Goal: Check status: Check status

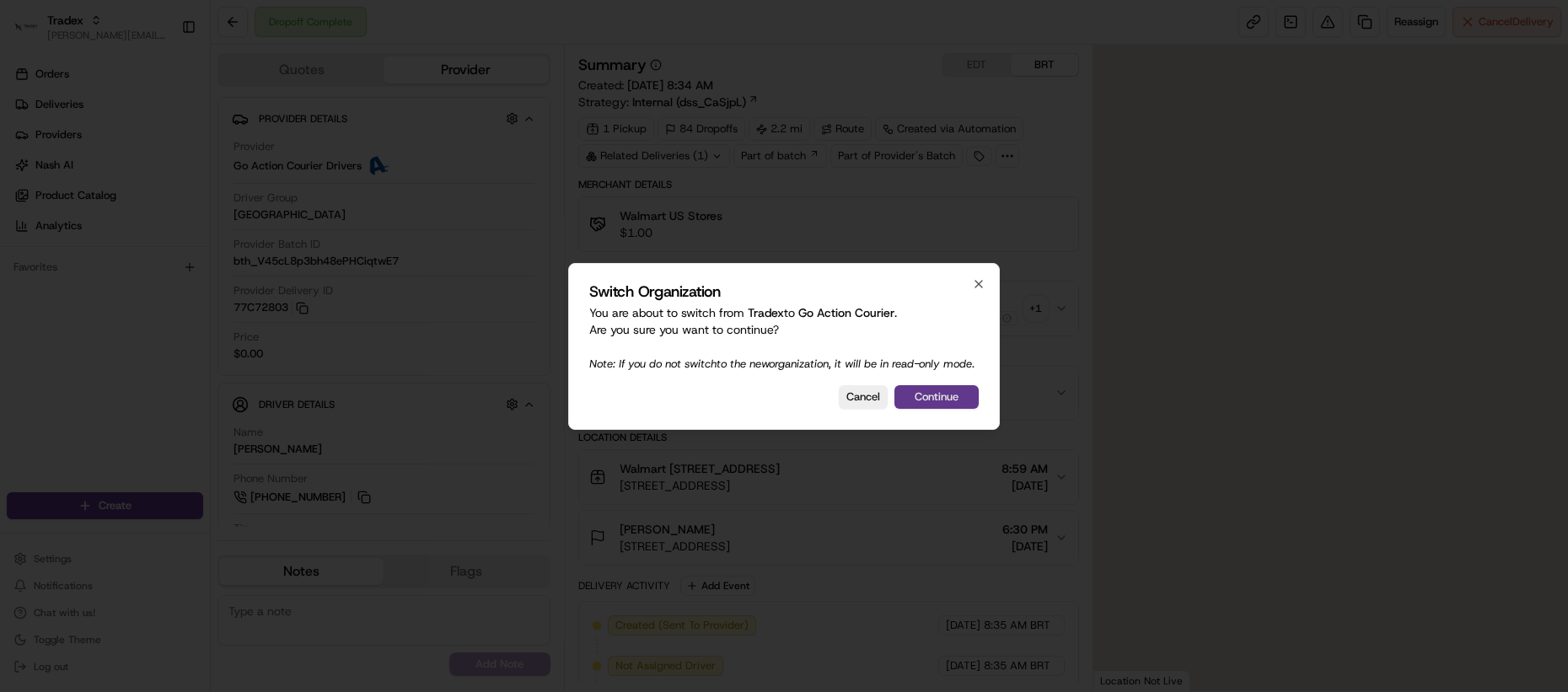
click at [933, 406] on button "Continue" at bounding box center [936, 397] width 84 height 23
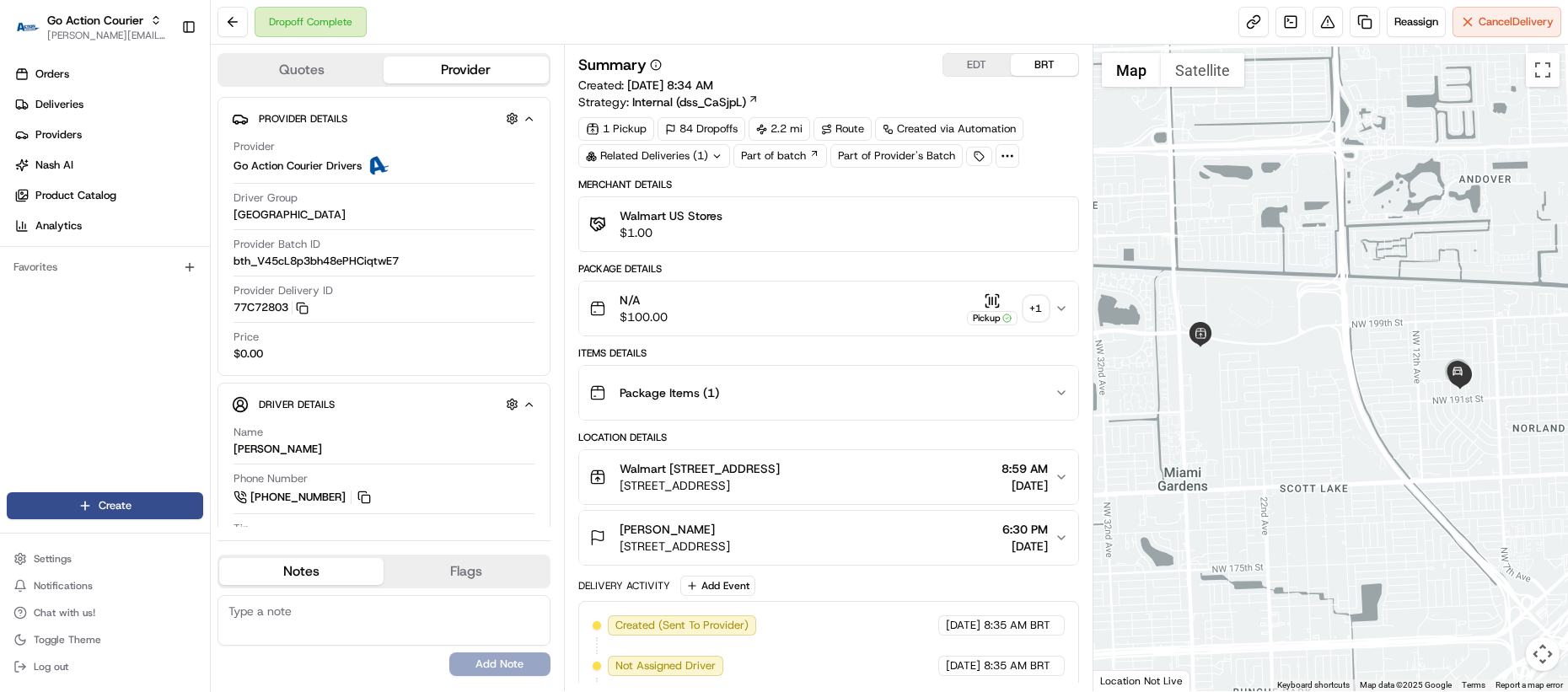
click at [1036, 306] on div "+ 1" at bounding box center [1036, 309] width 23 height 23
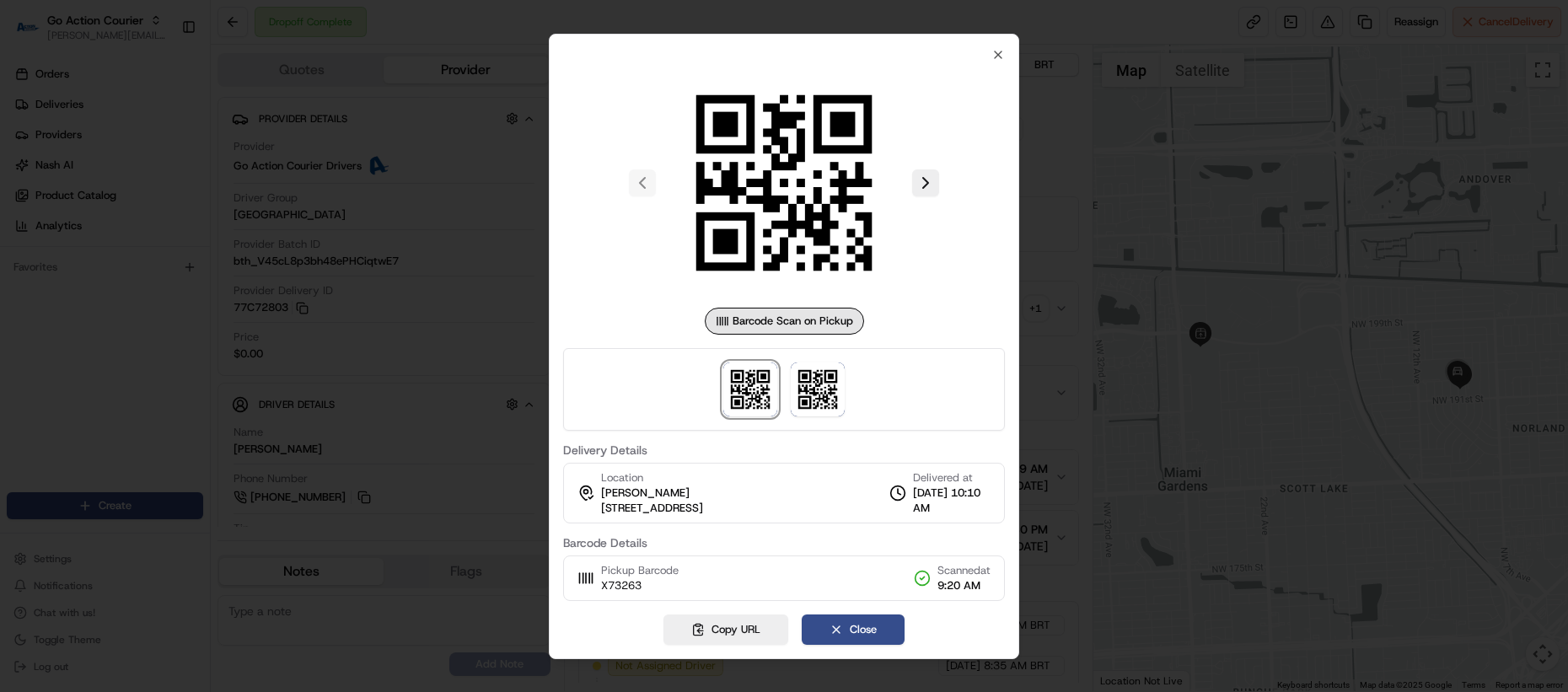
click at [1040, 405] on div at bounding box center [784, 346] width 1568 height 692
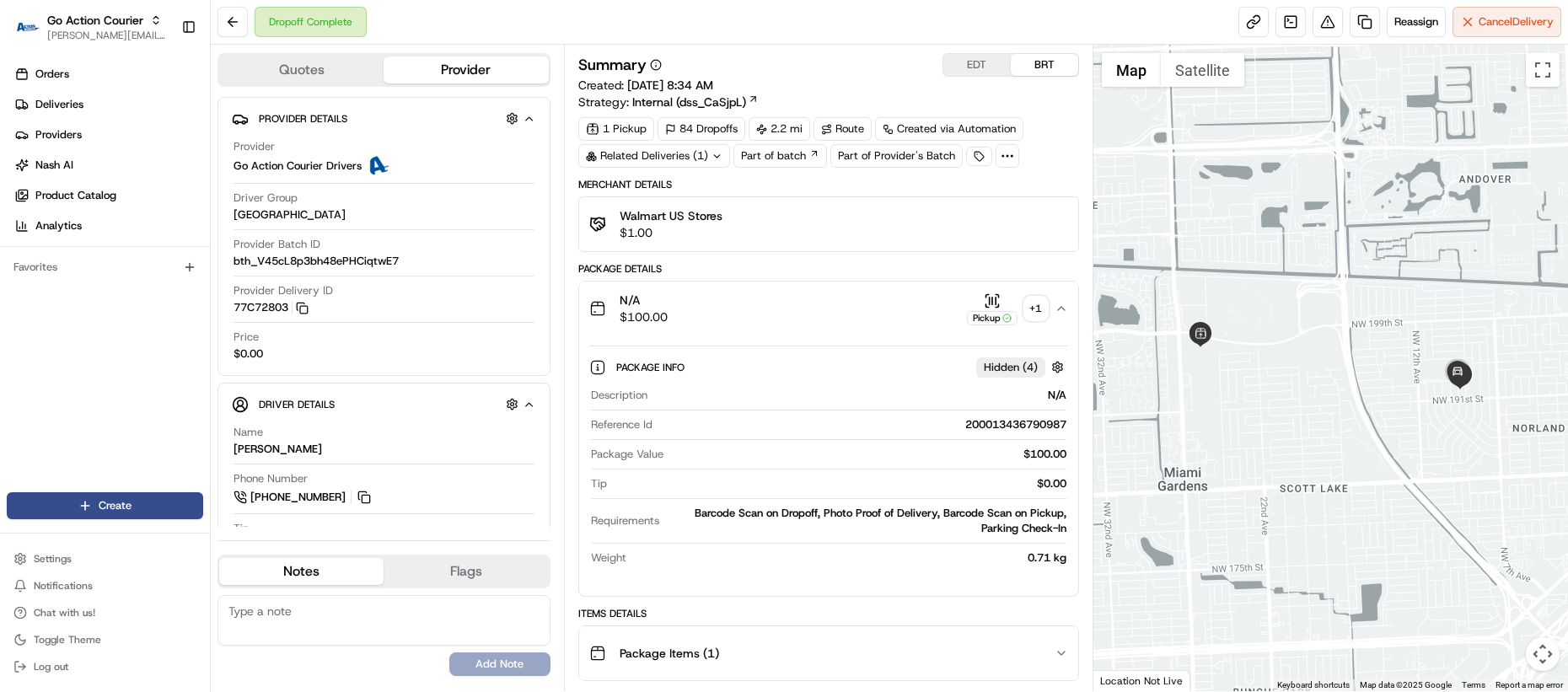
click at [1042, 322] on button "Pickup + 1" at bounding box center [1007, 309] width 81 height 33
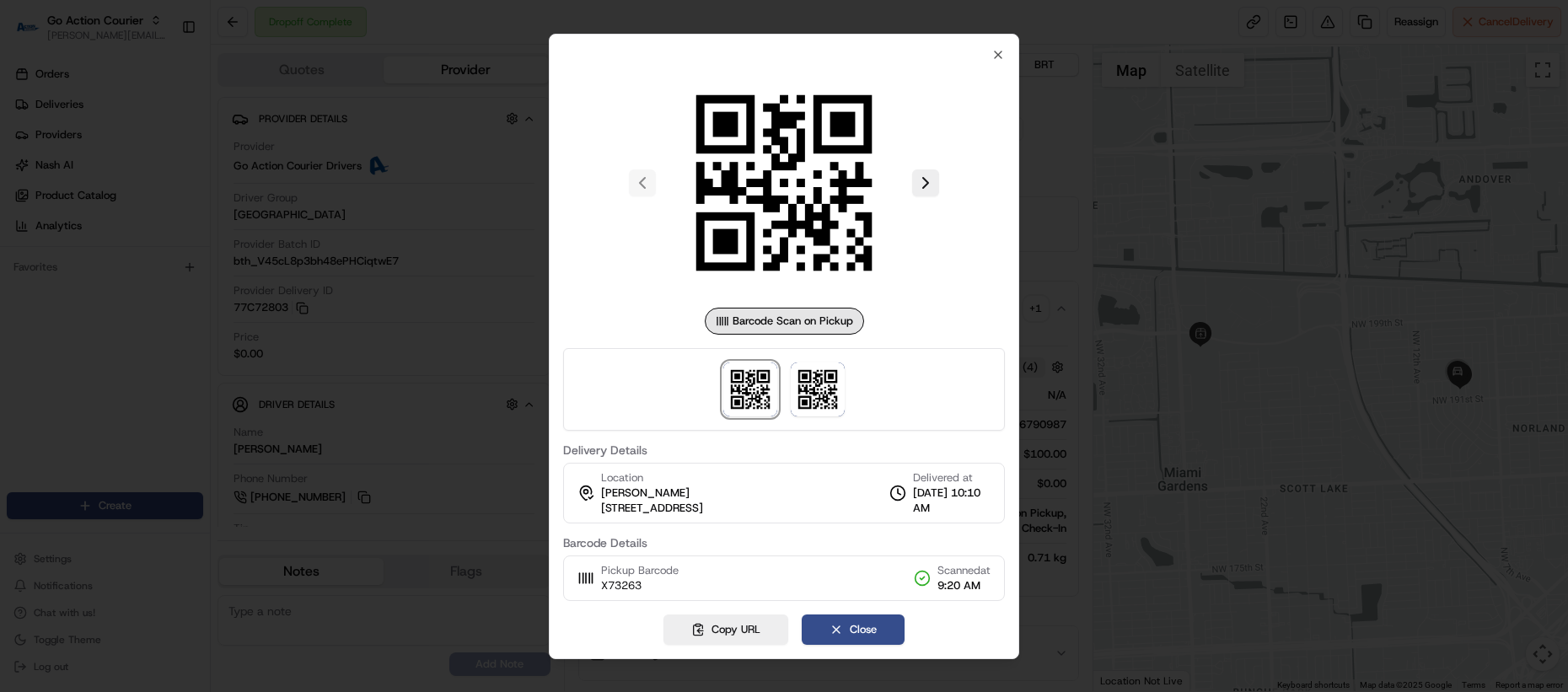
click at [1042, 322] on div at bounding box center [784, 346] width 1568 height 692
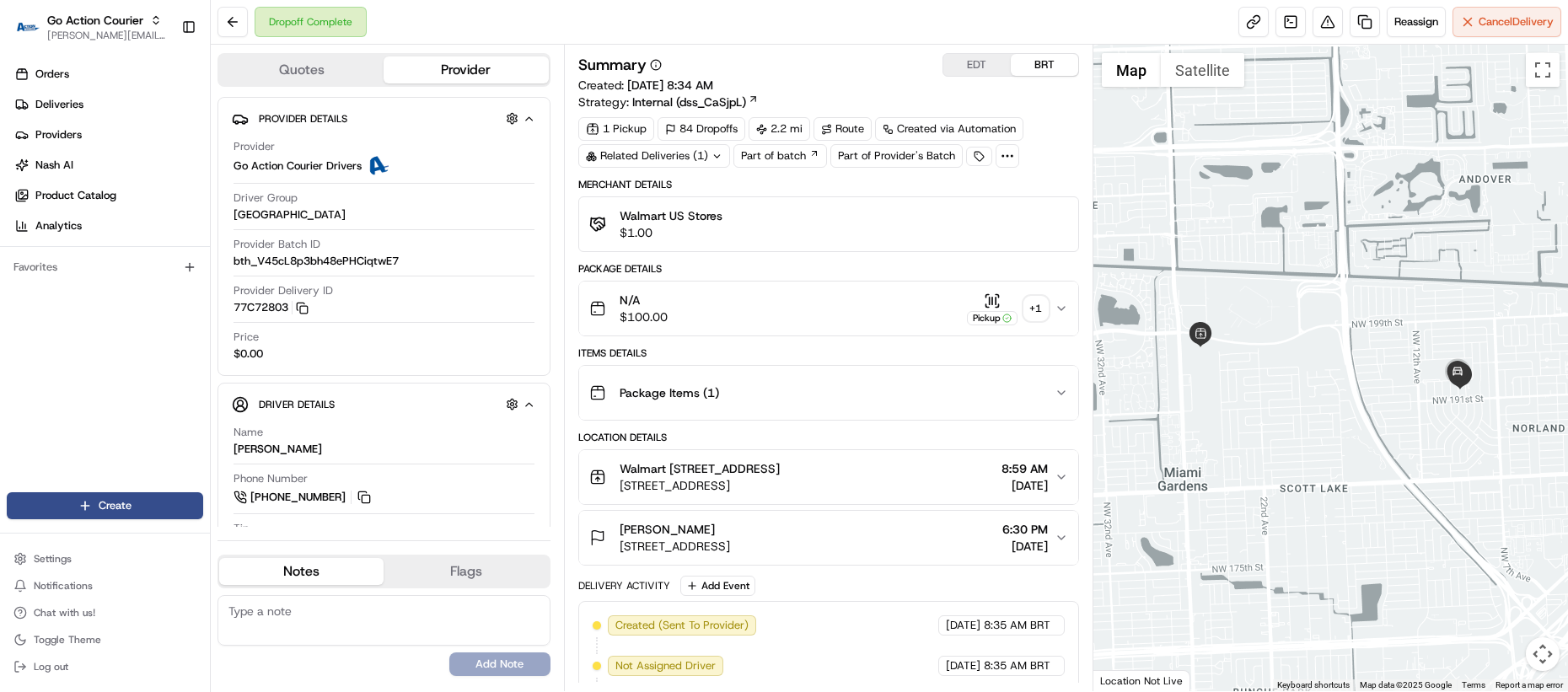
click at [1000, 318] on div "Pickup" at bounding box center [992, 319] width 50 height 14
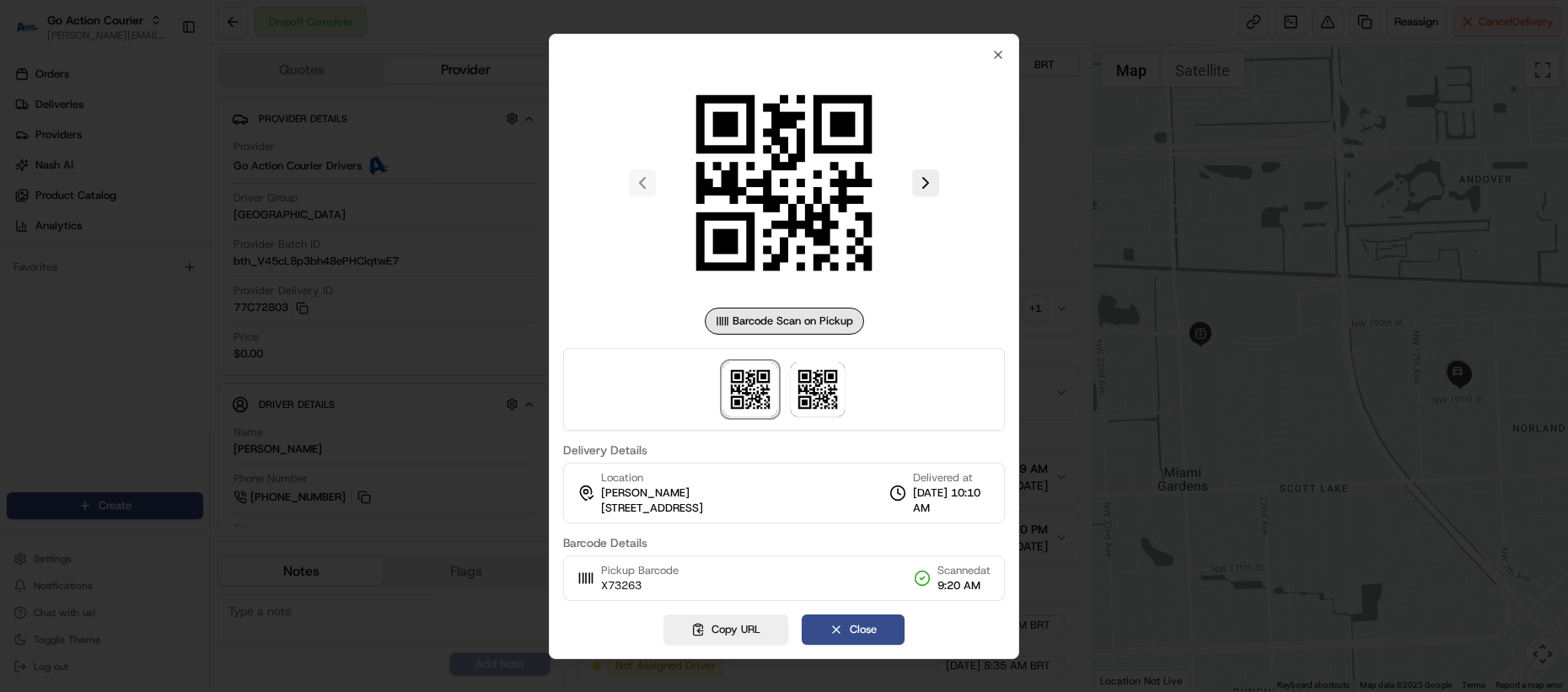
click at [1058, 338] on div at bounding box center [784, 346] width 1568 height 692
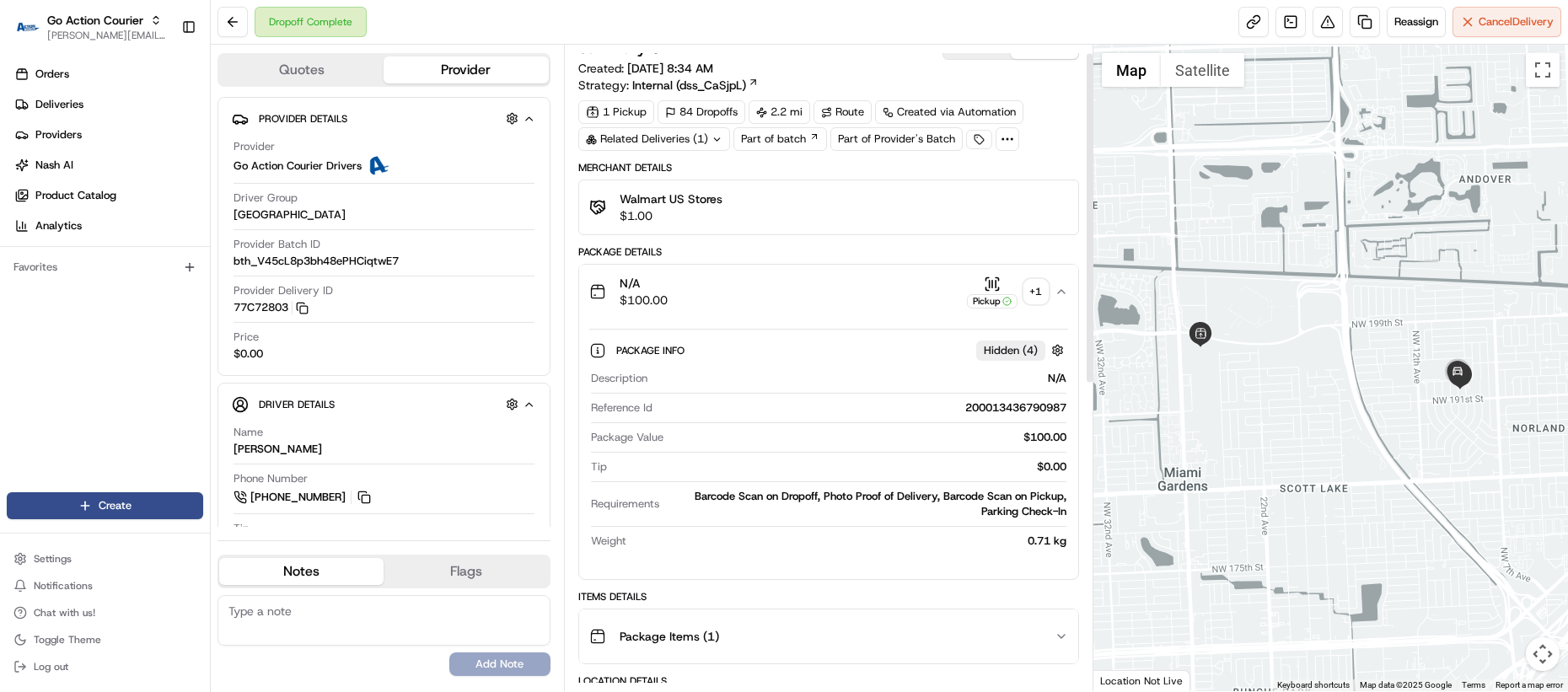
scroll to position [28, 0]
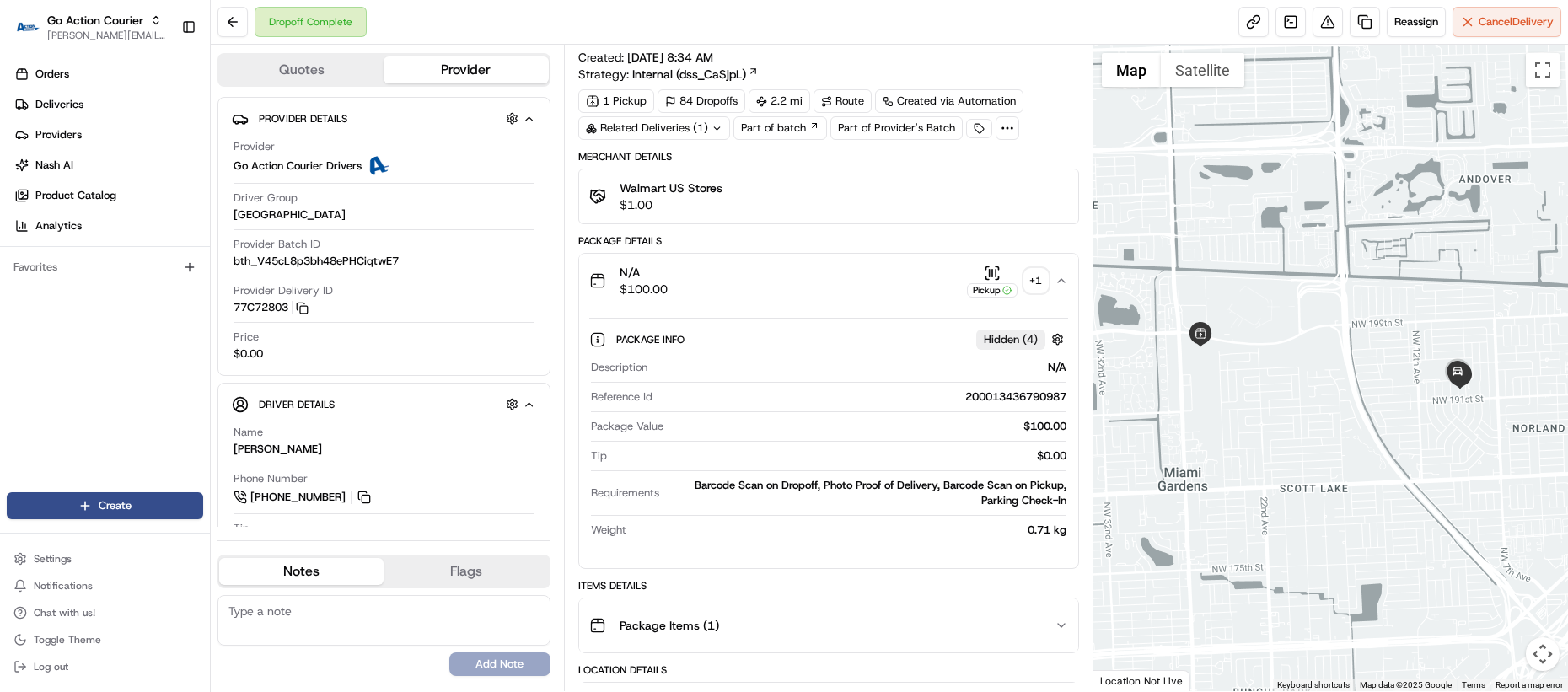
click at [832, 291] on div "N/A $100.00 Pickup + 1" at bounding box center [821, 281] width 465 height 34
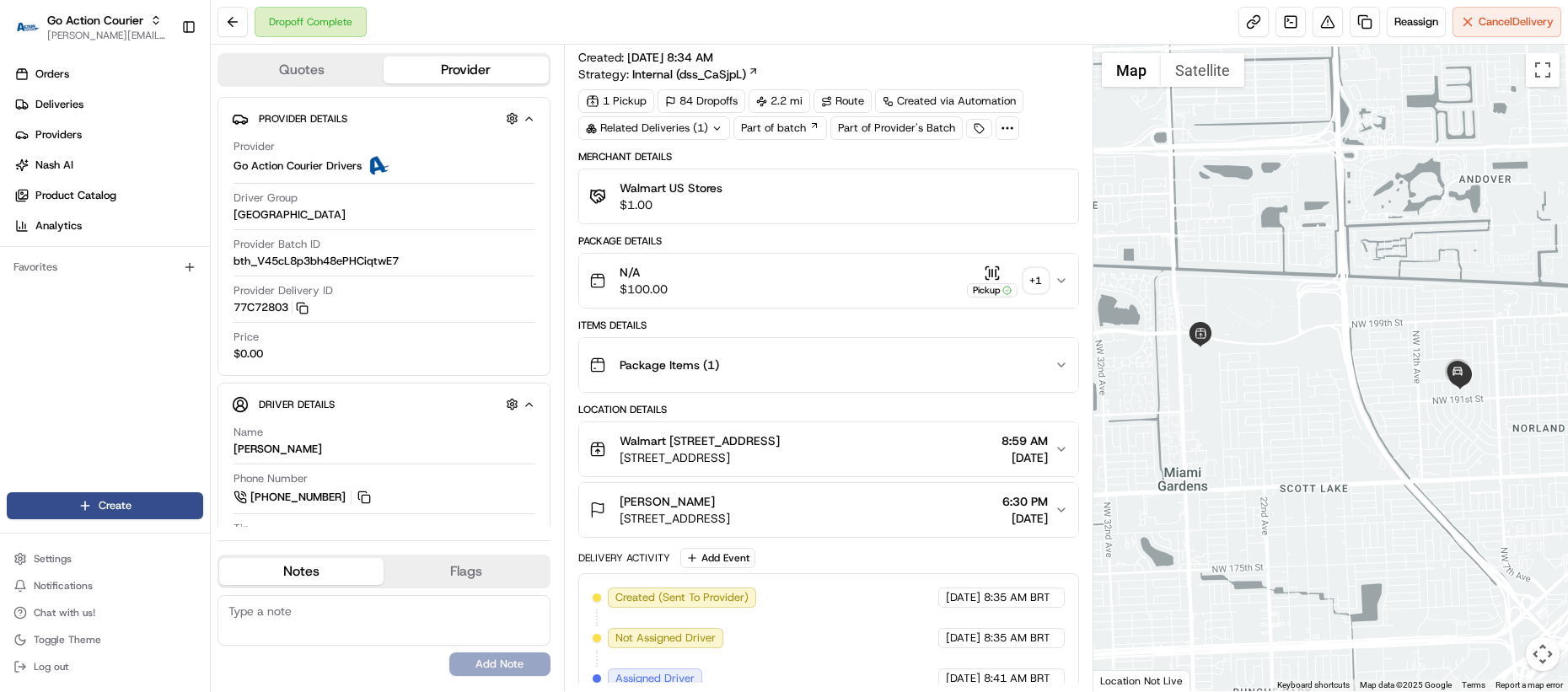
scroll to position [0, 0]
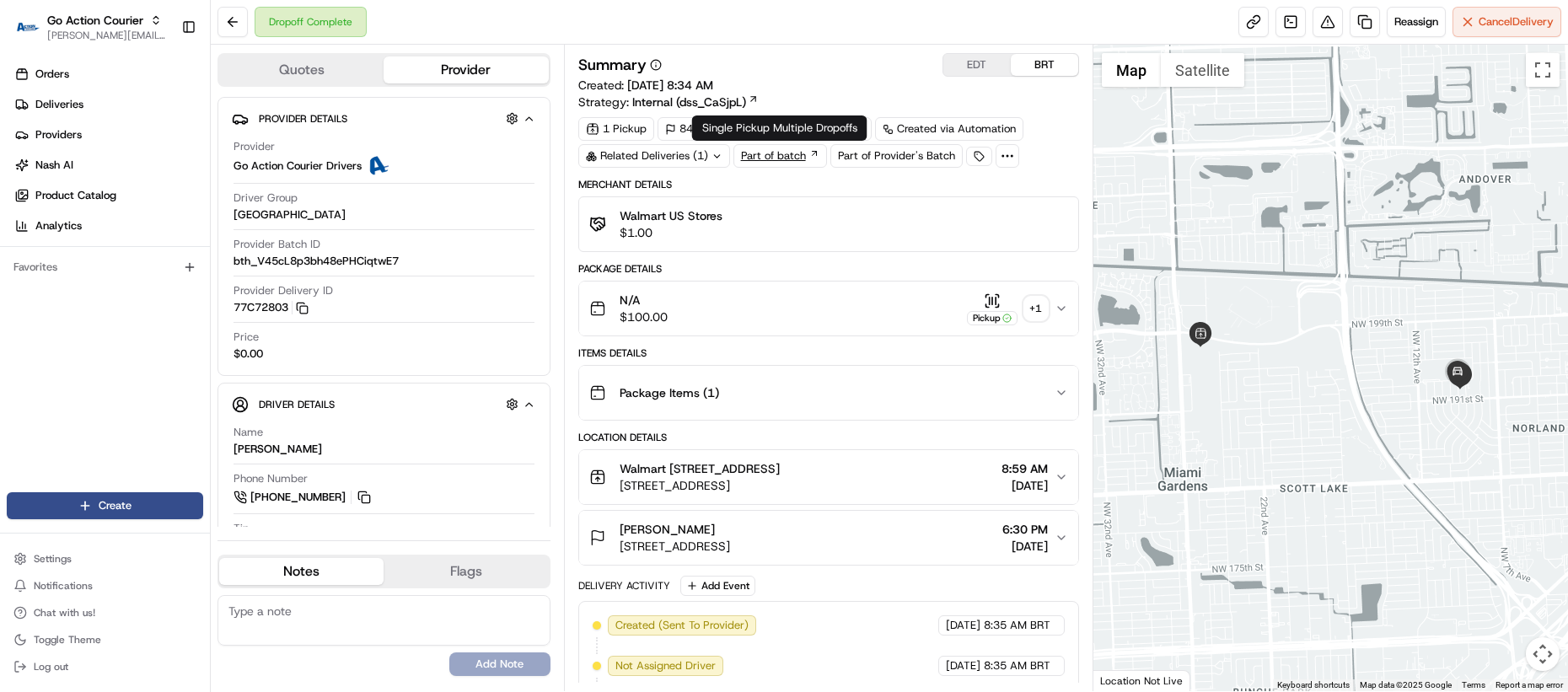
click at [786, 154] on link "Part of batch" at bounding box center [780, 156] width 93 height 23
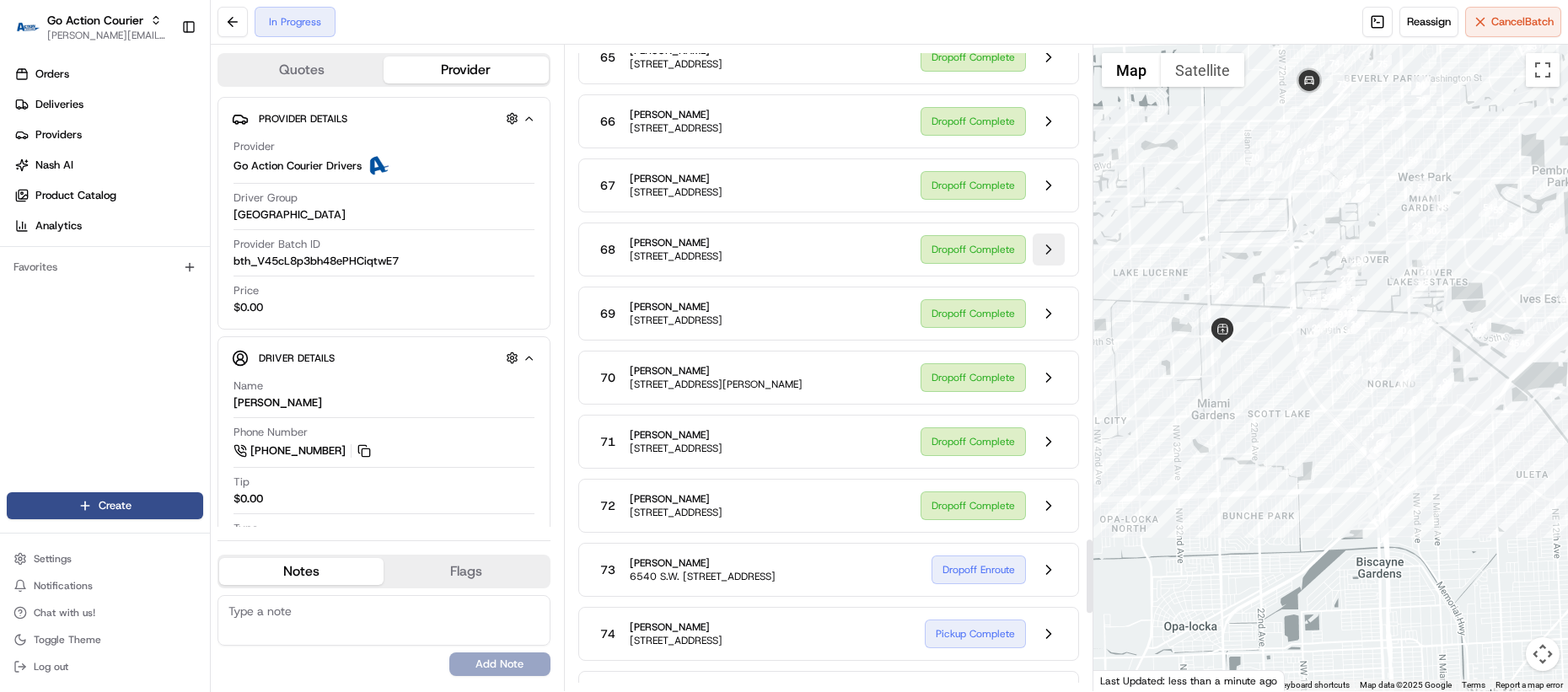
click at [1047, 266] on button at bounding box center [1048, 250] width 32 height 32
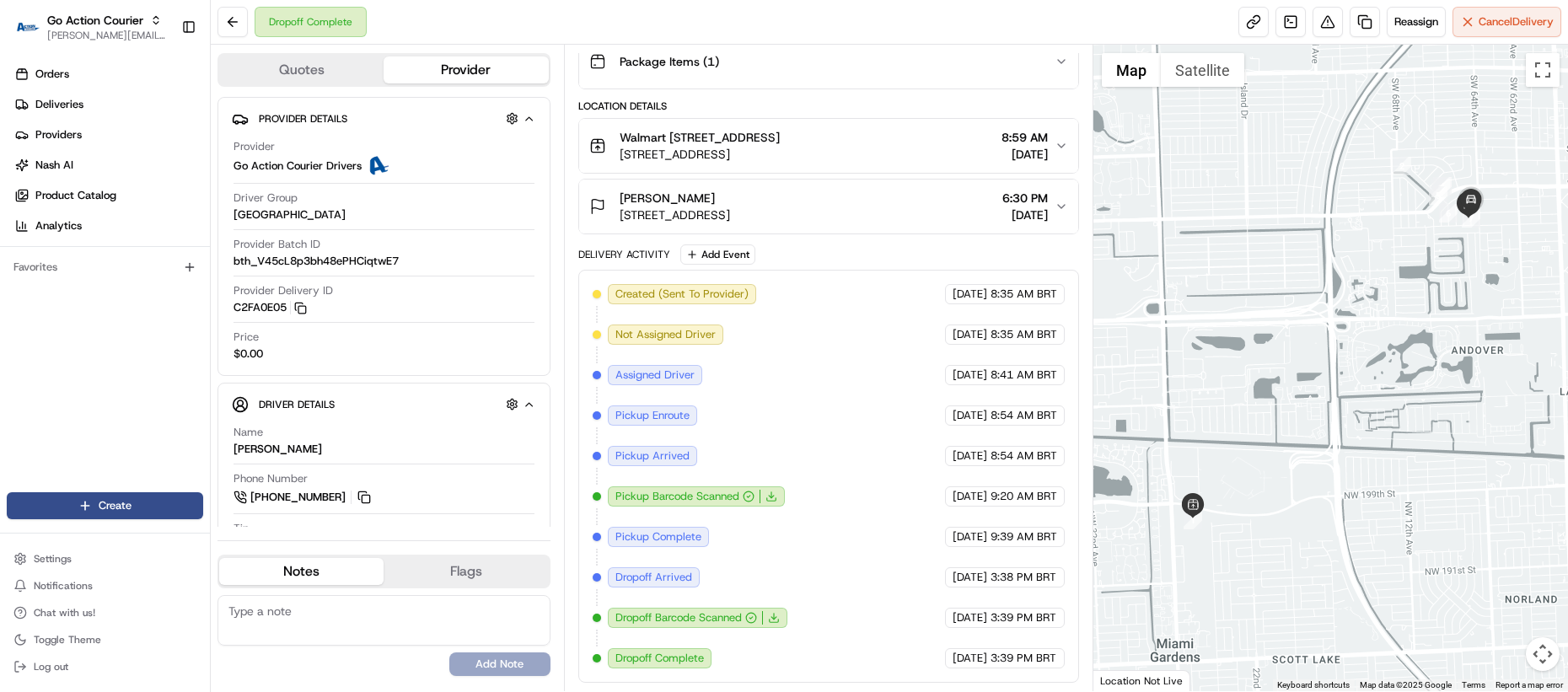
scroll to position [85, 0]
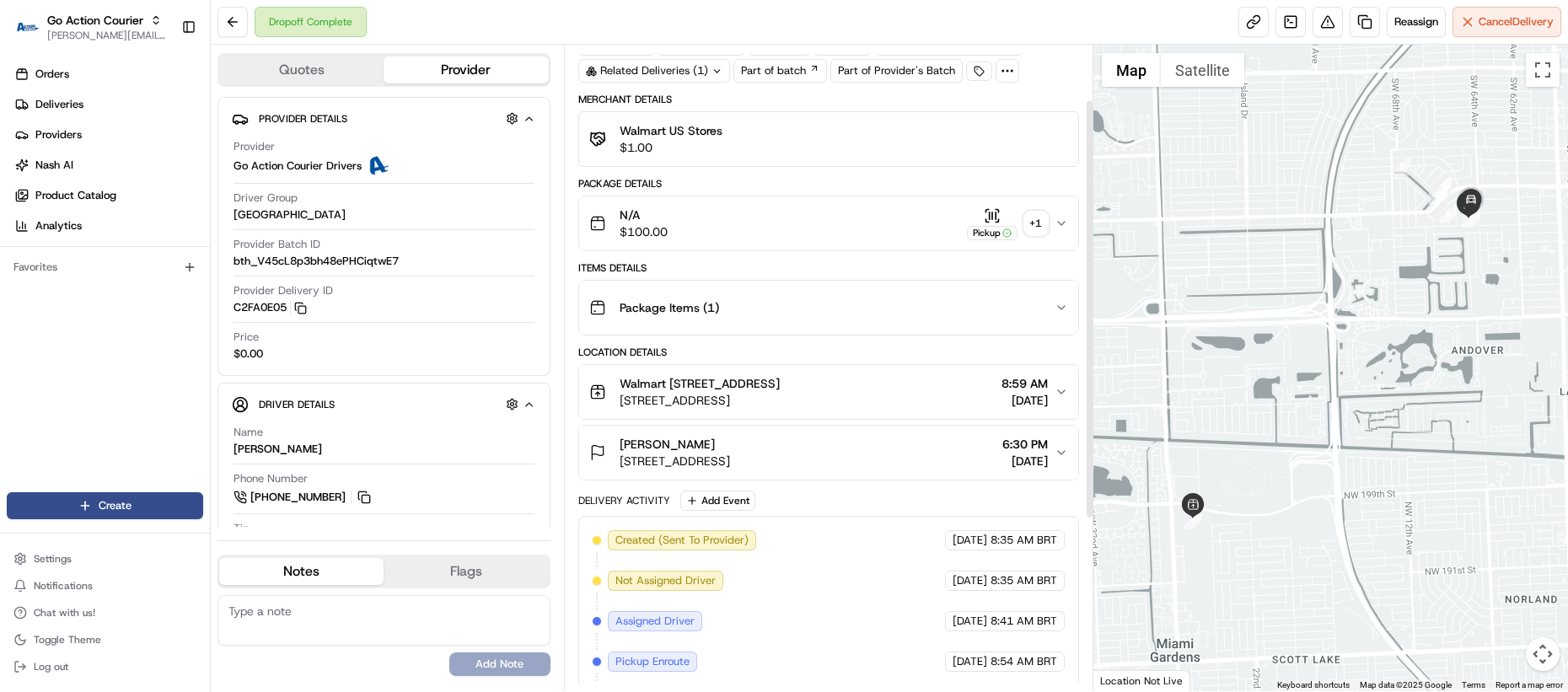
click at [1035, 233] on div "+ 1" at bounding box center [1036, 223] width 23 height 23
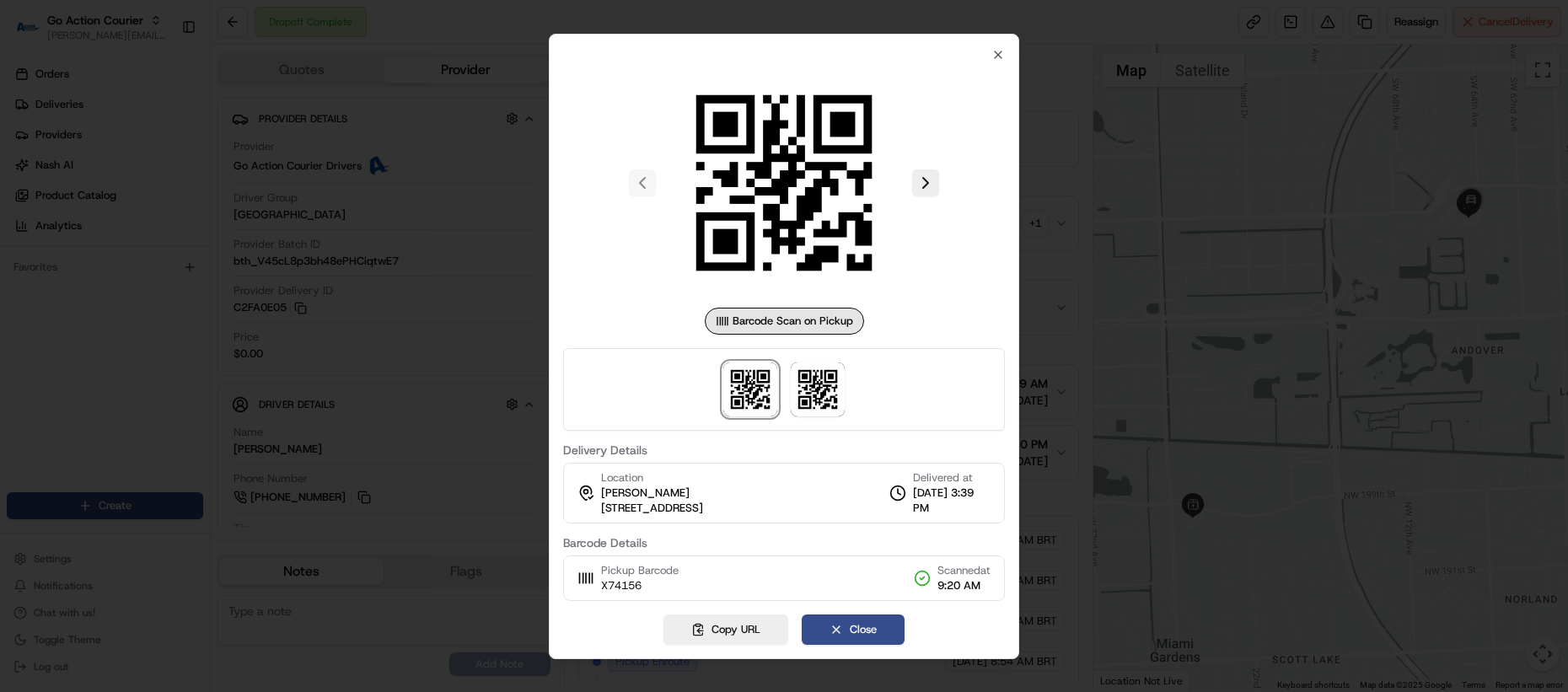
click at [1048, 288] on div at bounding box center [784, 346] width 1568 height 692
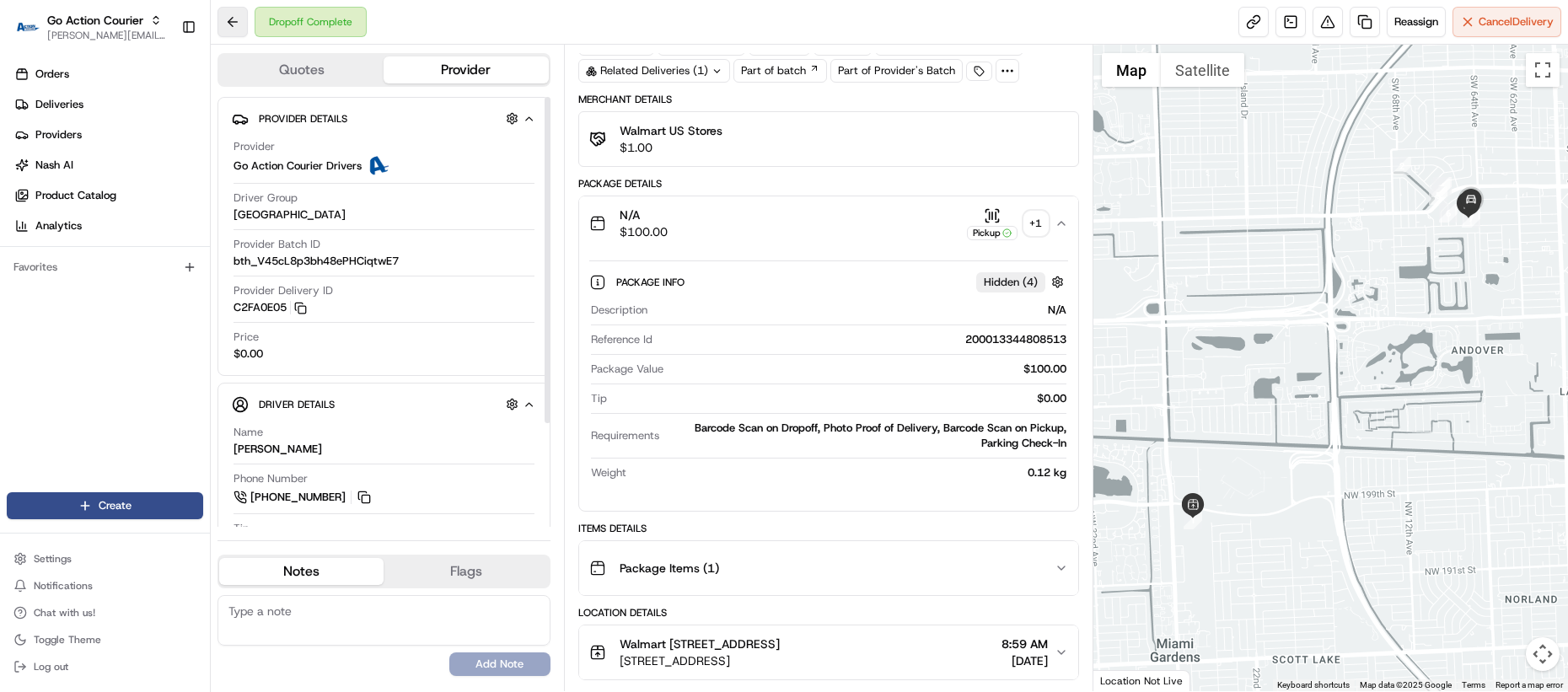
click at [244, 16] on button at bounding box center [232, 22] width 31 height 31
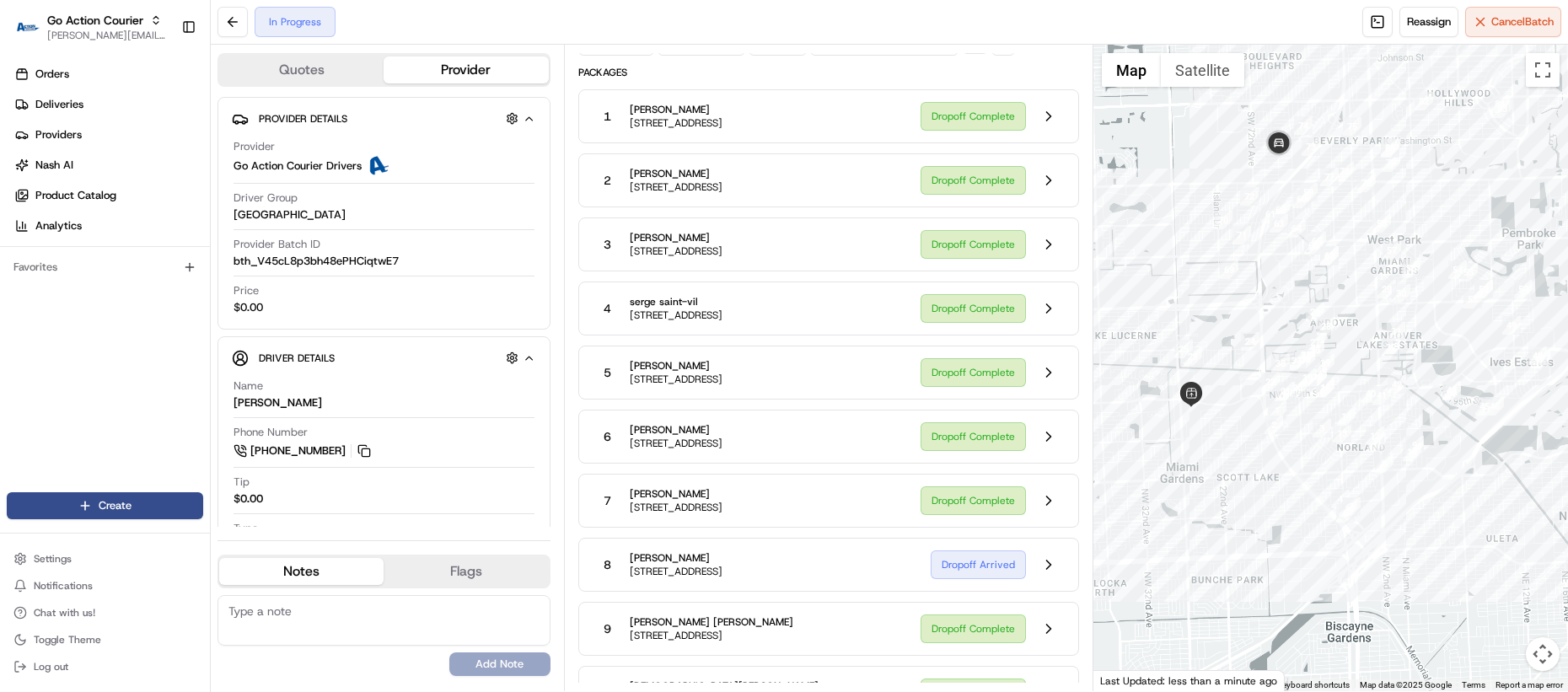
click at [1057, 162] on div "2 [PERSON_NAME] [STREET_ADDRESS] Dropoff Complete" at bounding box center [828, 180] width 501 height 54
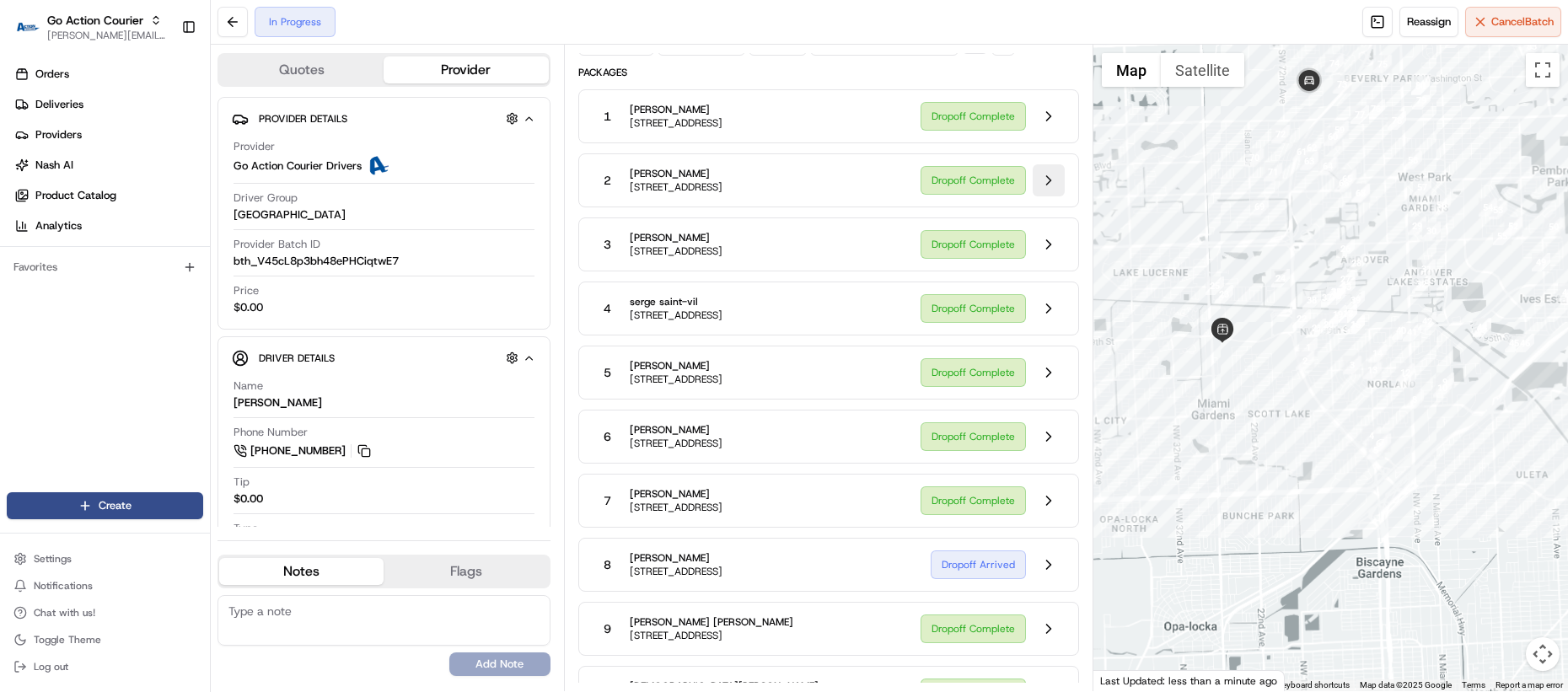
click at [1043, 173] on button at bounding box center [1048, 180] width 32 height 32
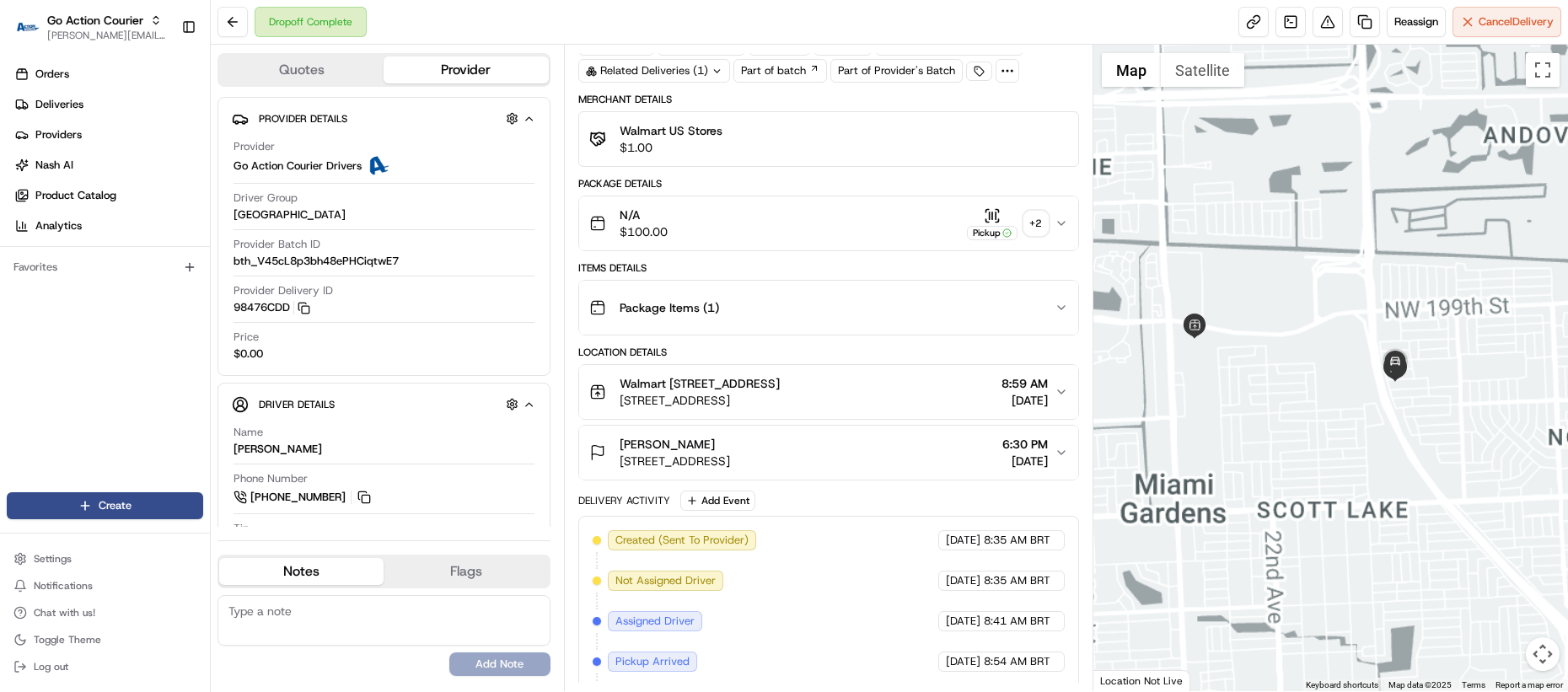
click at [1029, 215] on div "+ 2" at bounding box center [1036, 223] width 23 height 23
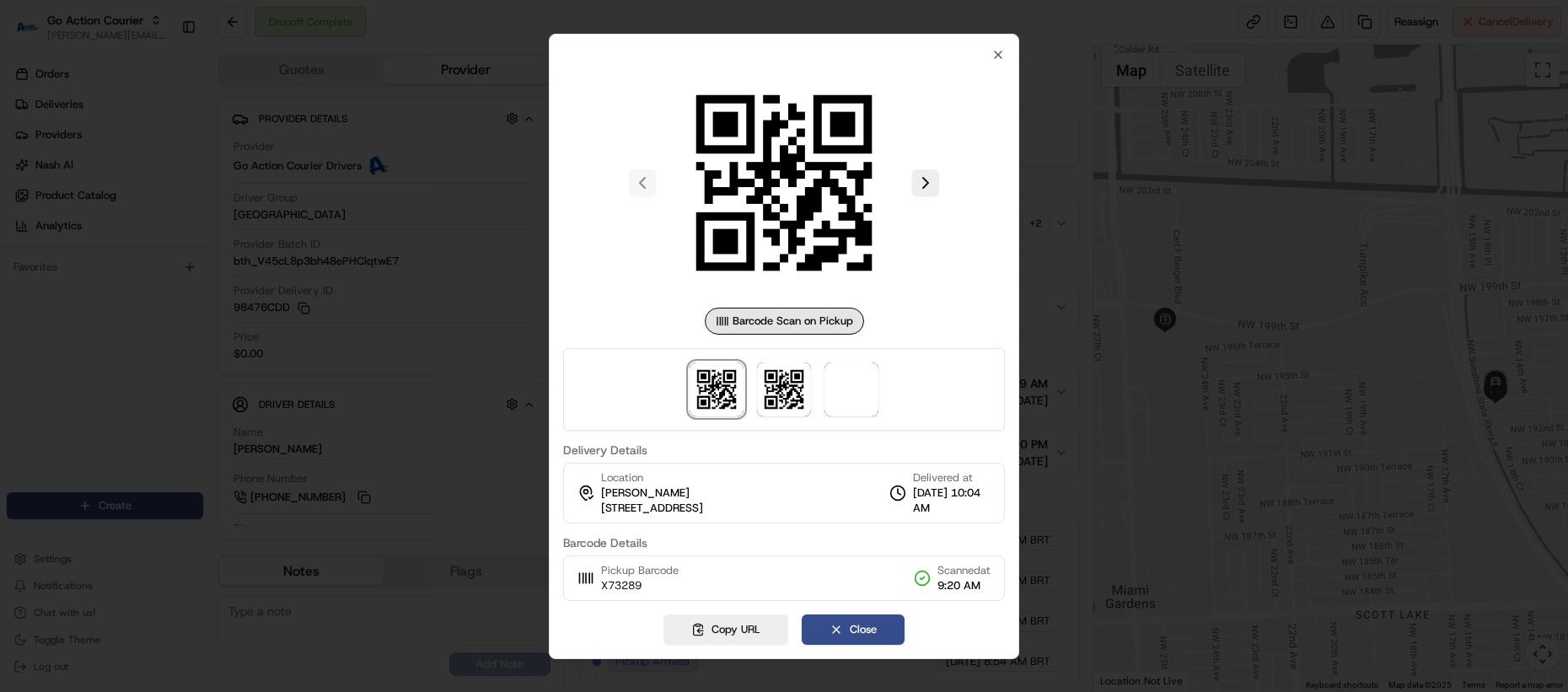
click at [1044, 299] on div at bounding box center [784, 346] width 1568 height 692
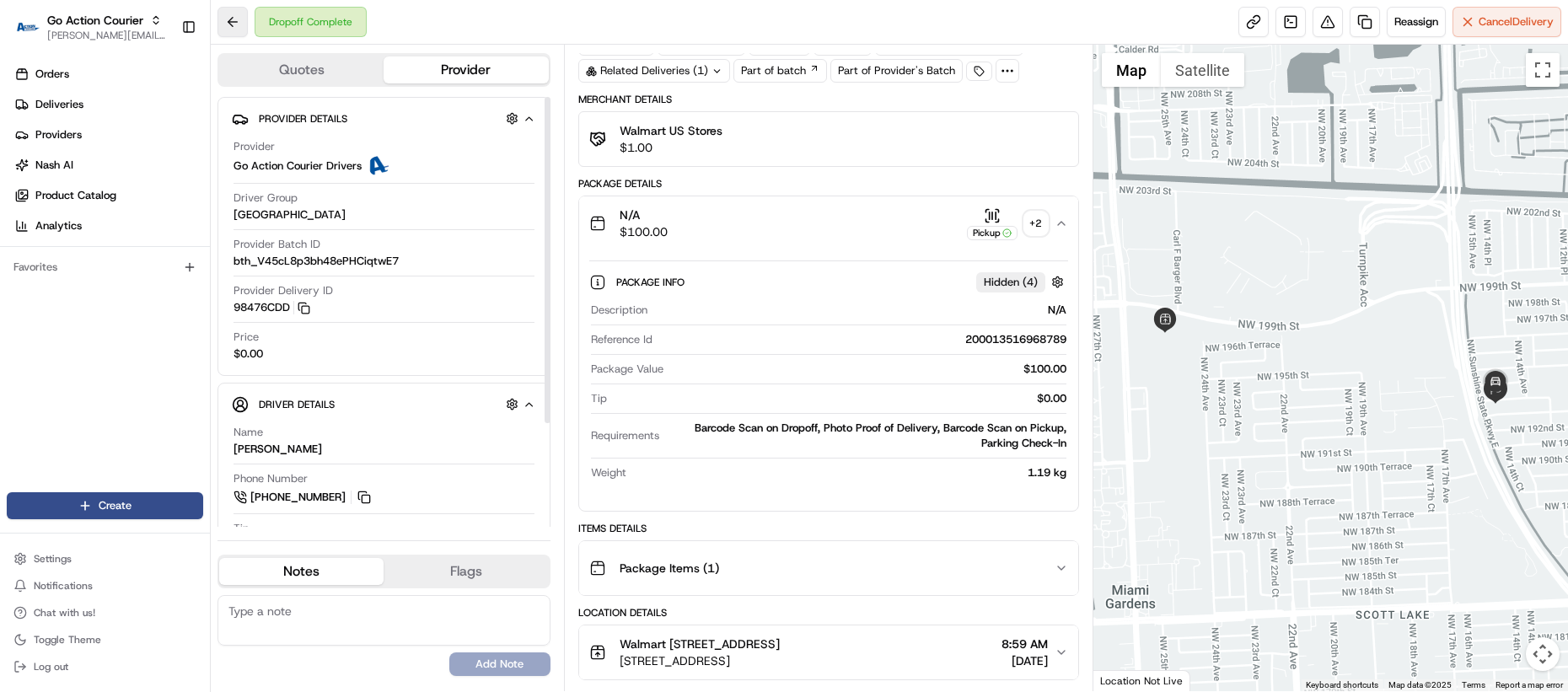
click at [220, 20] on button at bounding box center [232, 22] width 31 height 31
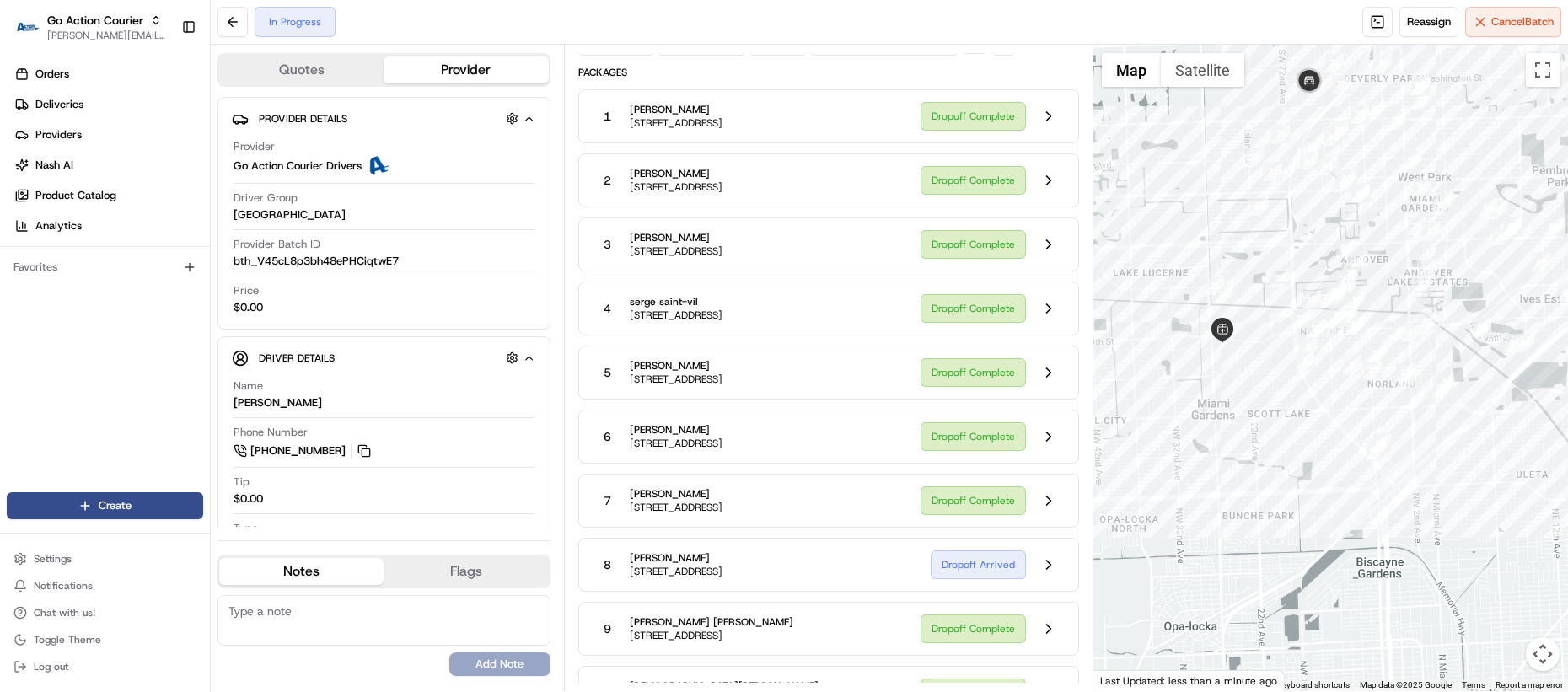
click at [1067, 383] on div "5 [PERSON_NAME] [STREET_ADDRESS] Dropoff Complete" at bounding box center [828, 372] width 501 height 54
click at [1048, 381] on button at bounding box center [1048, 372] width 32 height 32
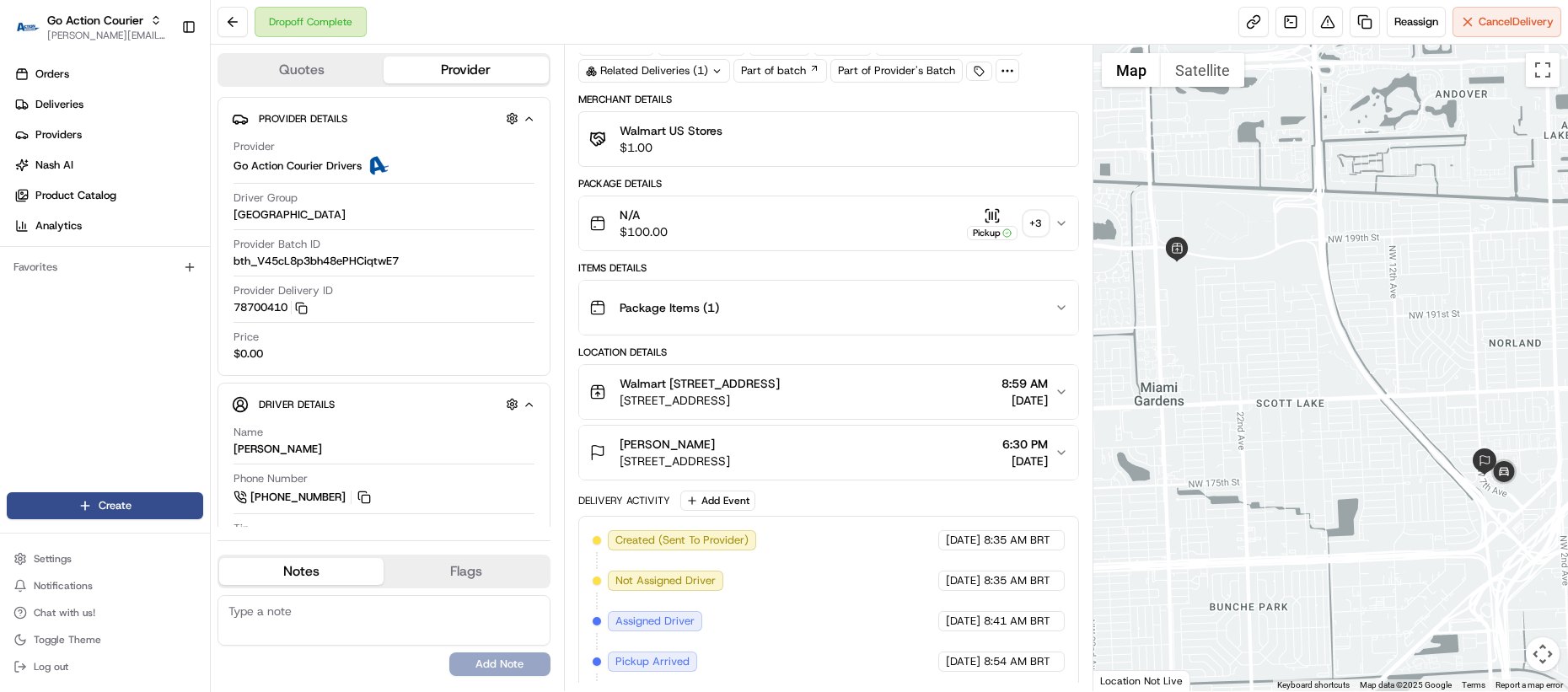
click at [1030, 231] on div "+ 3" at bounding box center [1036, 223] width 23 height 23
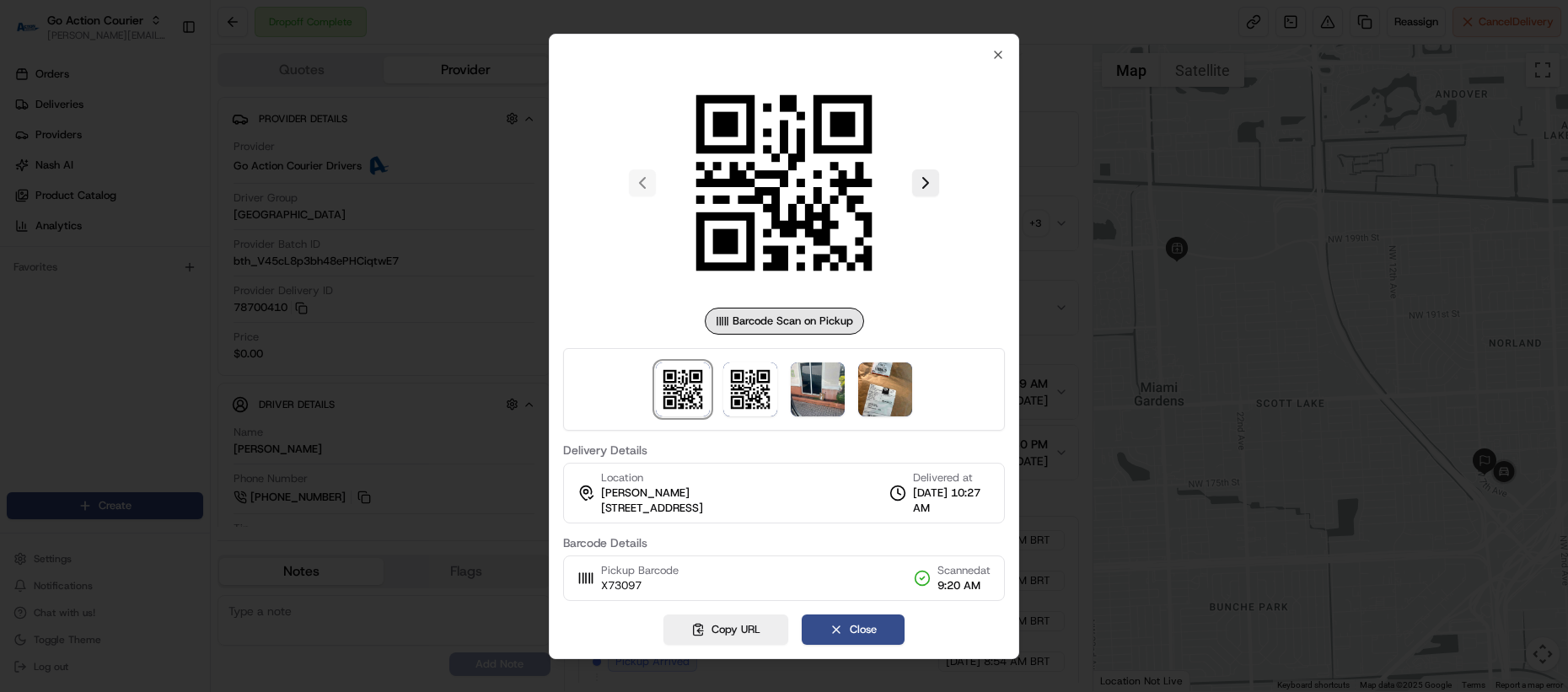
click at [846, 390] on div at bounding box center [784, 390] width 442 height 83
click at [882, 387] on img at bounding box center [885, 390] width 54 height 54
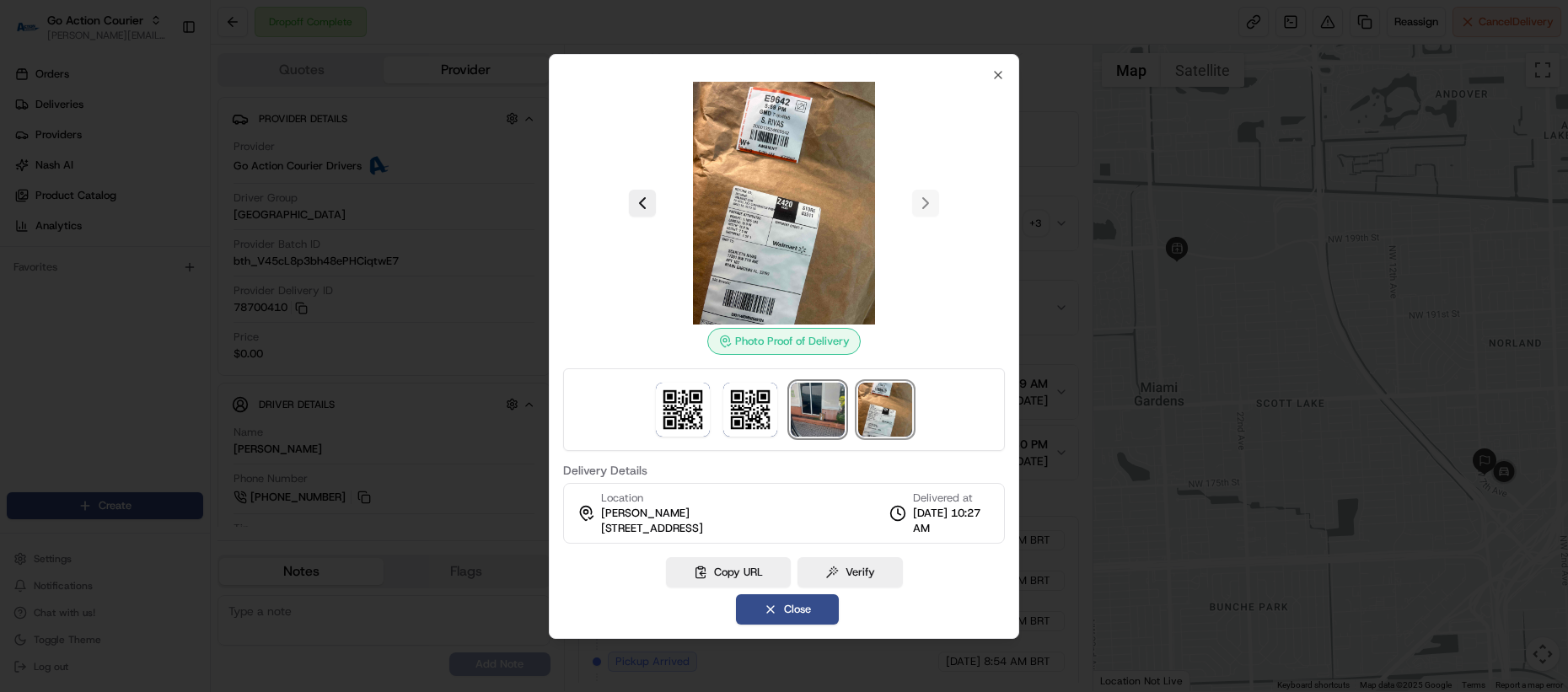
click at [818, 394] on img at bounding box center [818, 409] width 54 height 54
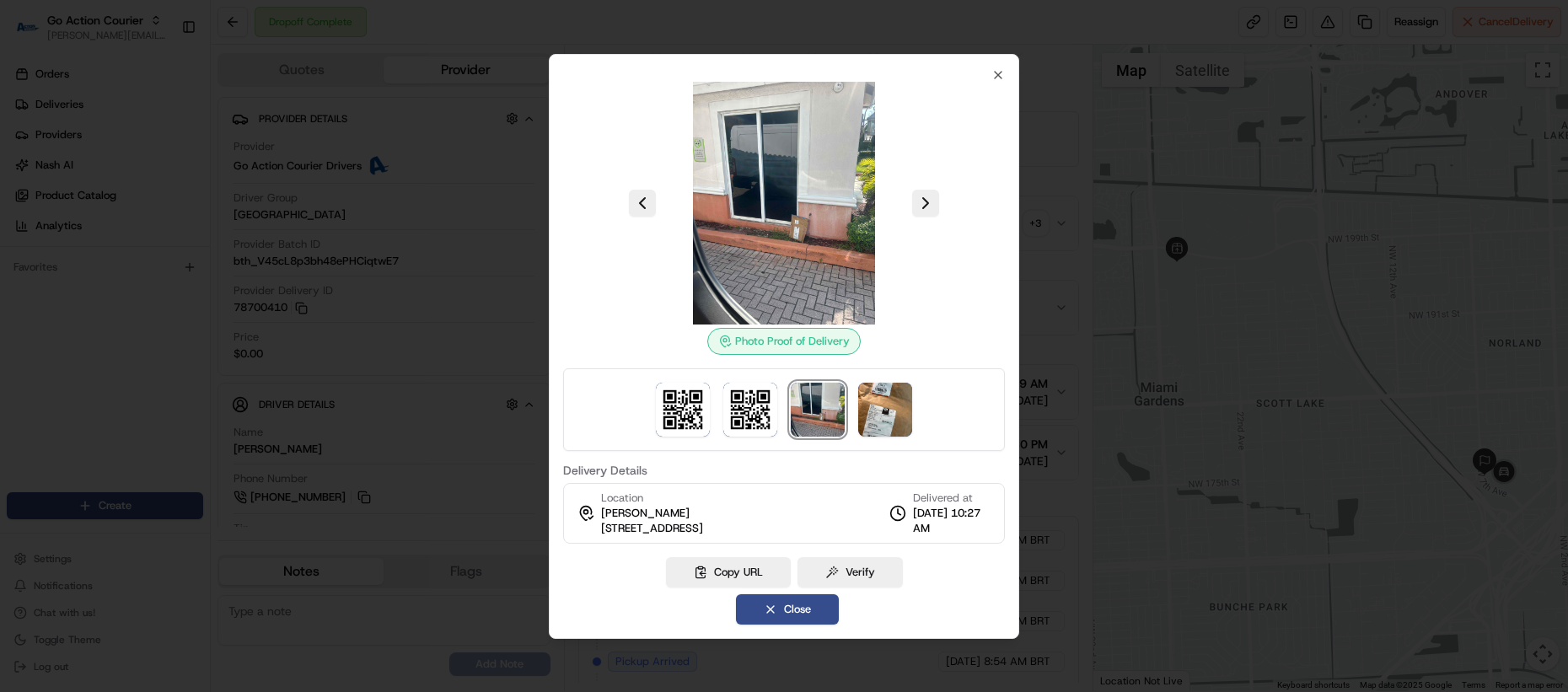
click at [1067, 384] on div at bounding box center [784, 346] width 1568 height 692
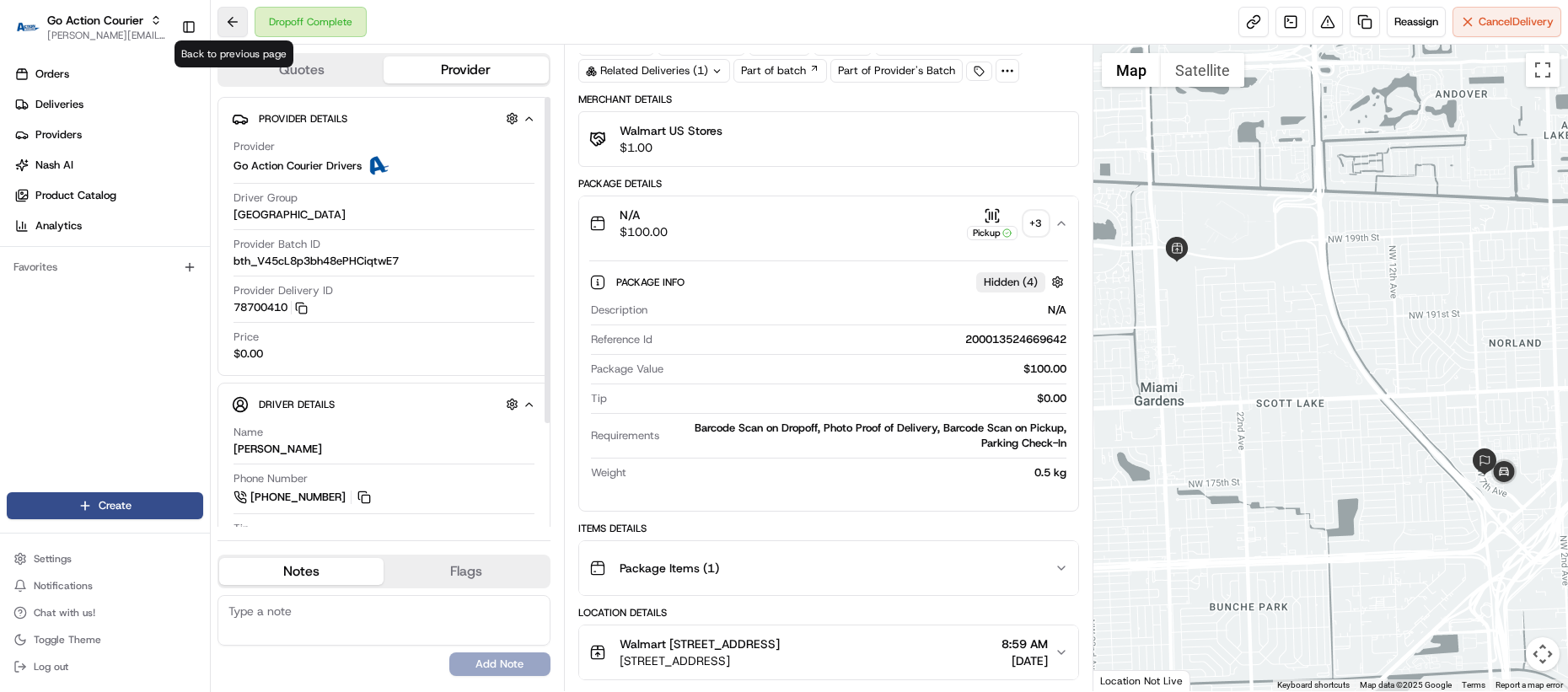
click at [222, 21] on button at bounding box center [232, 22] width 31 height 31
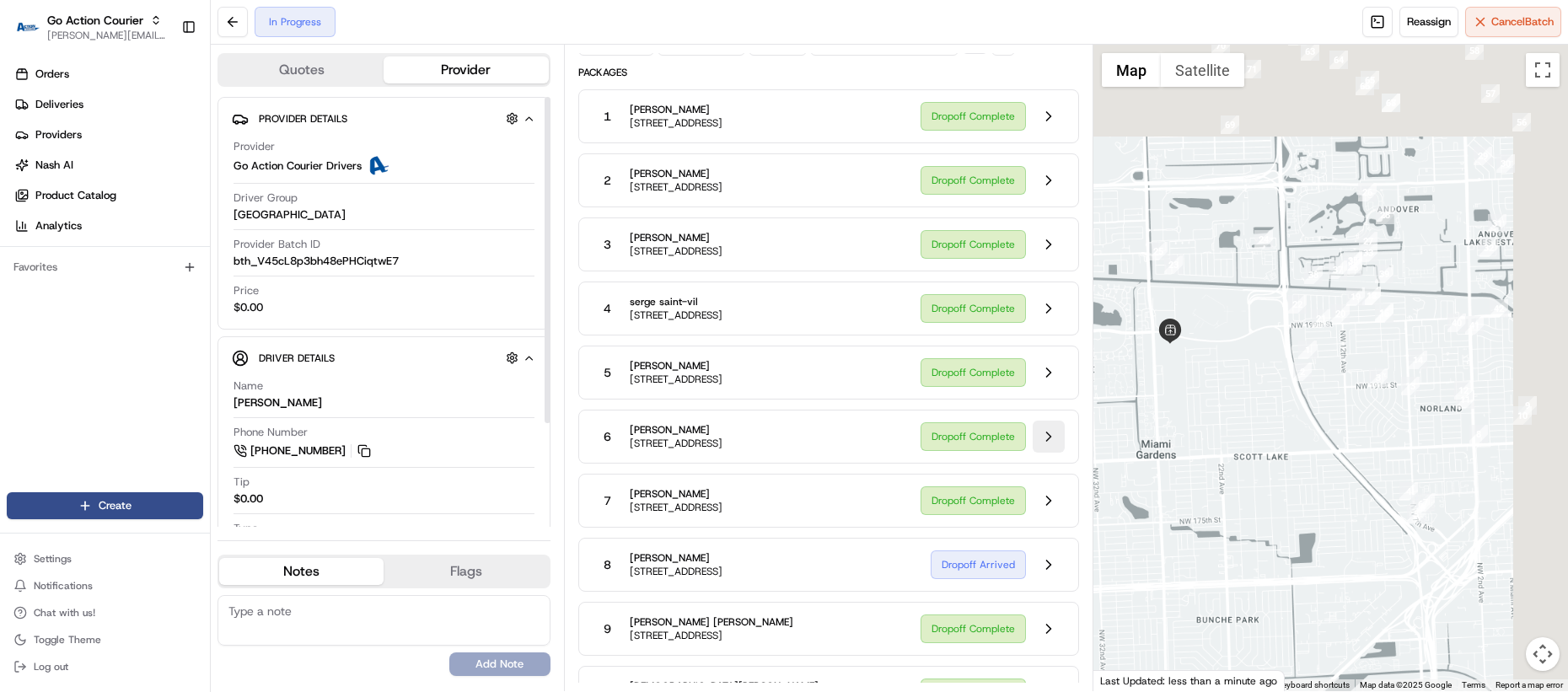
click at [1044, 429] on button at bounding box center [1048, 437] width 32 height 32
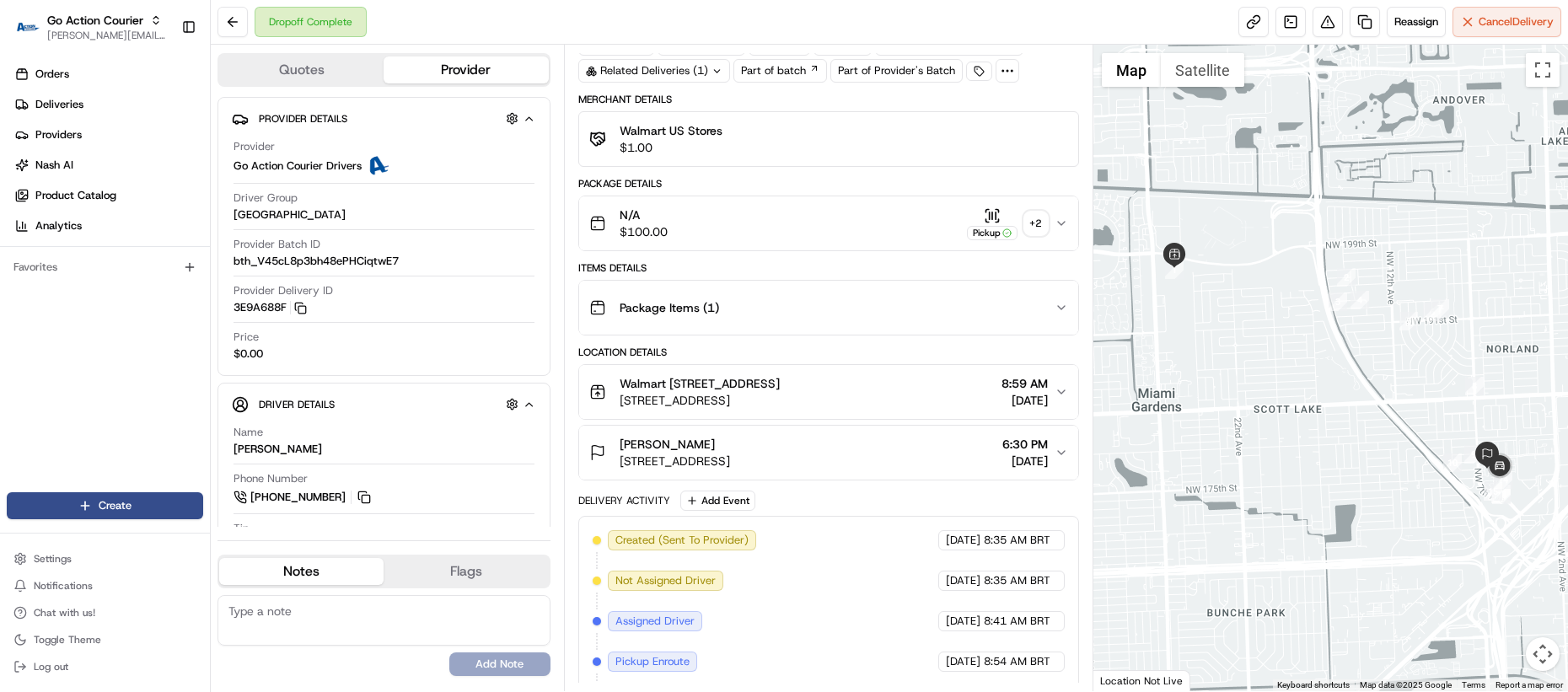
click at [1038, 230] on div "+ 2" at bounding box center [1036, 223] width 23 height 23
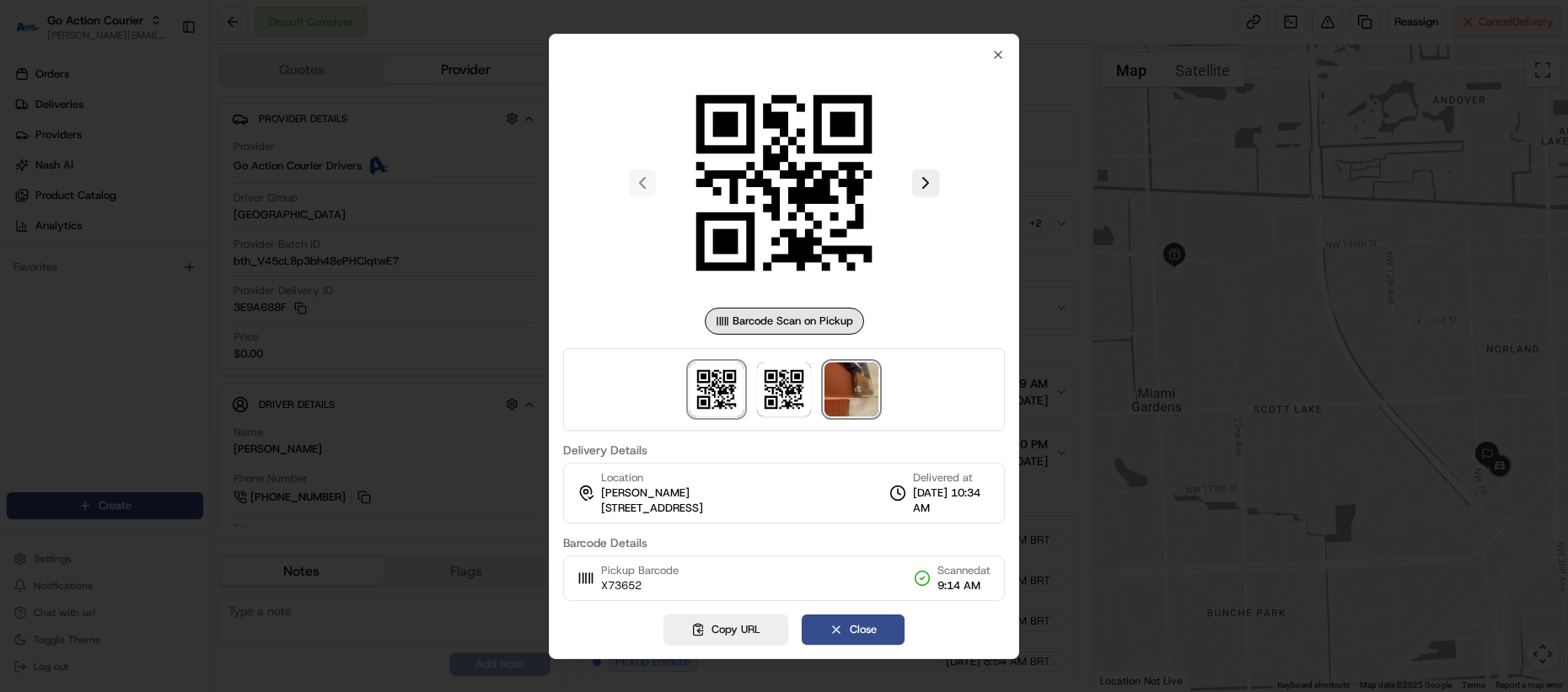
click at [870, 404] on img at bounding box center [851, 390] width 54 height 54
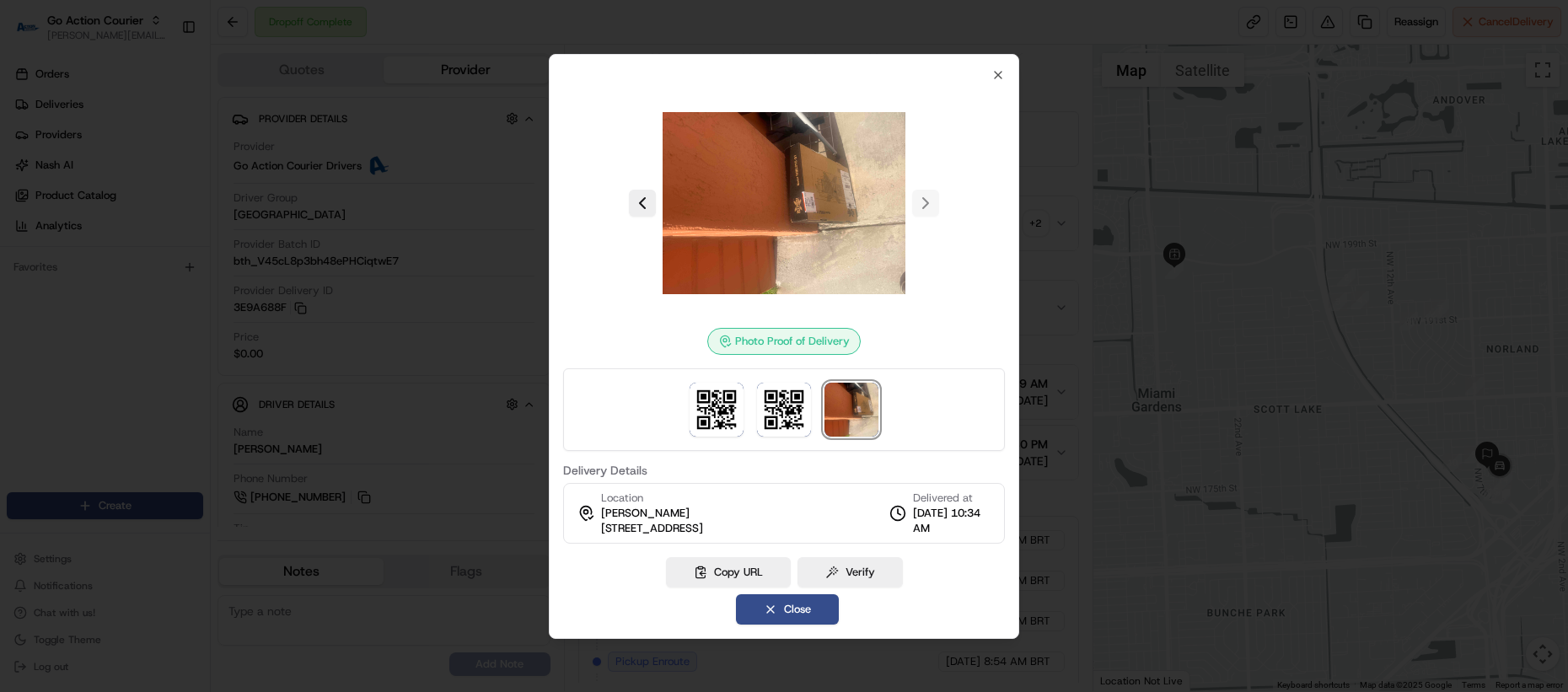
click at [1088, 412] on div at bounding box center [784, 346] width 1568 height 692
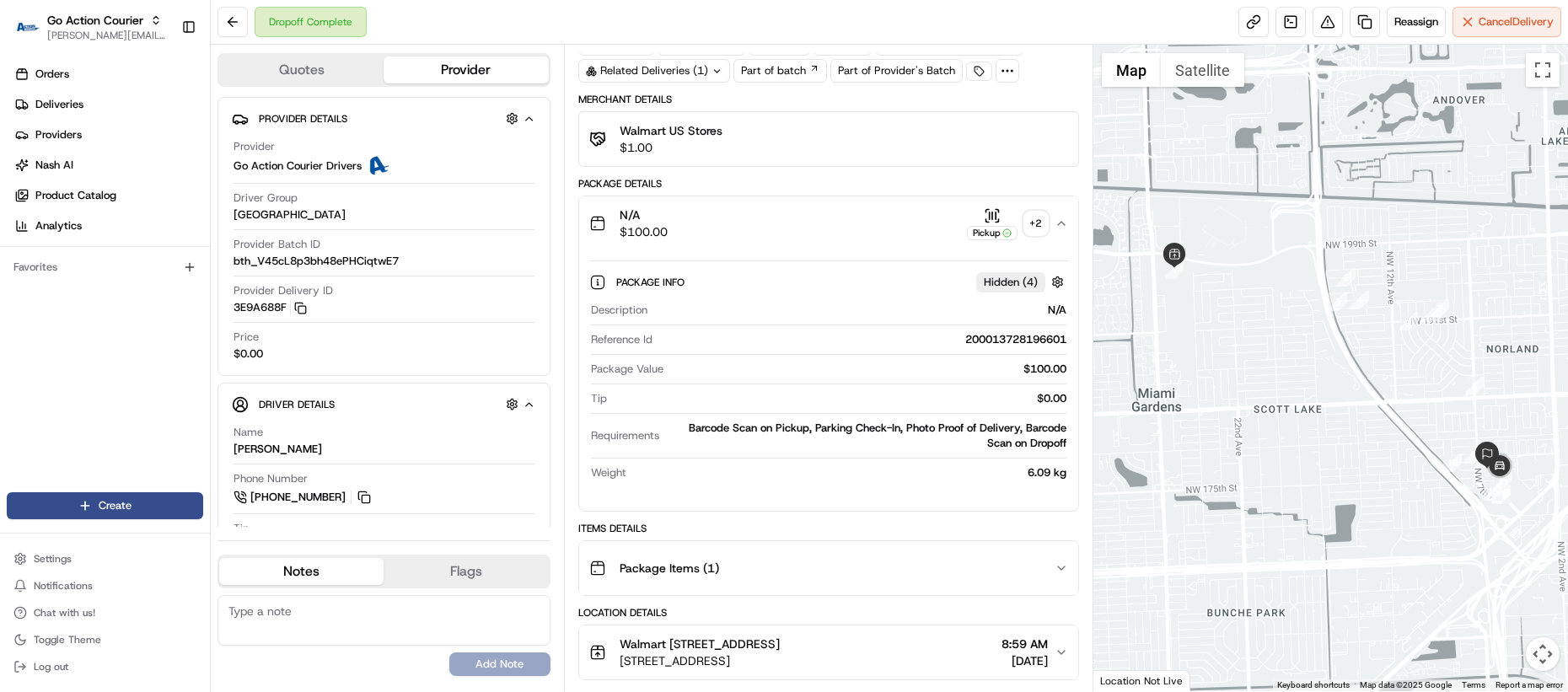
click at [928, 233] on div "N/A $100.00 Pickup + 2" at bounding box center [821, 223] width 465 height 34
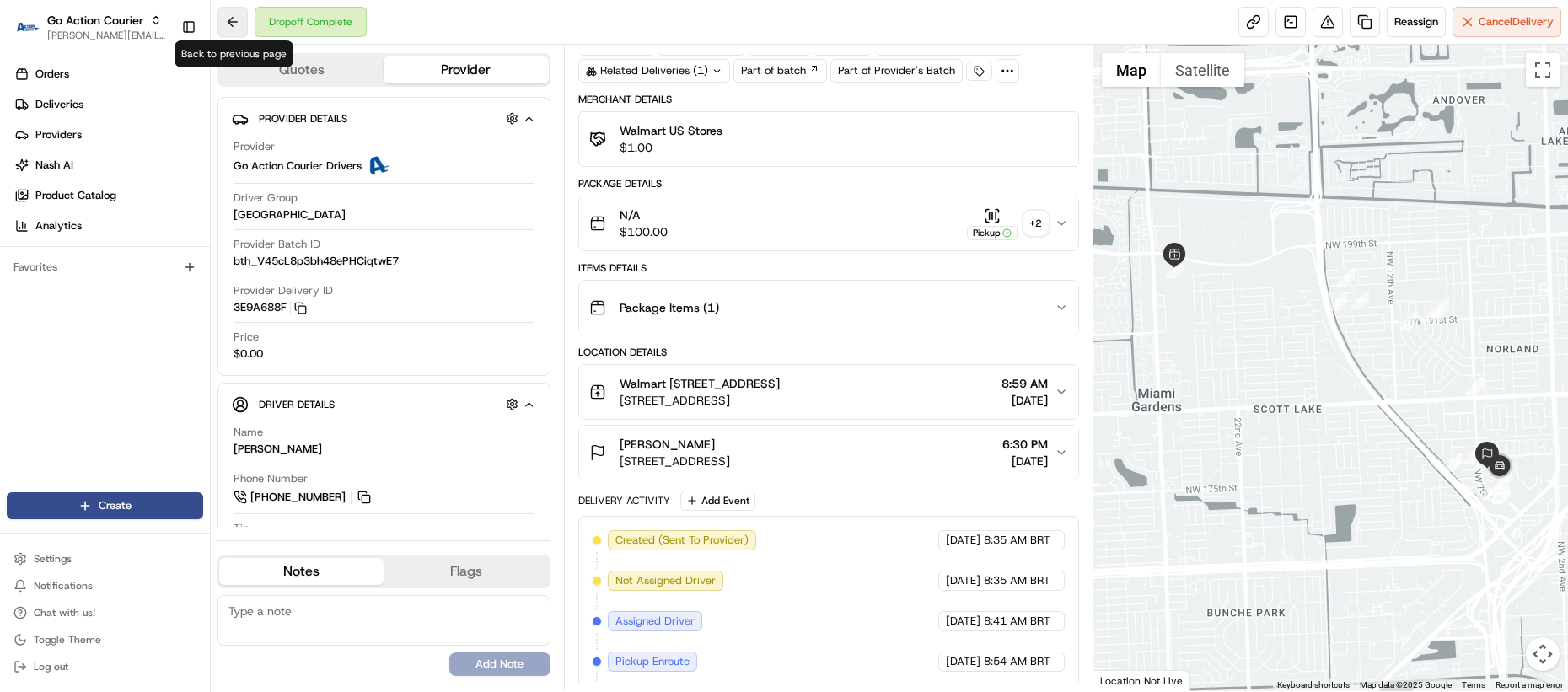
click at [239, 22] on button at bounding box center [232, 22] width 31 height 31
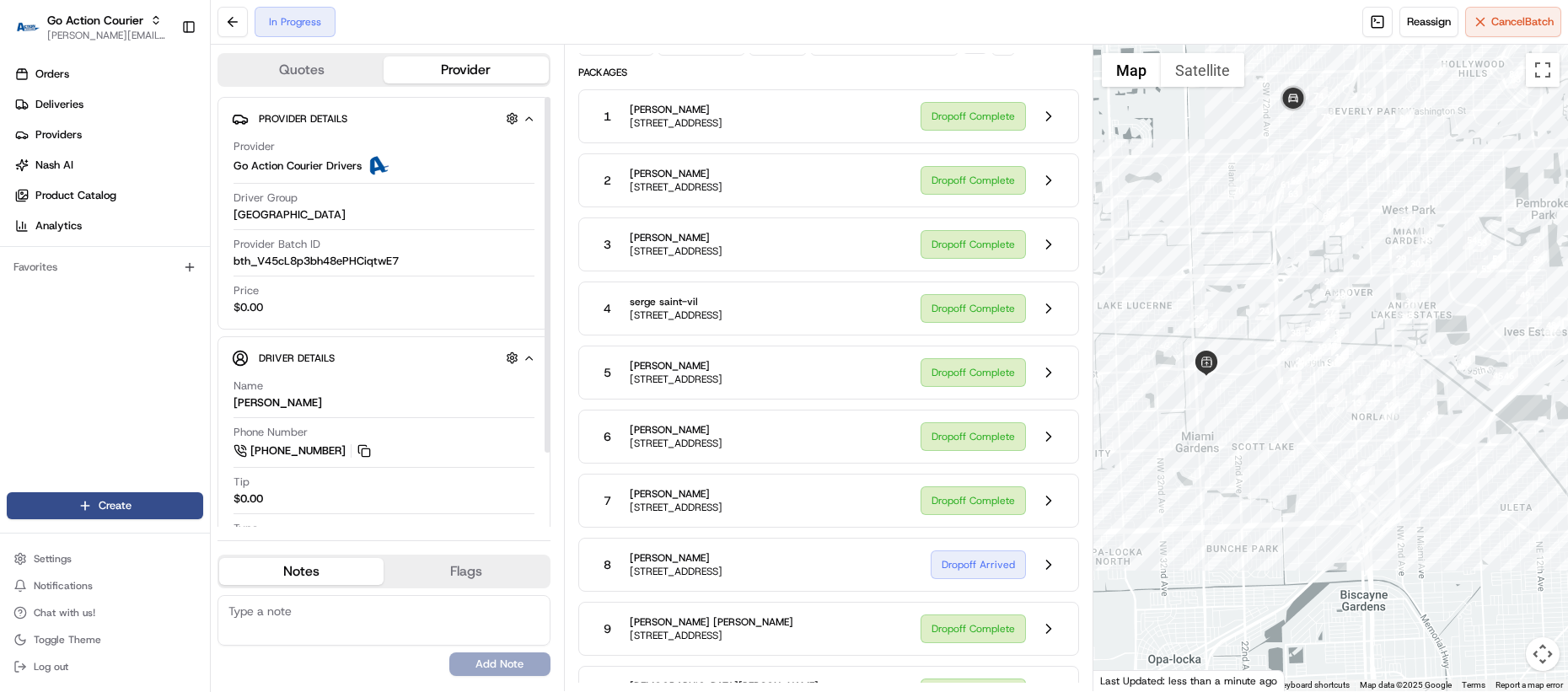
scroll to position [408, 0]
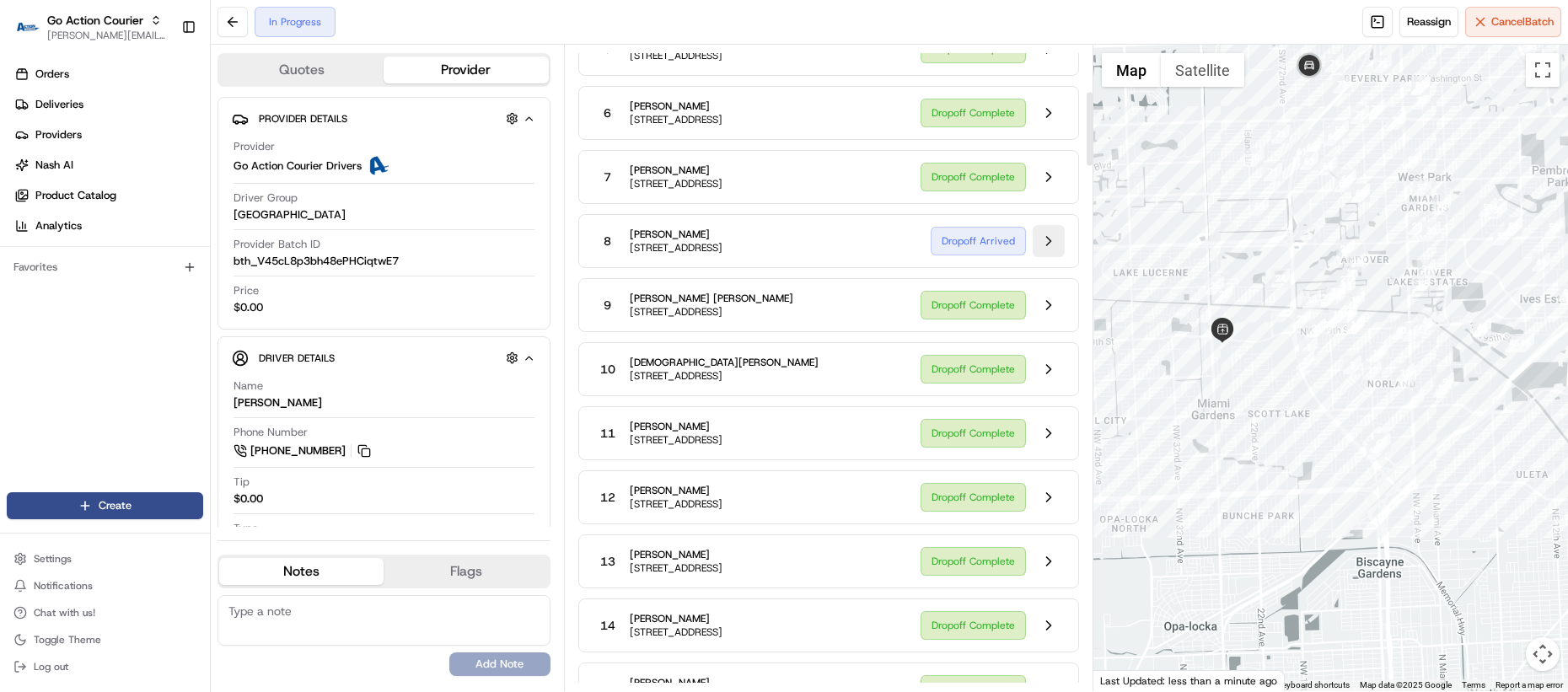
click at [1052, 232] on button at bounding box center [1048, 241] width 32 height 32
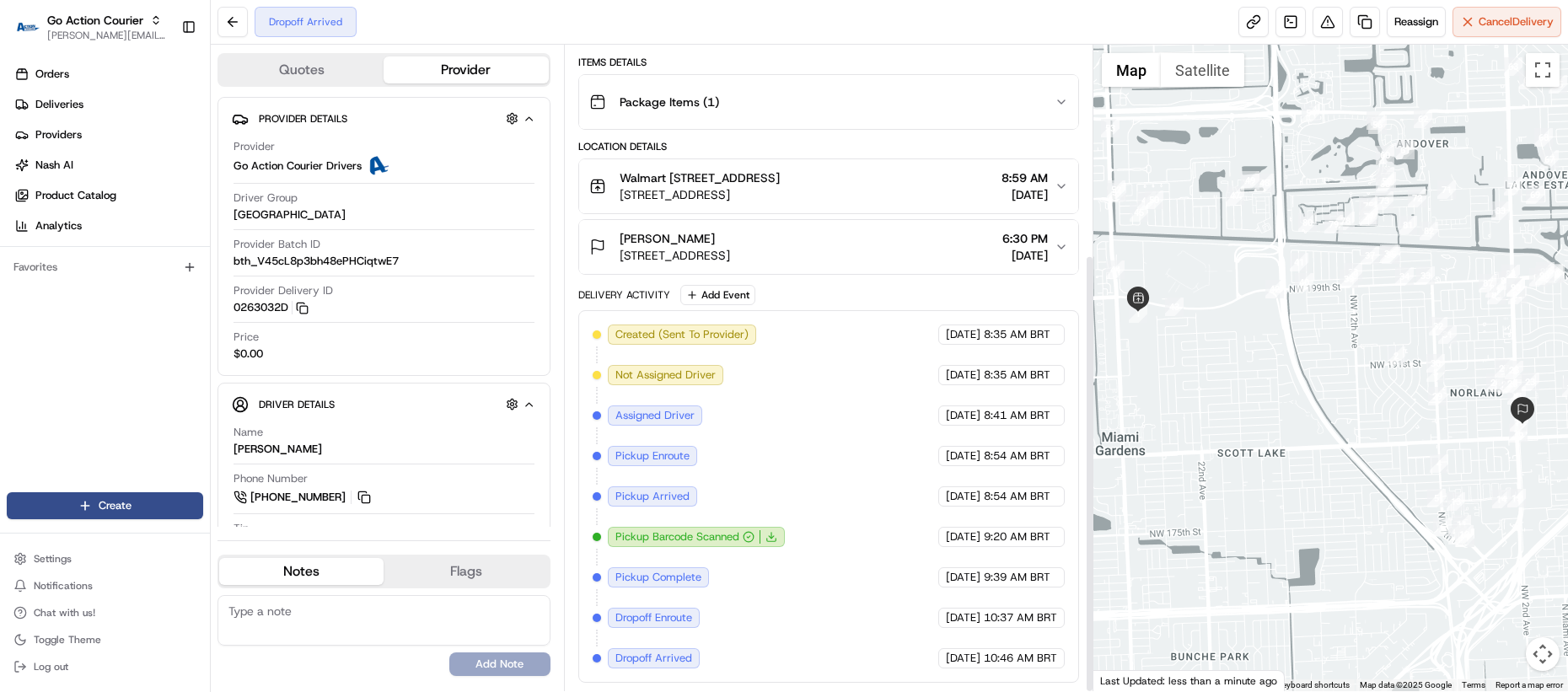
scroll to position [17, 0]
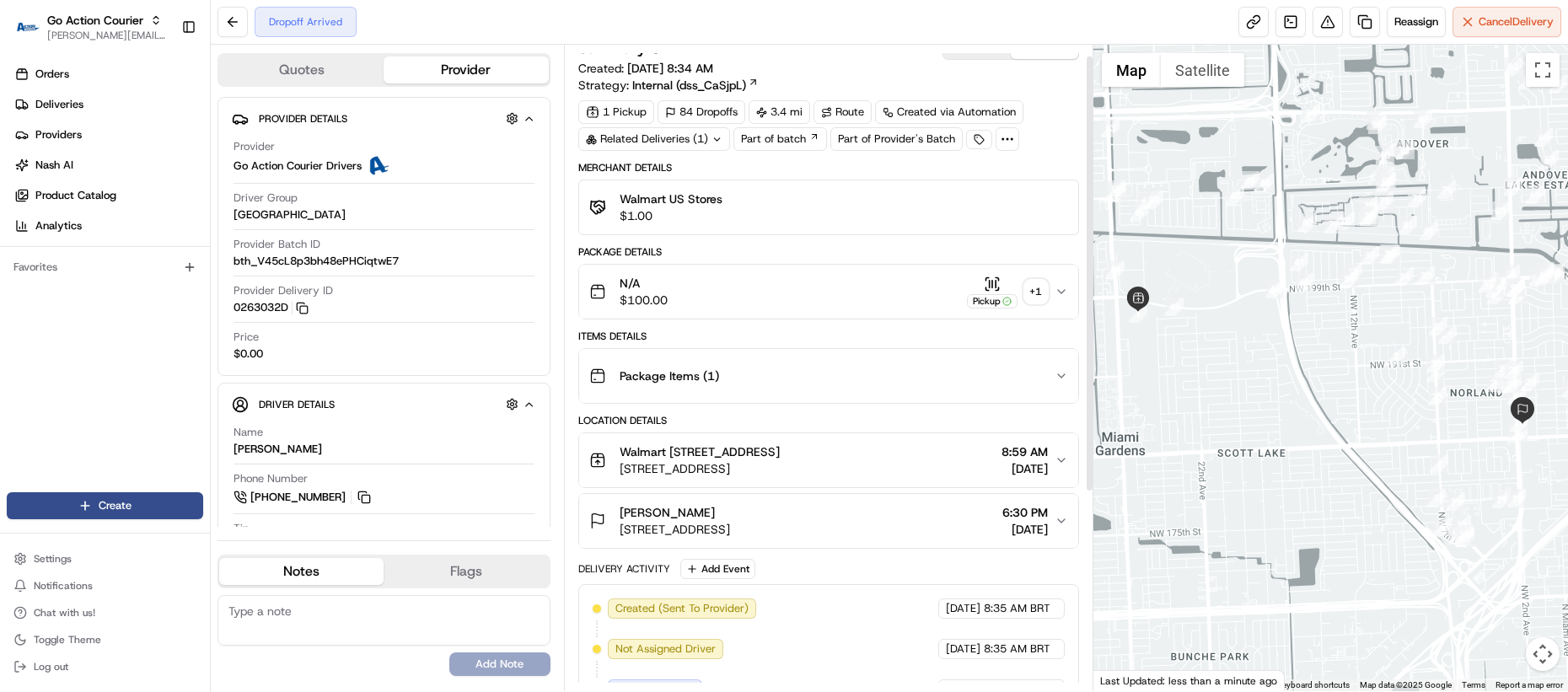
click at [1030, 285] on div "+ 1" at bounding box center [1036, 292] width 23 height 23
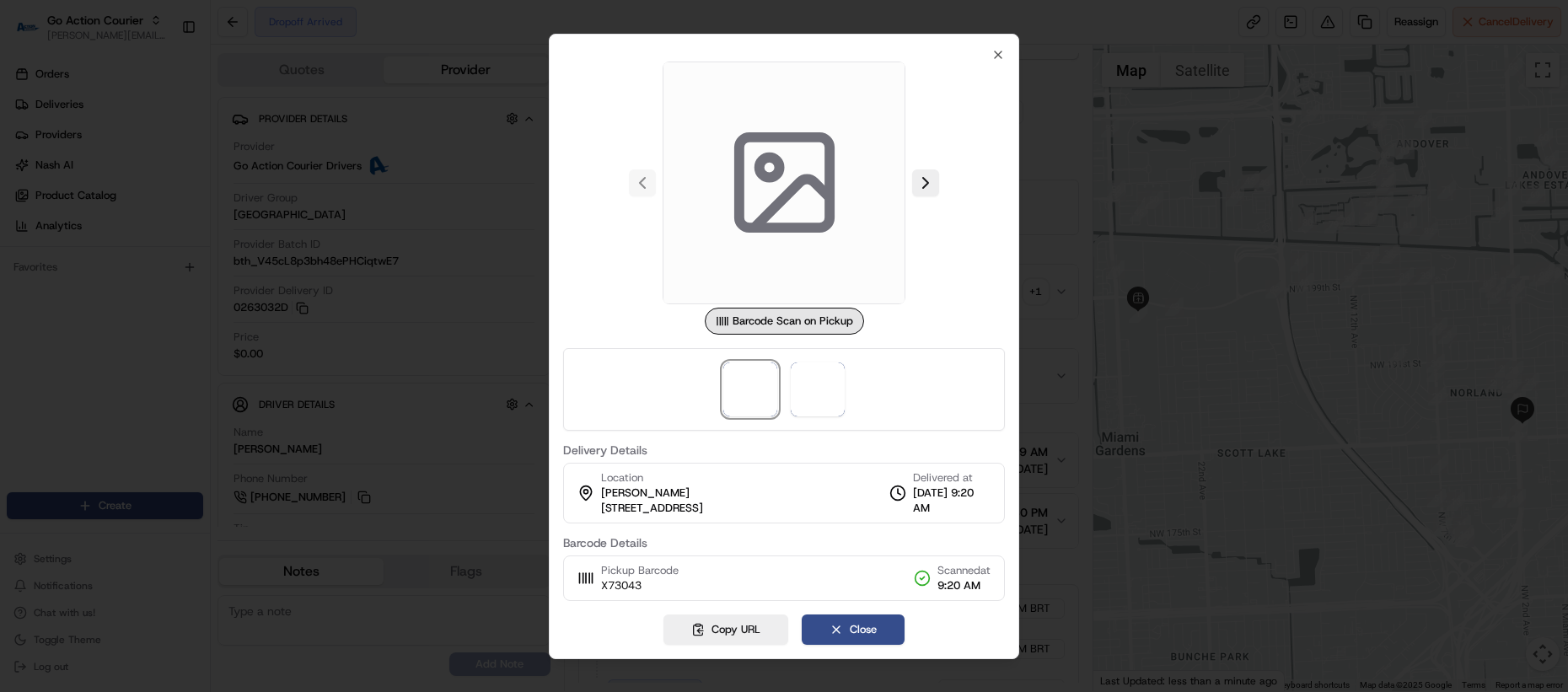
click at [1042, 311] on div at bounding box center [784, 346] width 1568 height 692
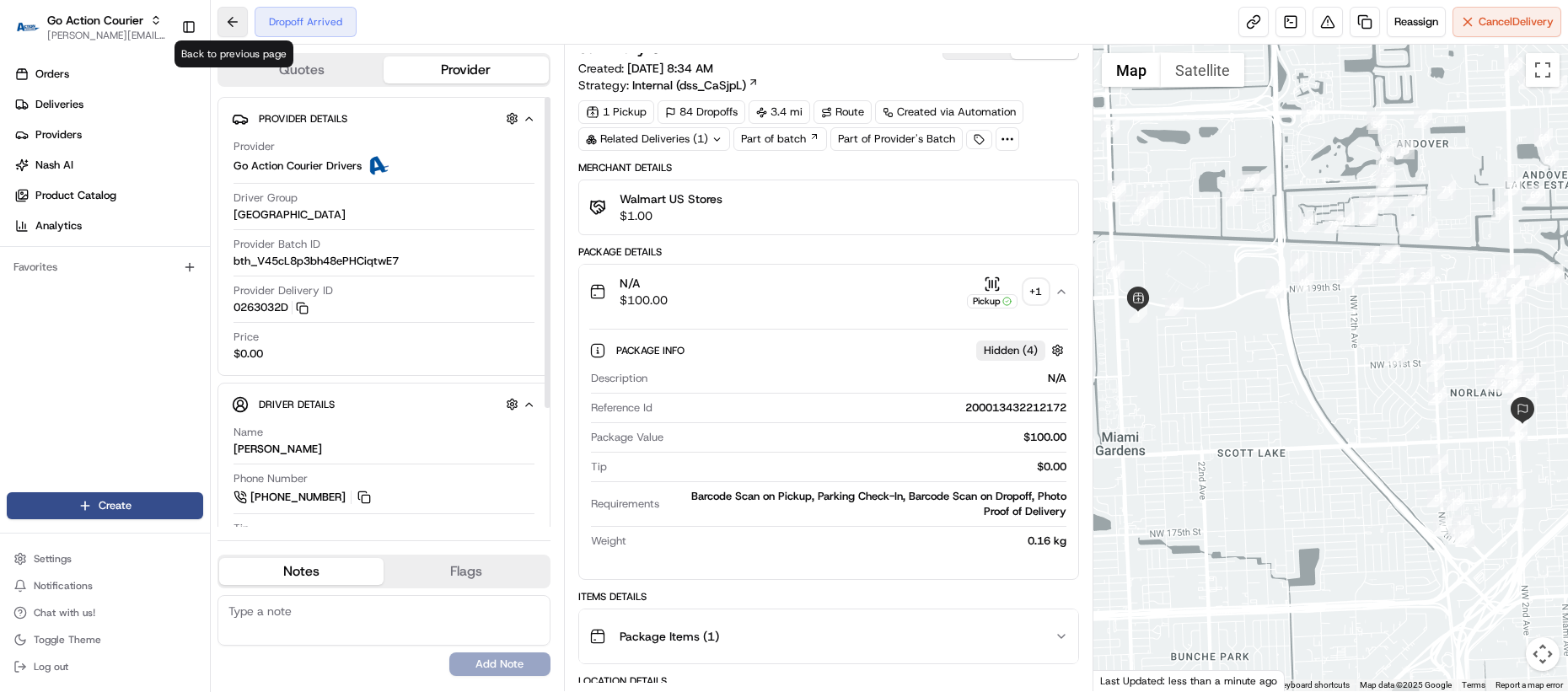
click at [226, 18] on button at bounding box center [232, 22] width 31 height 31
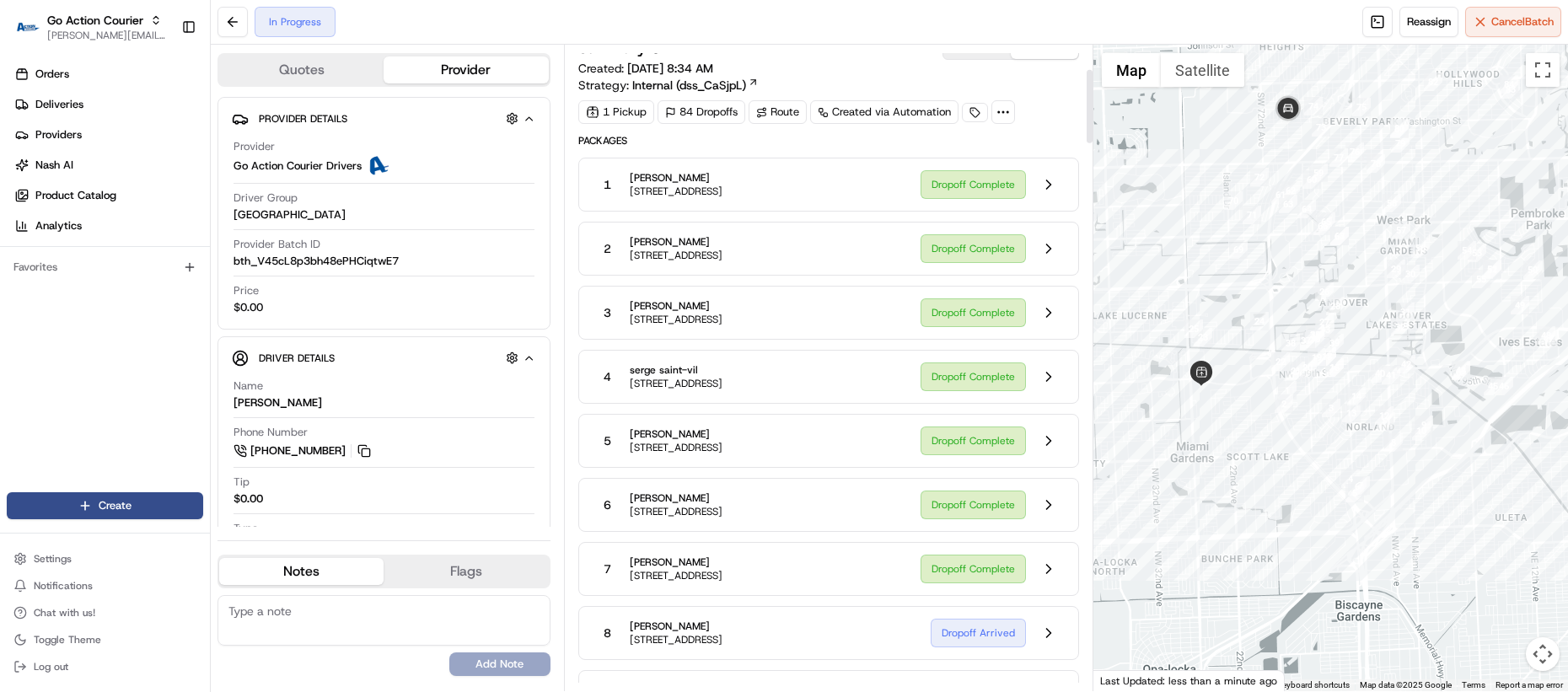
scroll to position [215, 0]
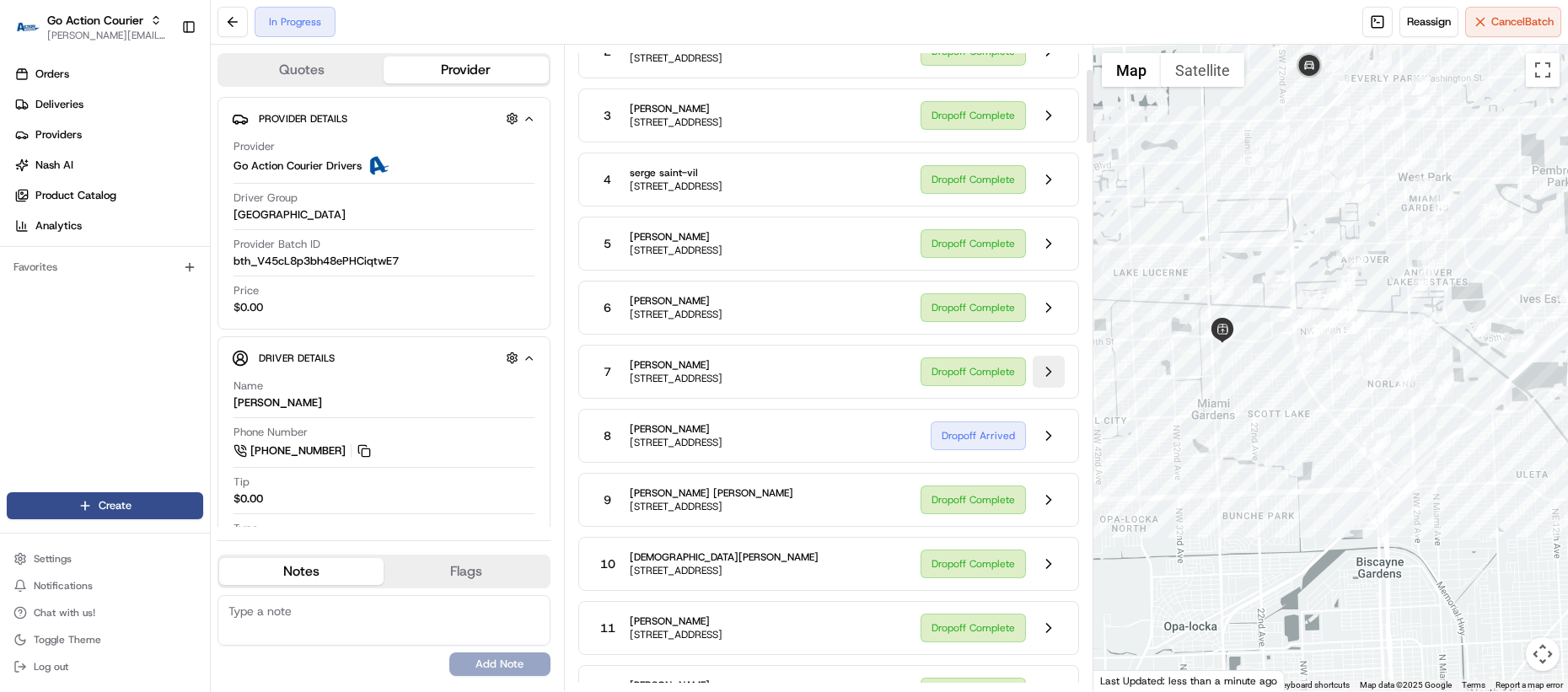
click at [1044, 379] on button at bounding box center [1048, 372] width 32 height 32
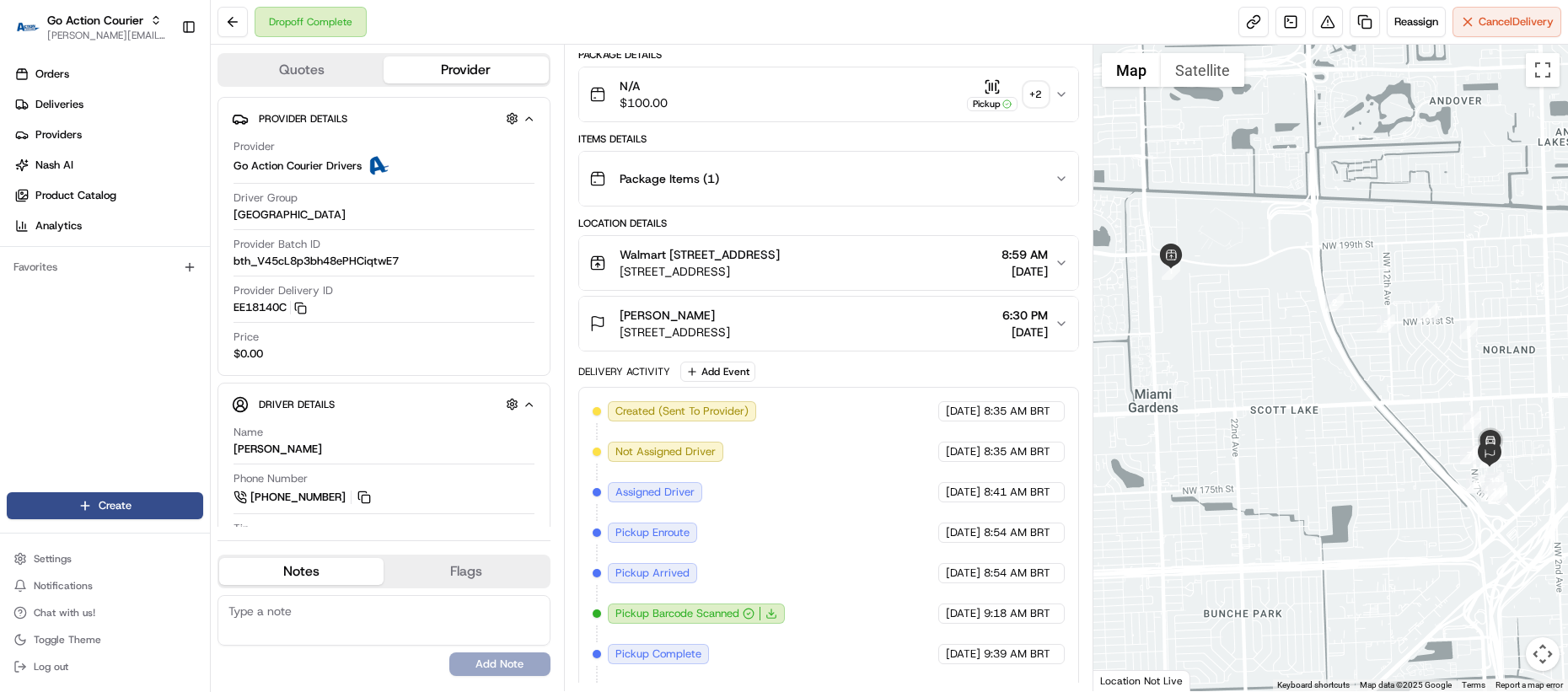
click at [252, 27] on div "Dropoff Complete" at bounding box center [292, 22] width 149 height 31
click at [245, 26] on button at bounding box center [232, 22] width 31 height 31
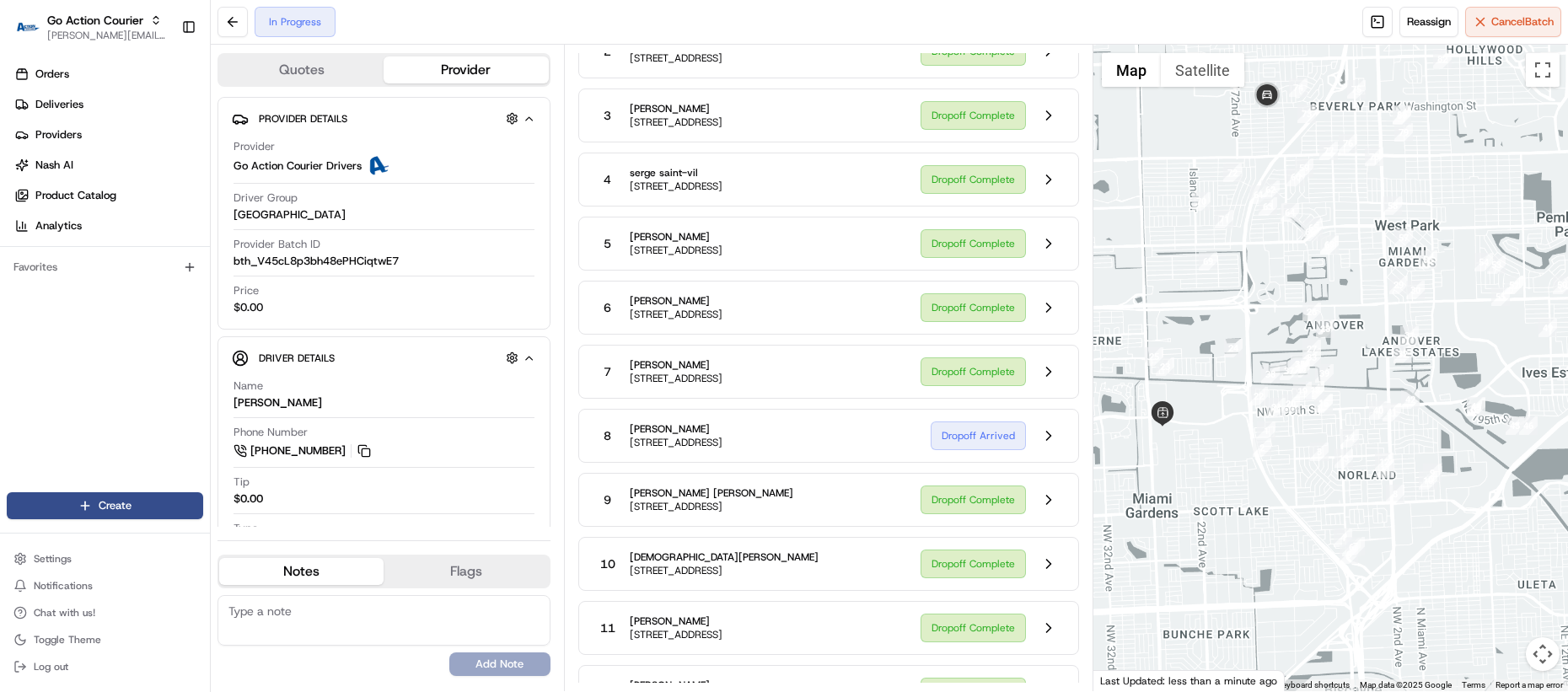
scroll to position [600, 0]
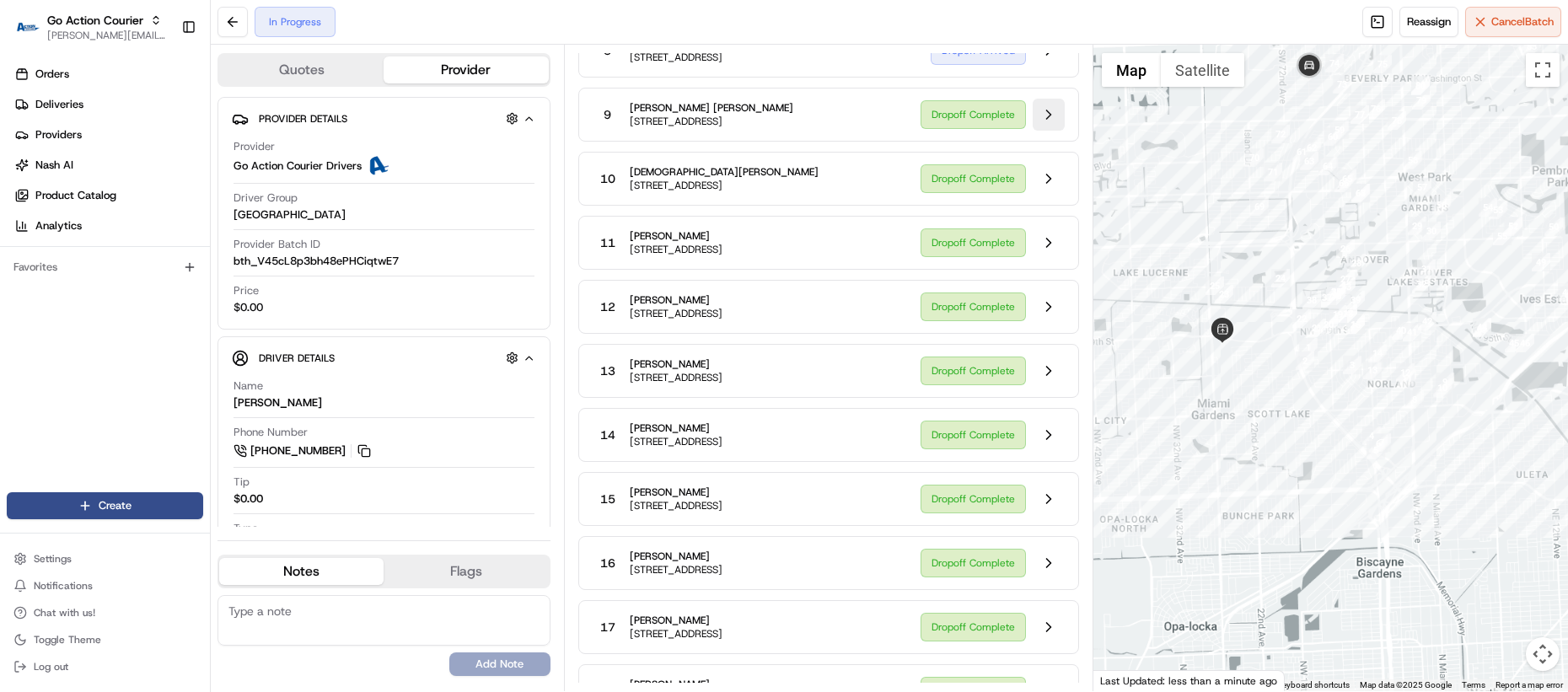
click at [1052, 131] on button at bounding box center [1048, 115] width 32 height 32
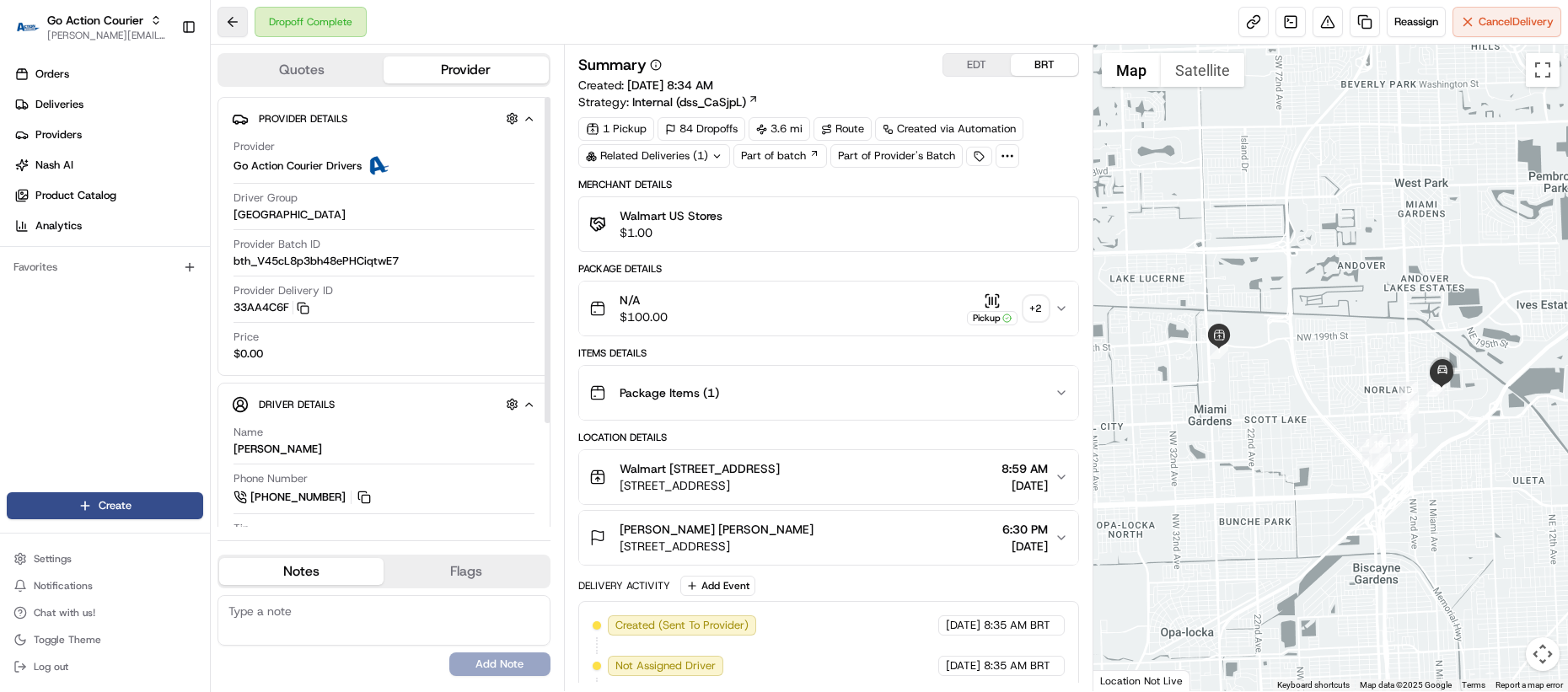
click at [234, 15] on button at bounding box center [232, 22] width 31 height 31
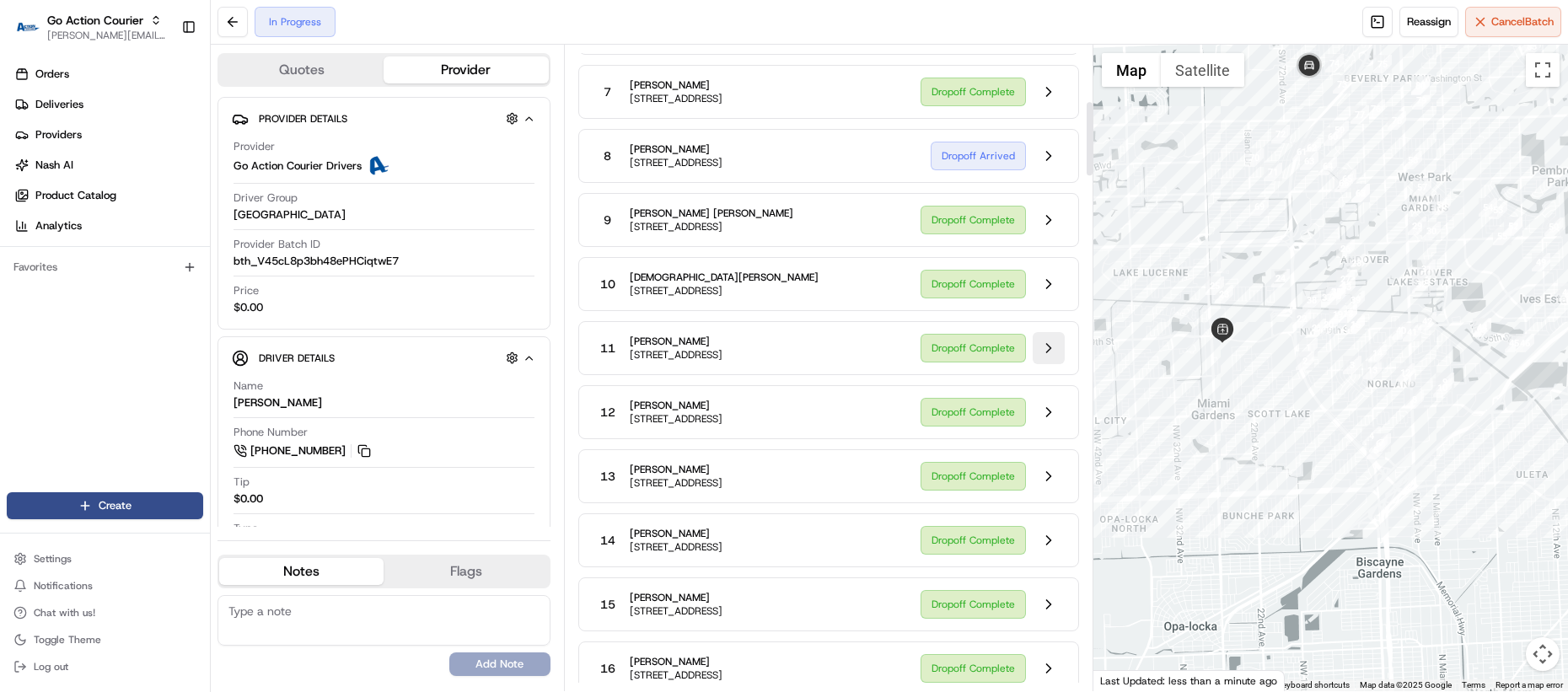
click at [1050, 362] on button at bounding box center [1048, 348] width 32 height 32
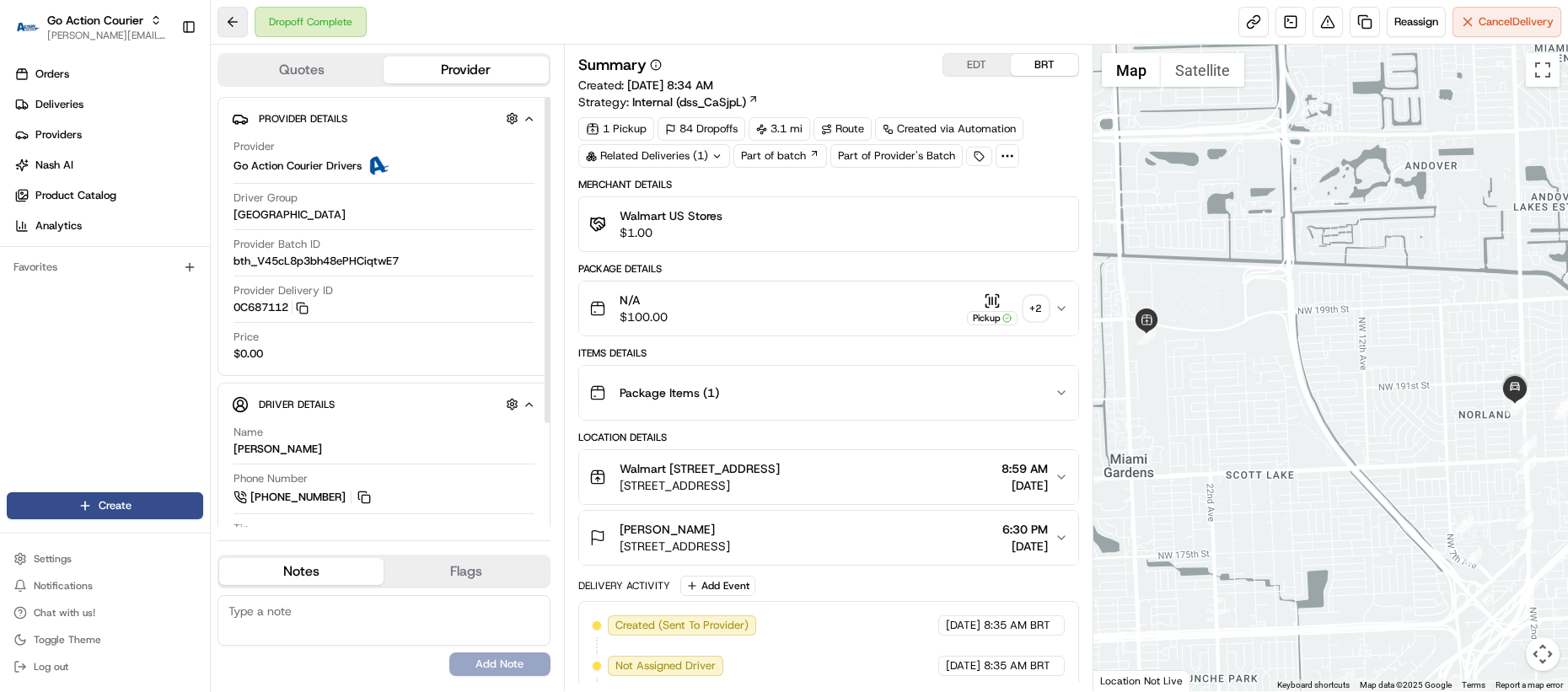
click at [232, 21] on button at bounding box center [232, 22] width 31 height 31
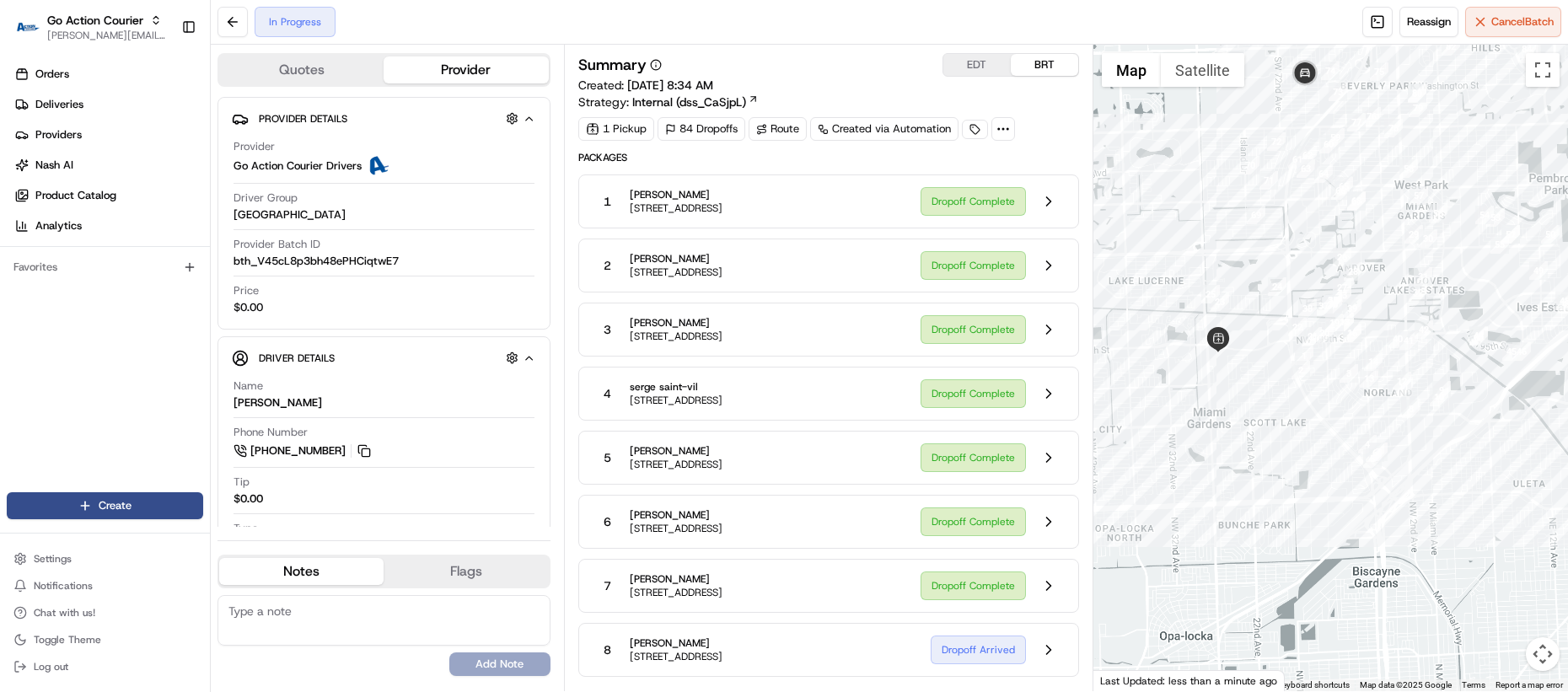
scroll to position [302, 0]
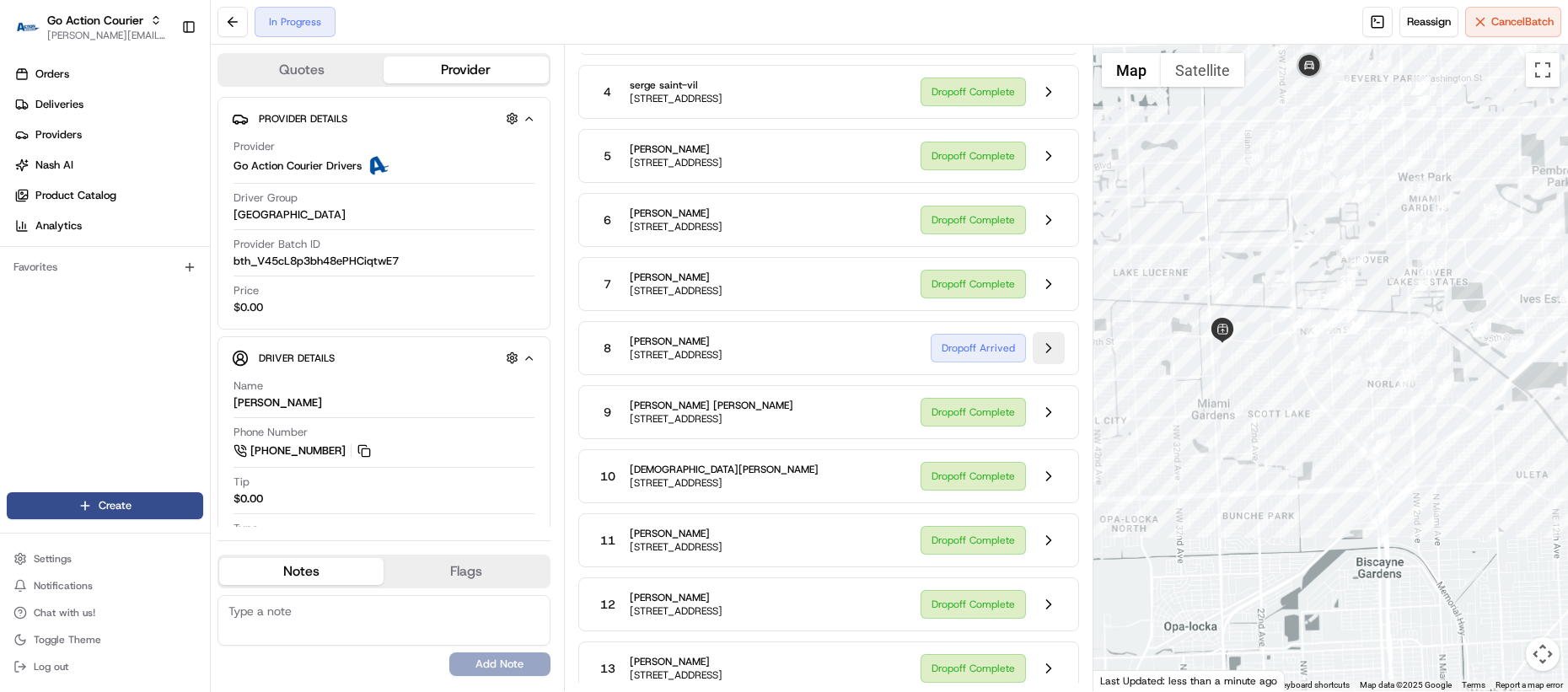
click at [1055, 360] on button at bounding box center [1048, 348] width 32 height 32
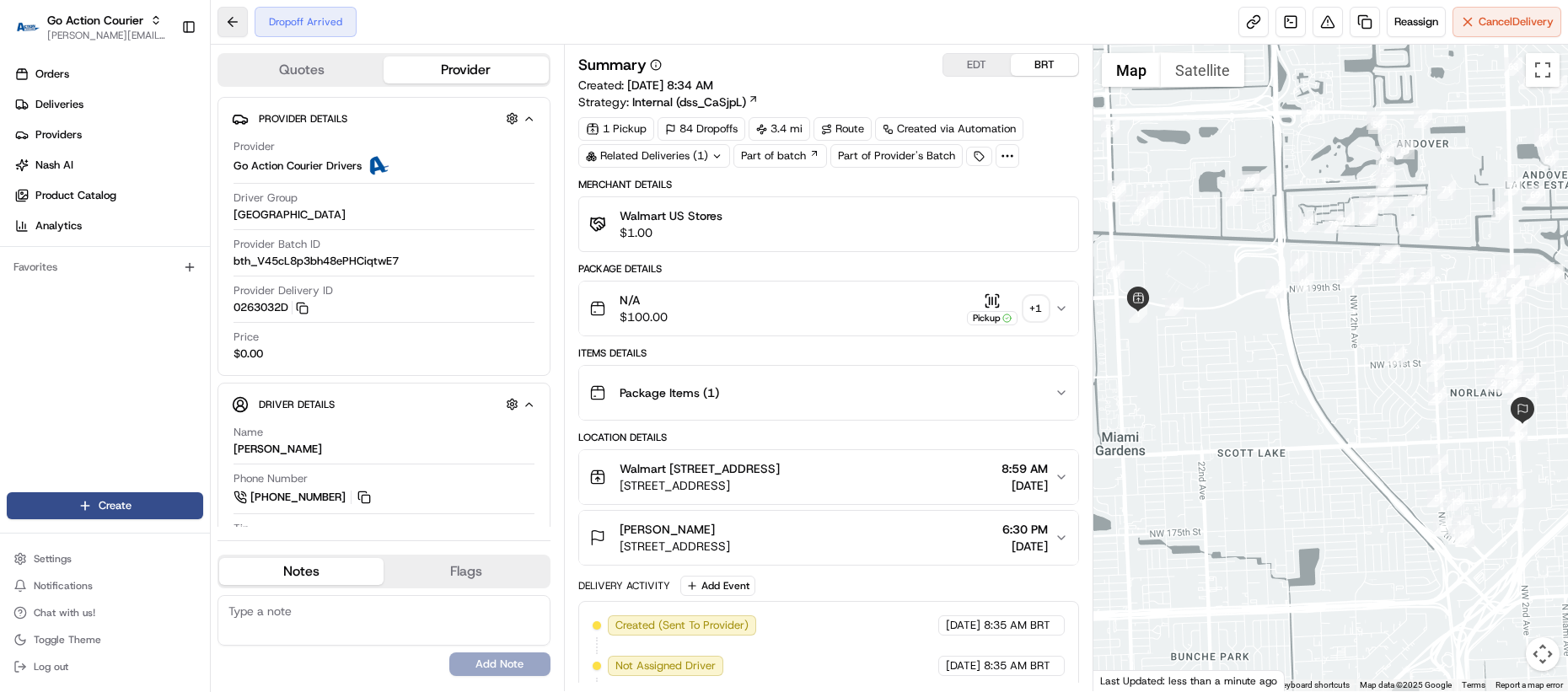
click at [246, 31] on button at bounding box center [232, 22] width 31 height 31
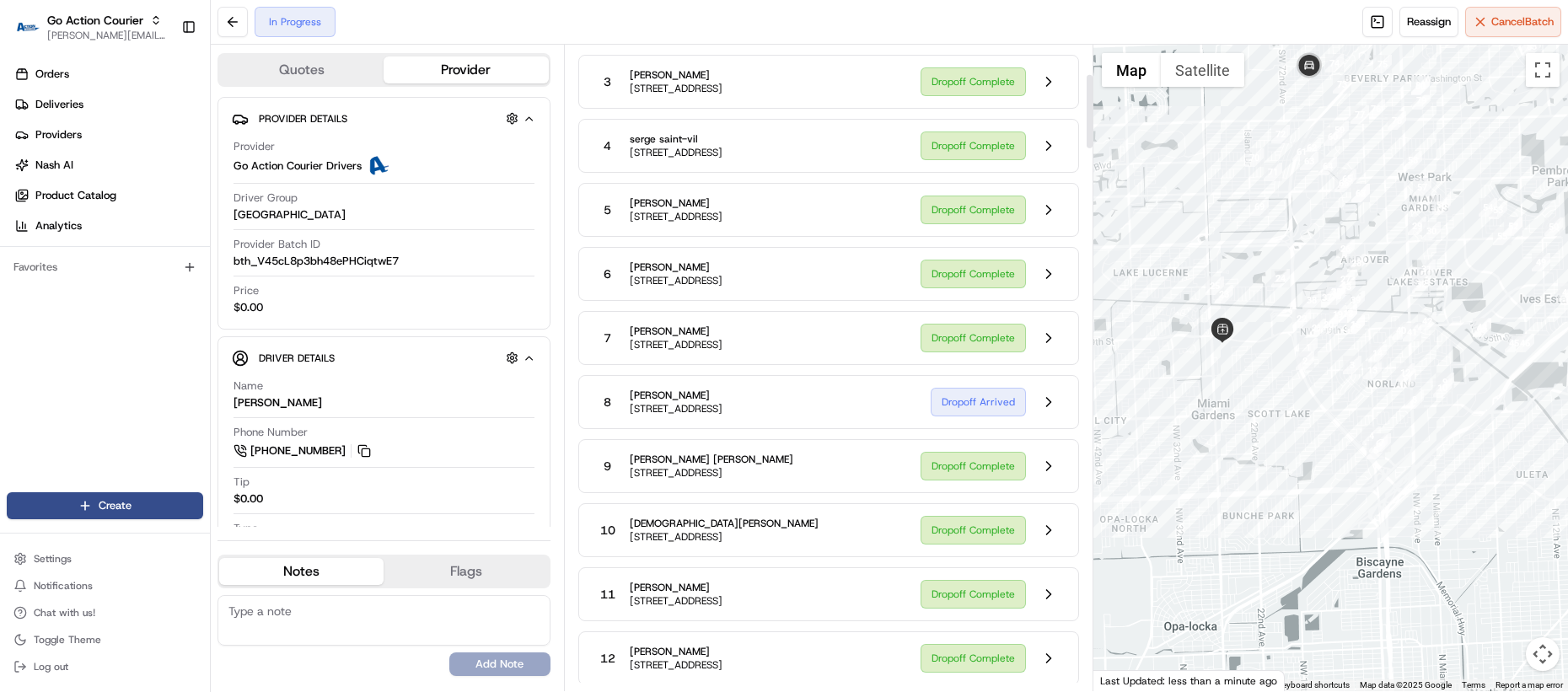
scroll to position [258, 0]
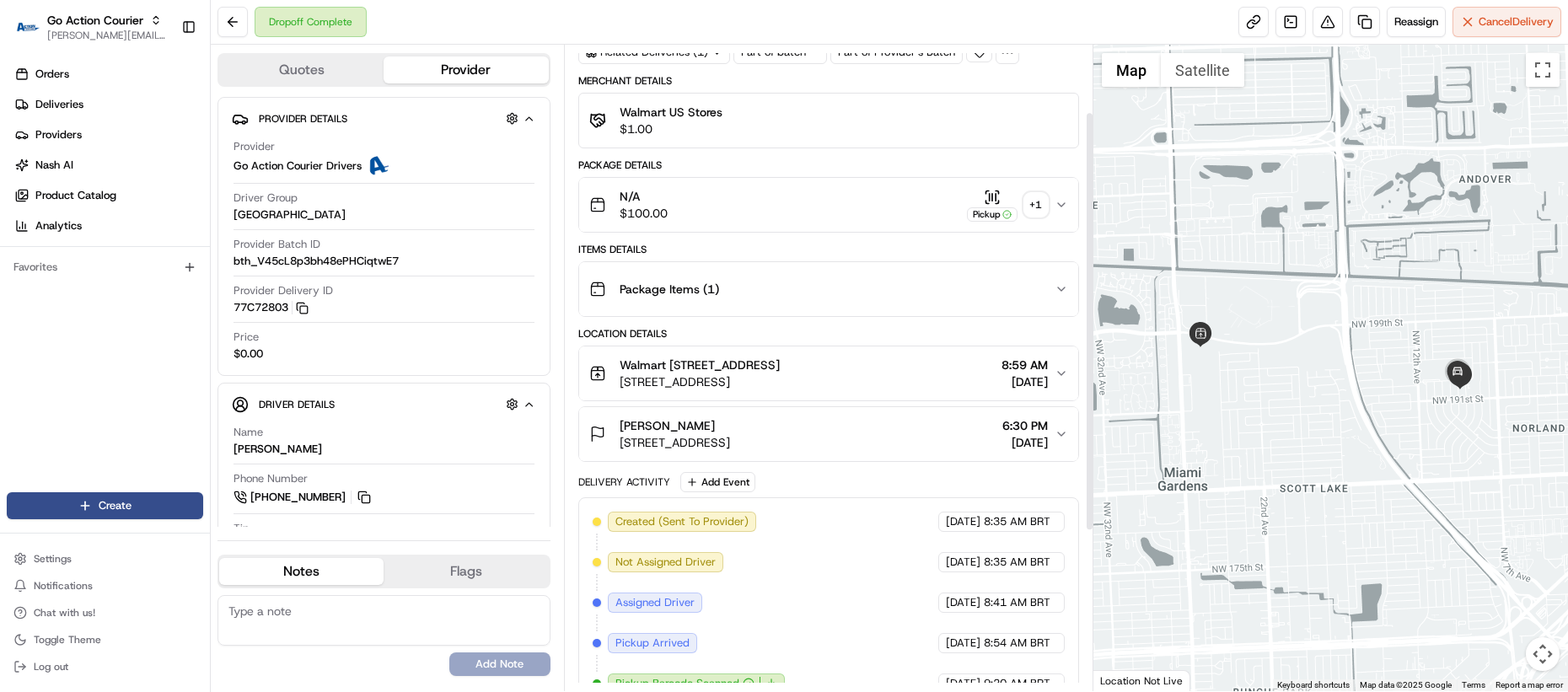
scroll to position [348, 0]
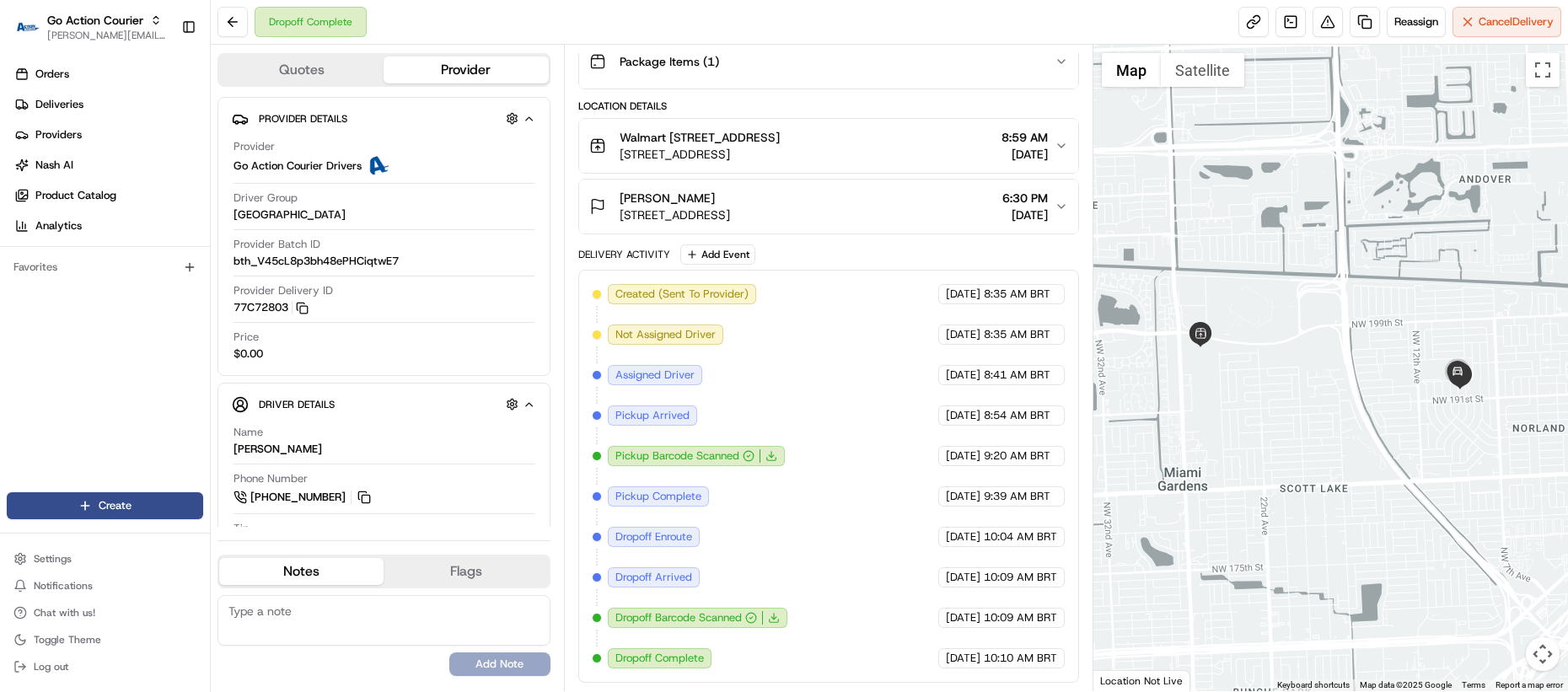
click at [723, 552] on div "Created (Sent To Provider) Go Action Courier Drivers 08/22/2025 8:35 AM BRT Not…" at bounding box center [828, 476] width 472 height 384
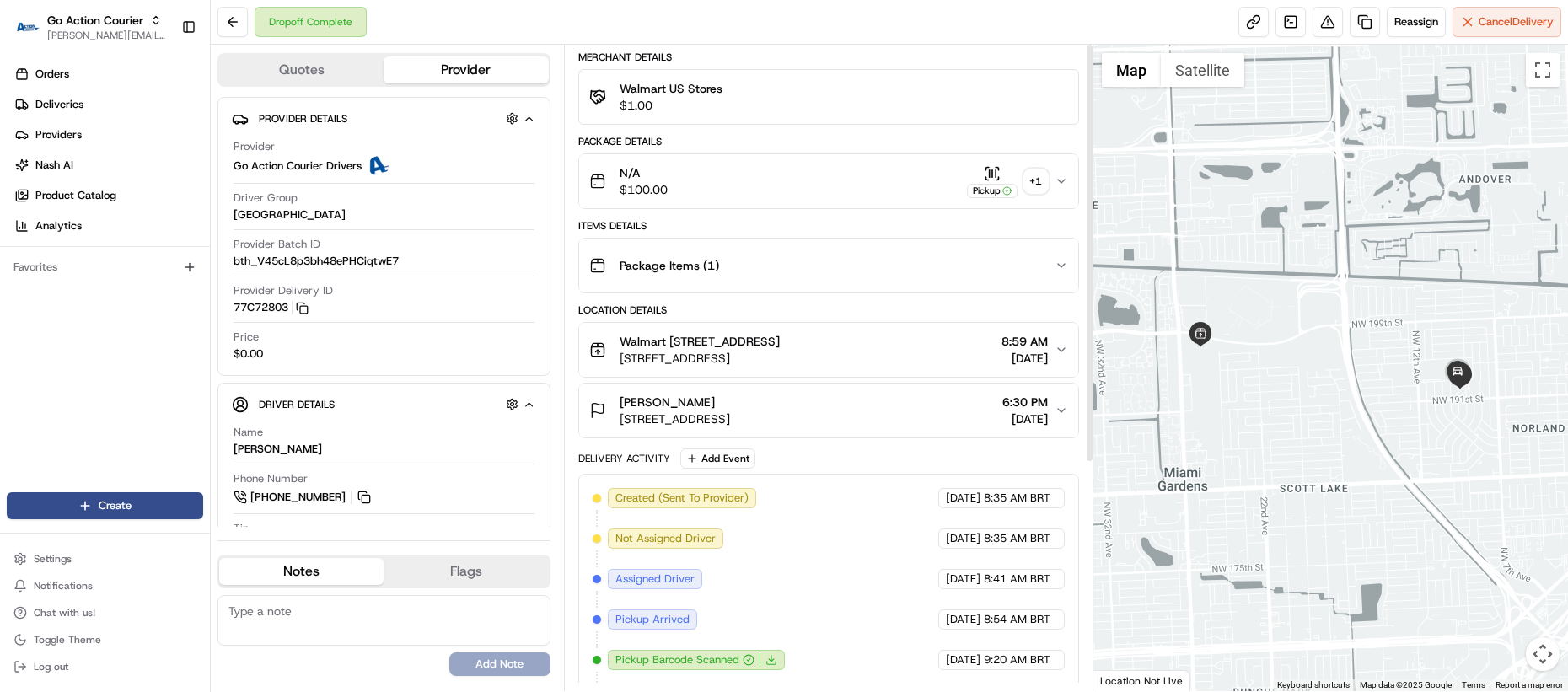
scroll to position [0, 0]
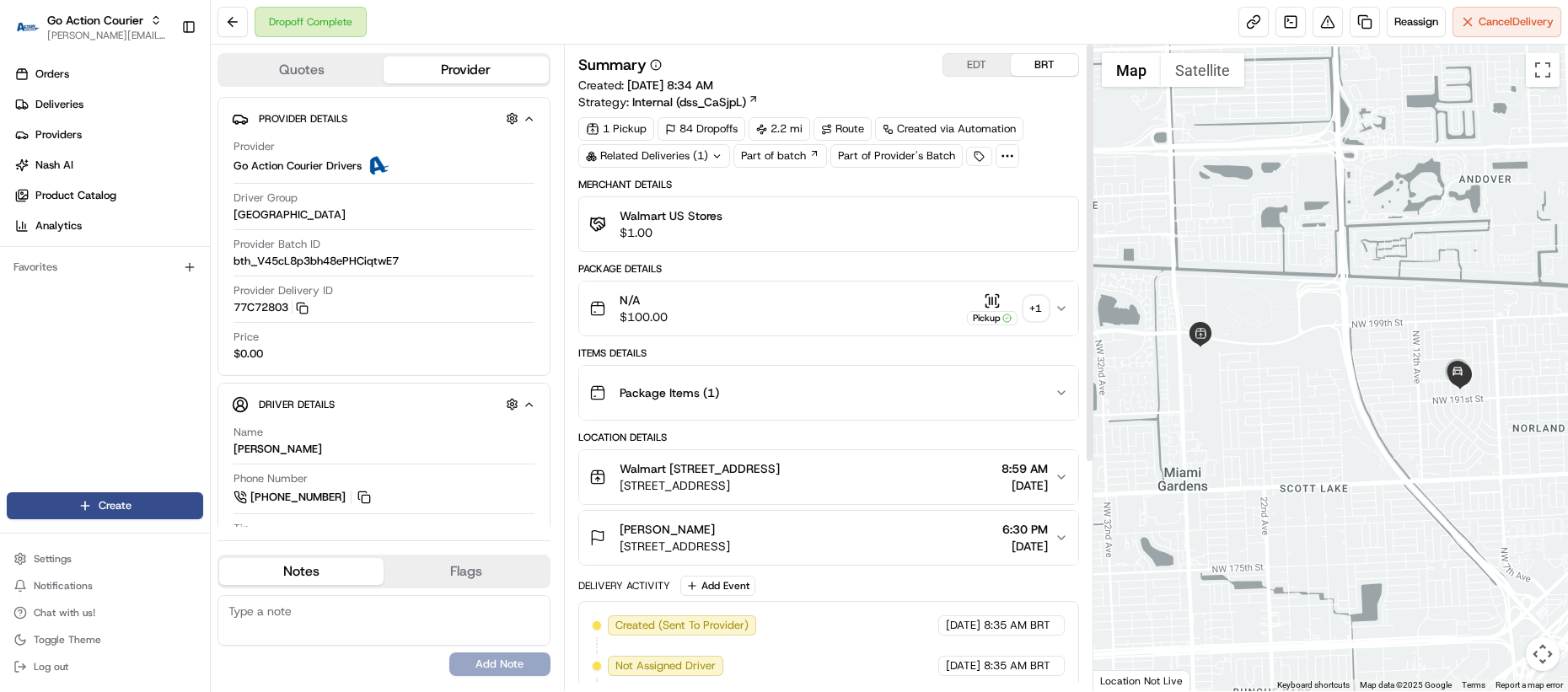
click at [1037, 313] on div "+ 1" at bounding box center [1036, 309] width 23 height 23
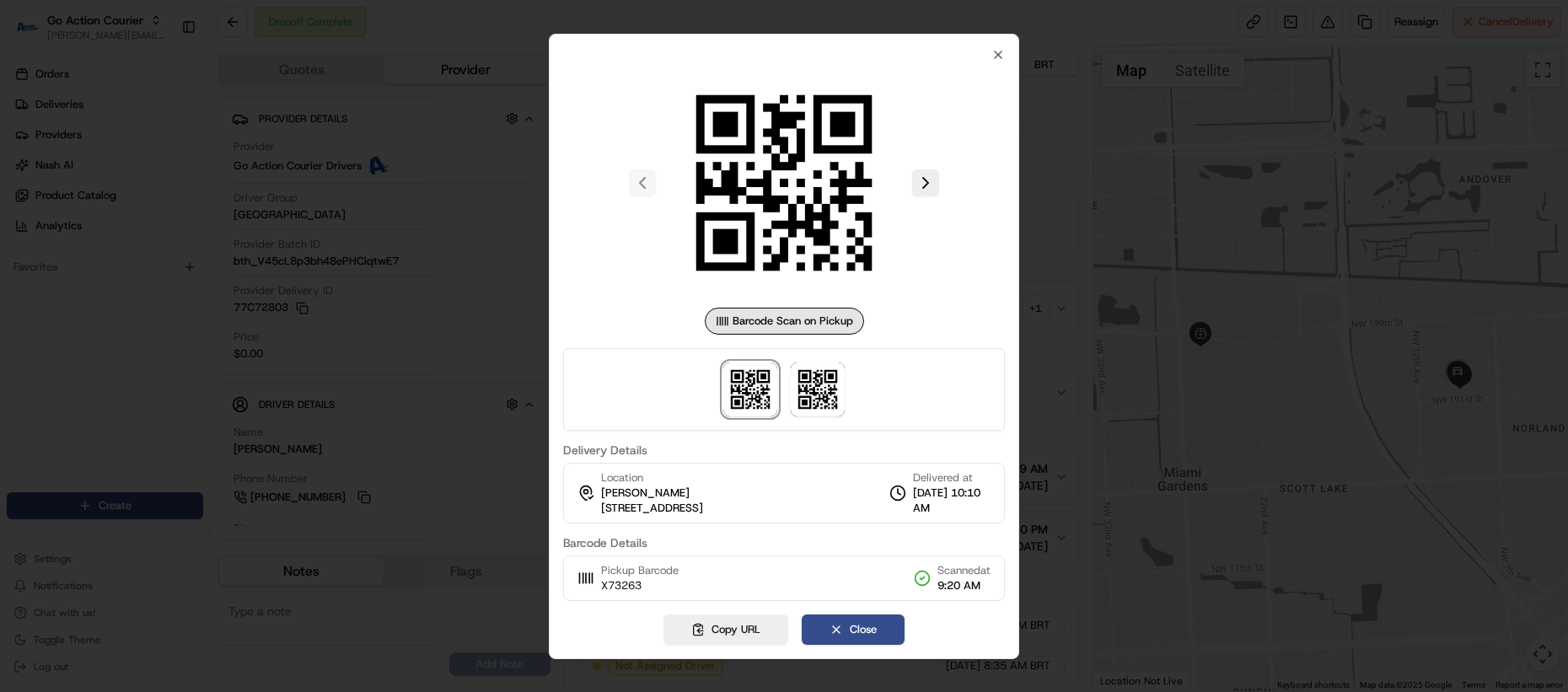
click at [1050, 404] on div at bounding box center [784, 346] width 1568 height 692
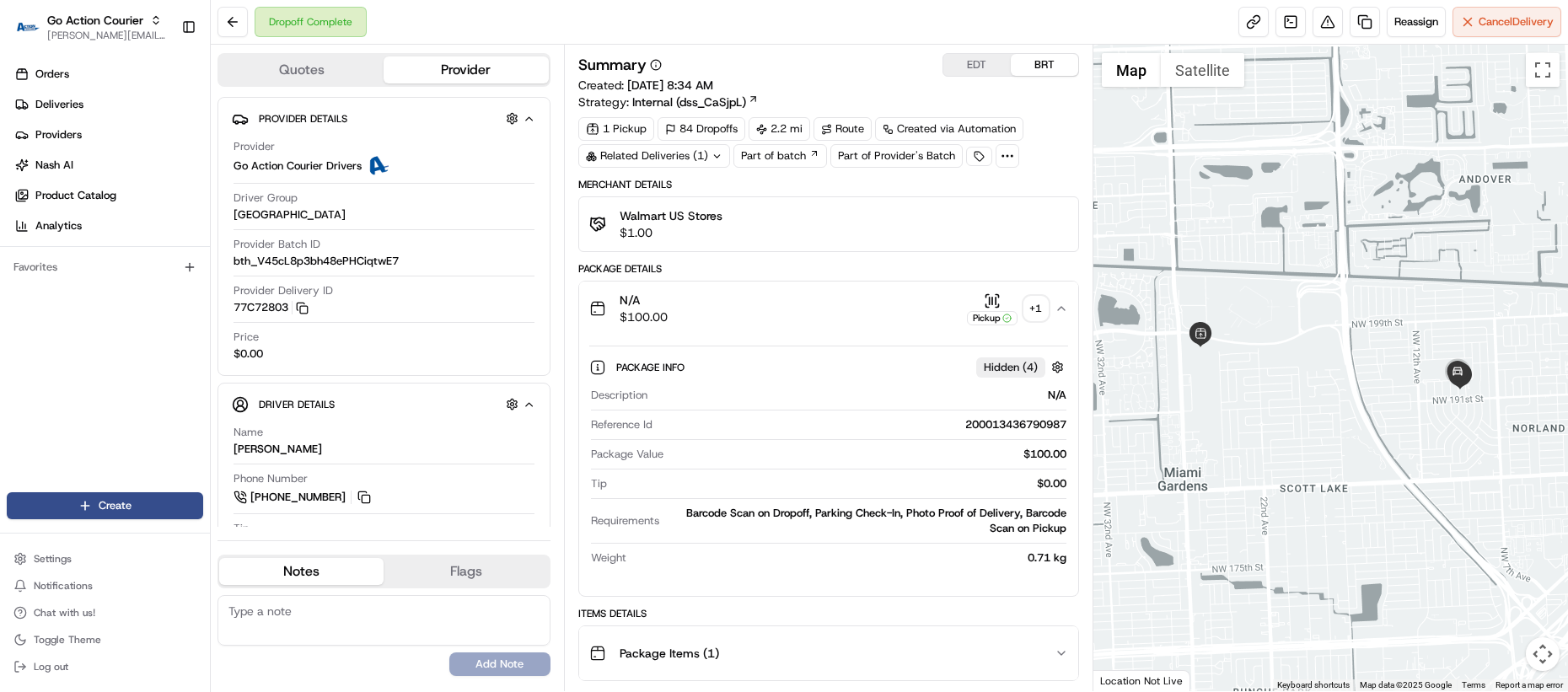
click at [1032, 319] on div "+ 1" at bounding box center [1036, 309] width 23 height 23
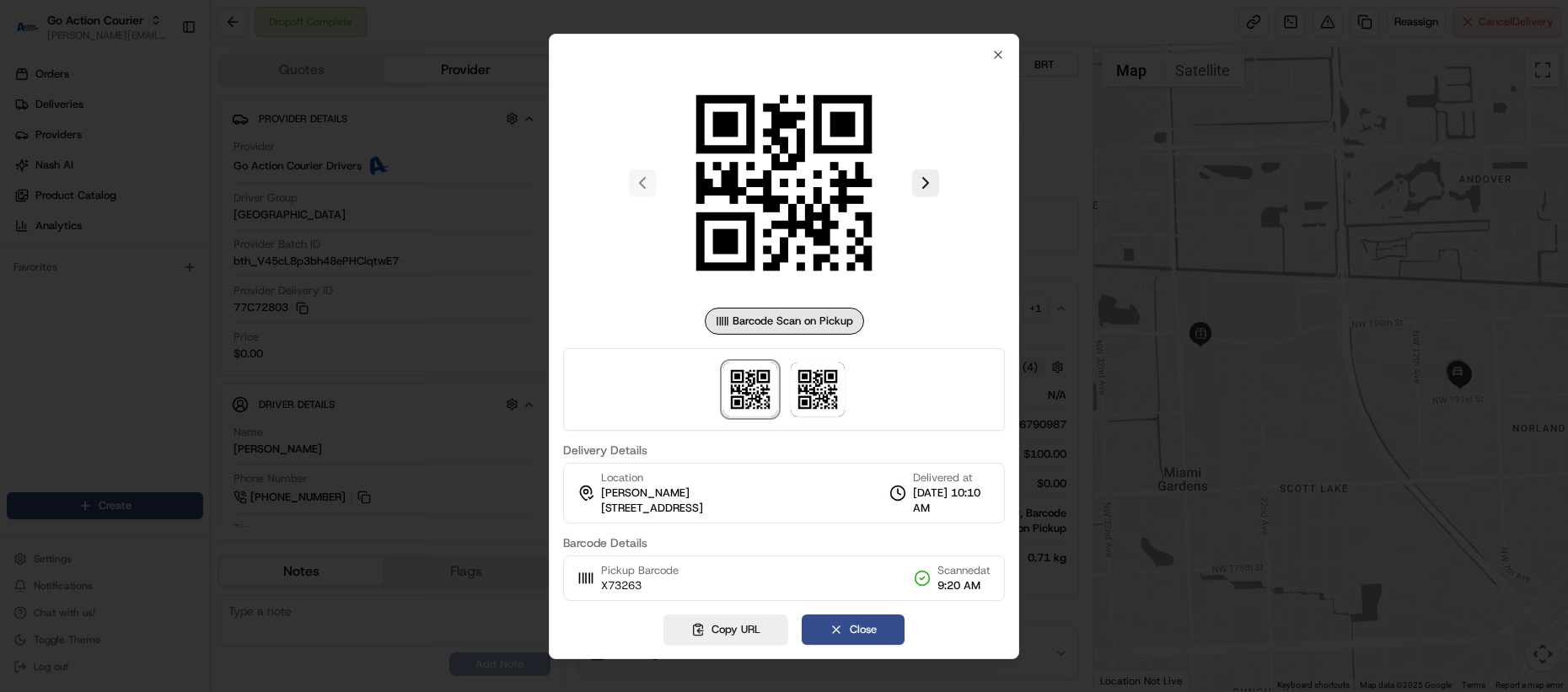
click at [1056, 353] on div at bounding box center [784, 346] width 1568 height 692
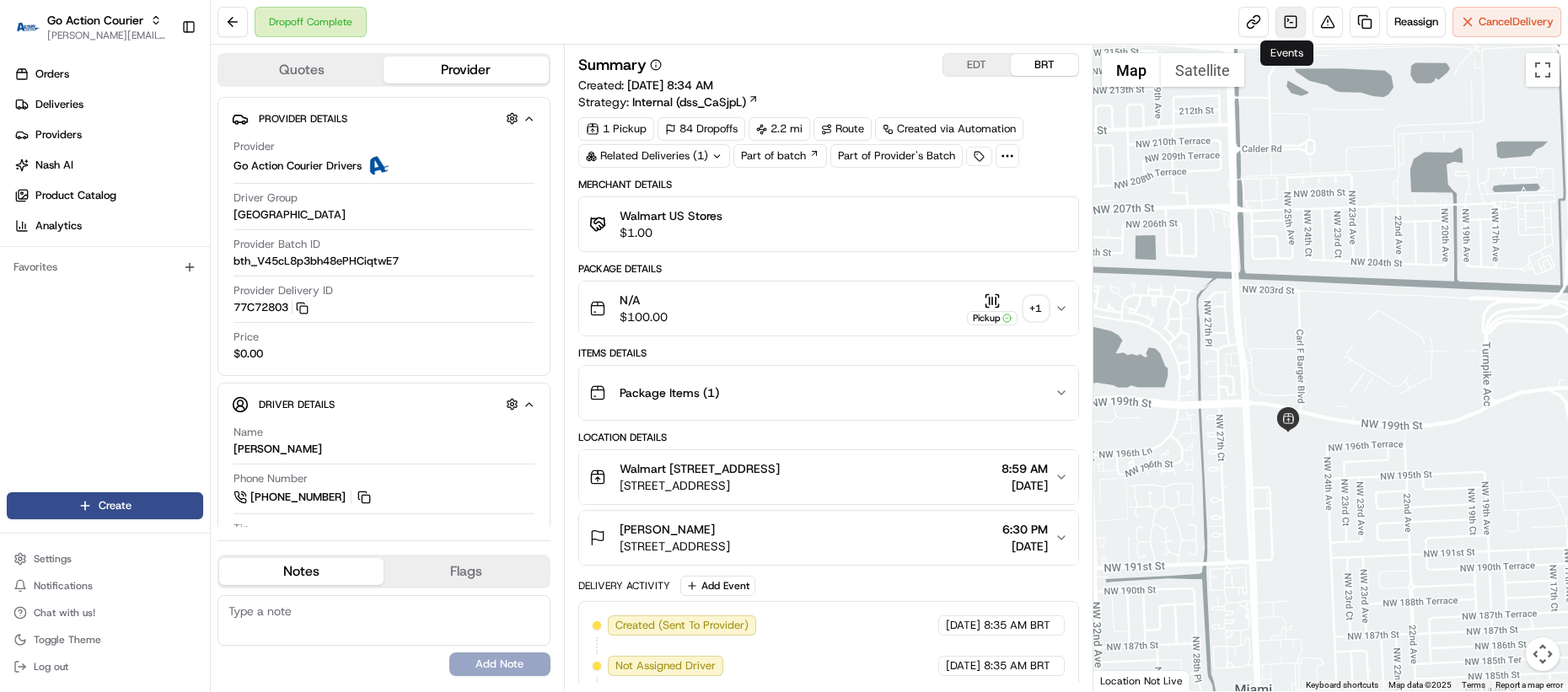
click at [1285, 29] on link at bounding box center [1291, 22] width 31 height 31
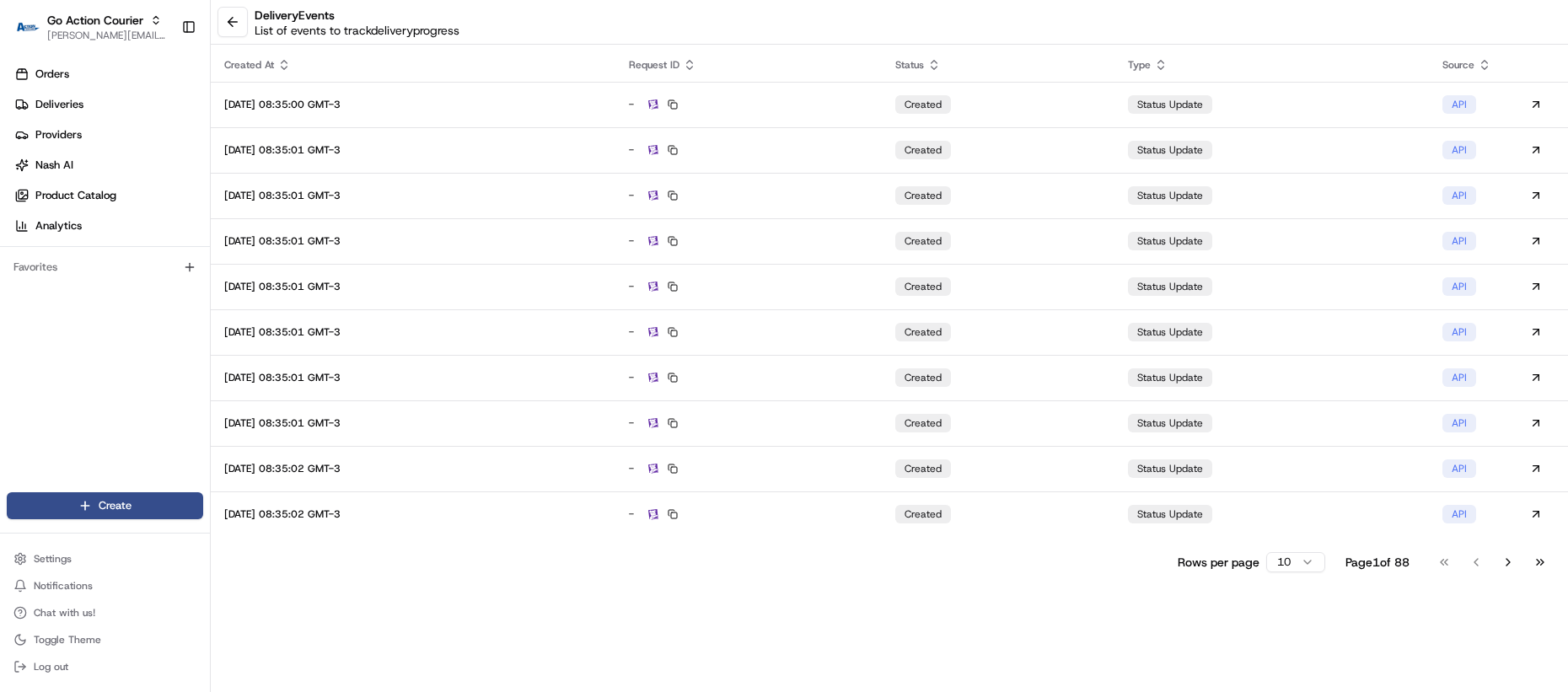
drag, startPoint x: 1243, startPoint y: 563, endPoint x: 1270, endPoint y: 561, distance: 27.1
click at [1247, 561] on p "Rows per page" at bounding box center [1218, 562] width 82 height 17
click at [1270, 561] on html "Go Action Courier lucas@usenash.com Toggle Sidebar Orders Deliveries Providers …" at bounding box center [784, 346] width 1568 height 692
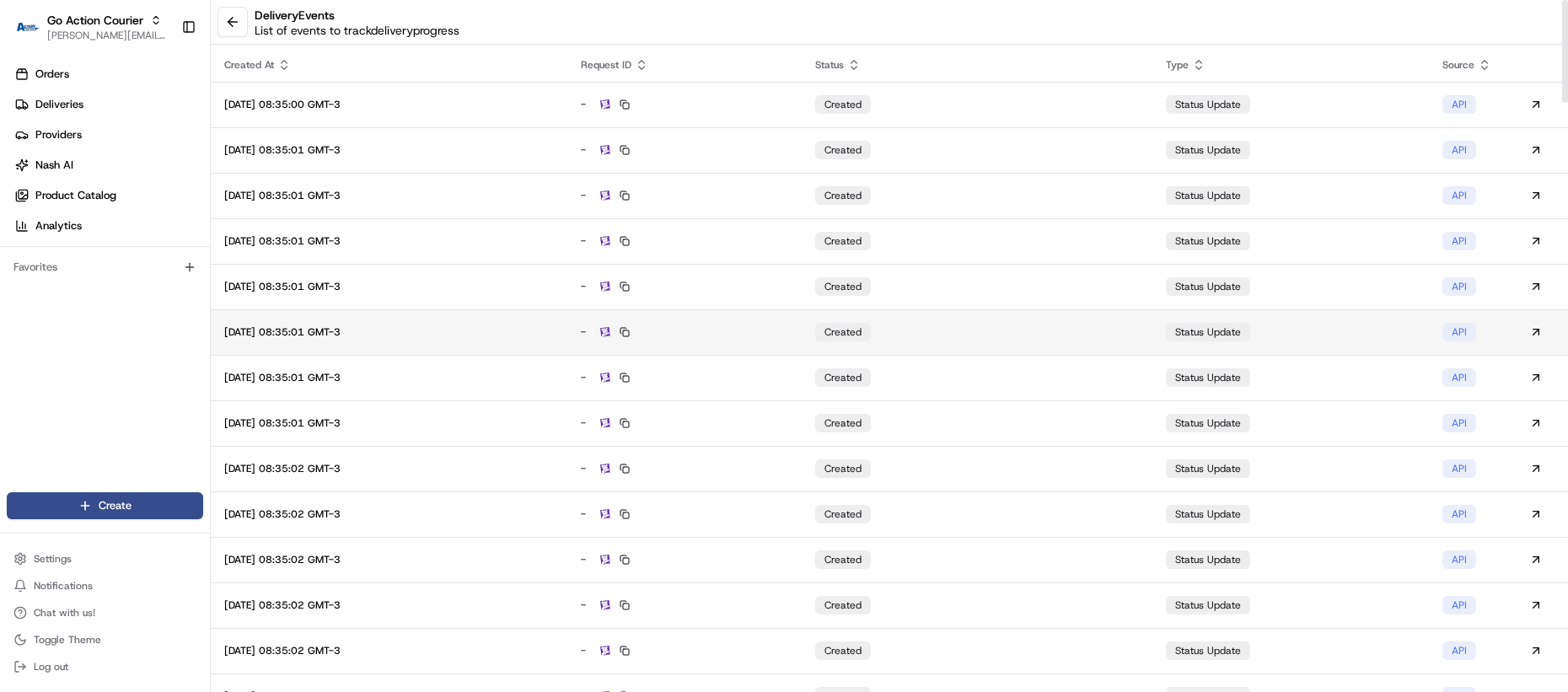
click at [802, 341] on td "-" at bounding box center [685, 332] width 235 height 46
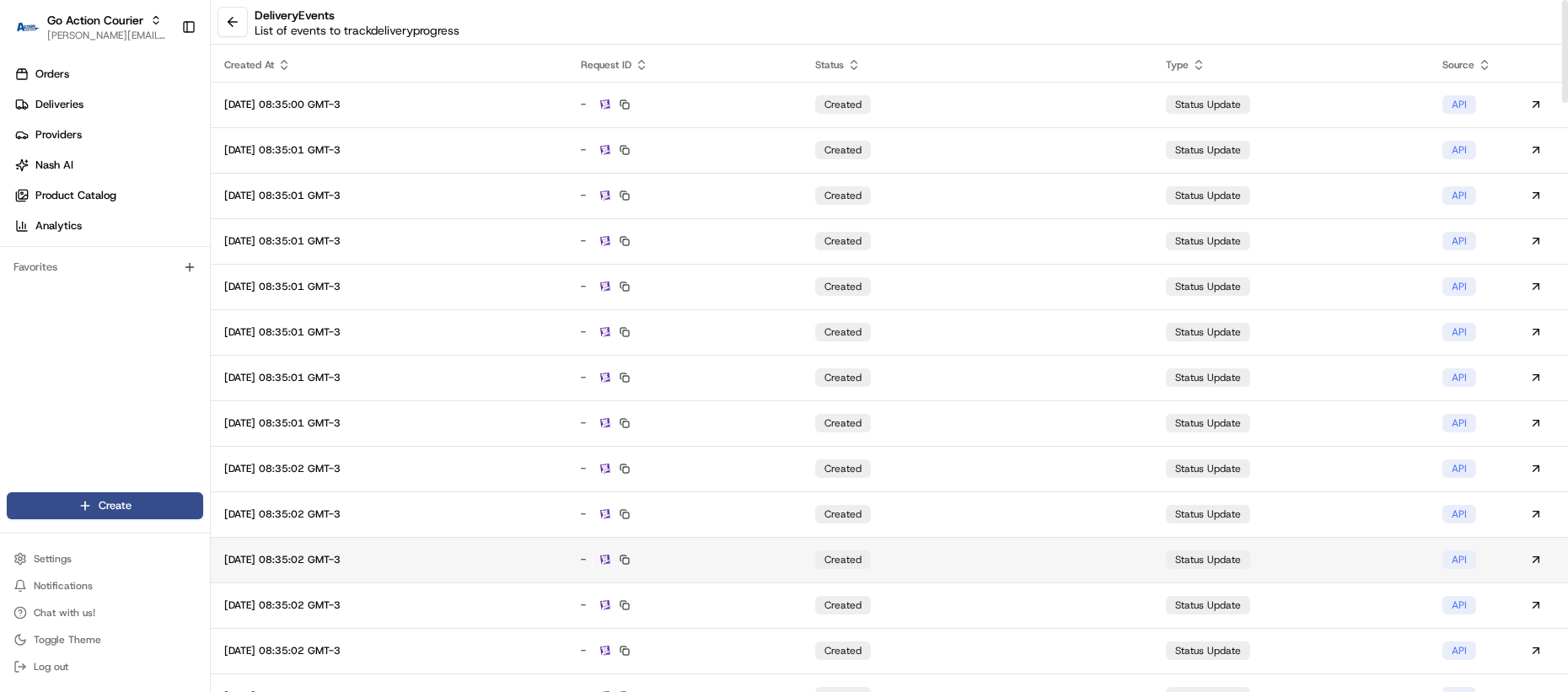
click at [567, 549] on td "2025-08-22 08:35:02 GMT-3" at bounding box center [389, 559] width 356 height 46
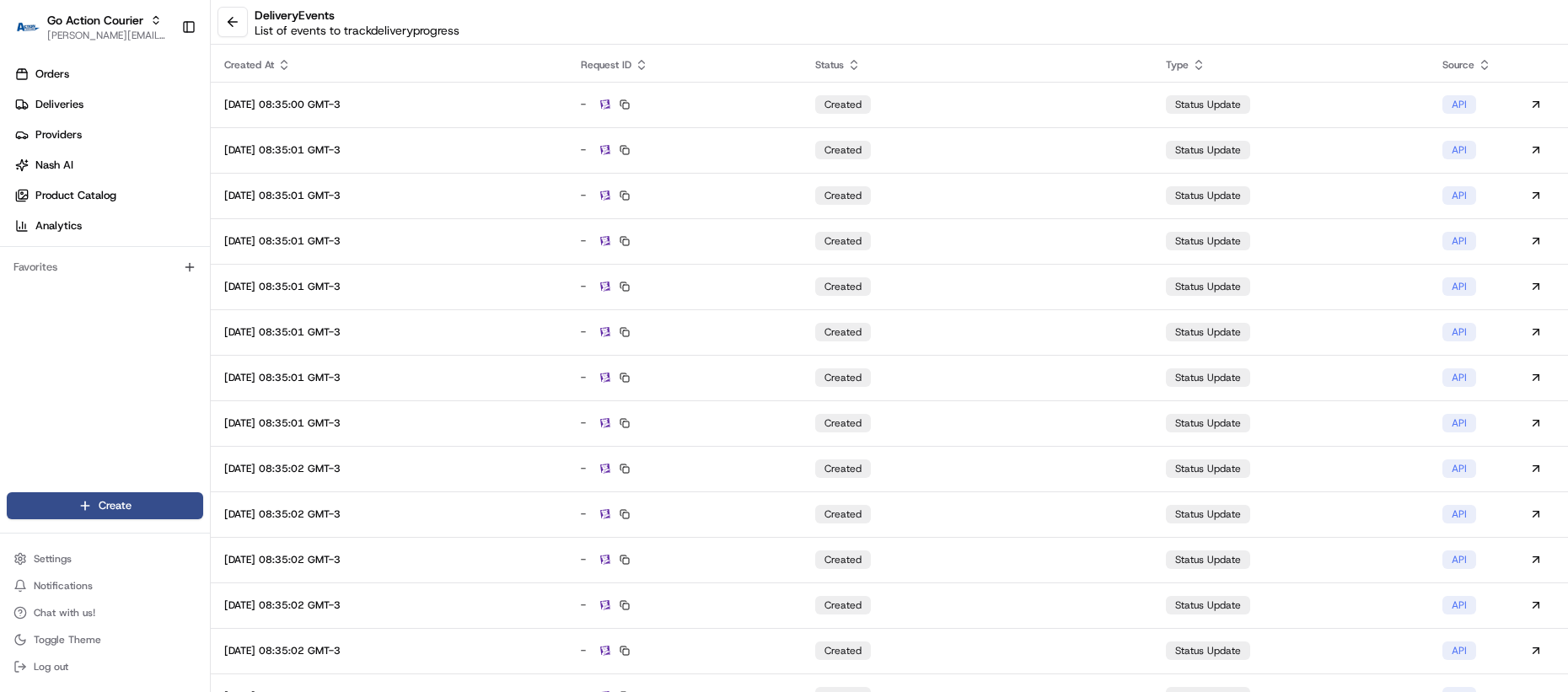
drag, startPoint x: 600, startPoint y: 545, endPoint x: 601, endPoint y: 561, distance: 16.0
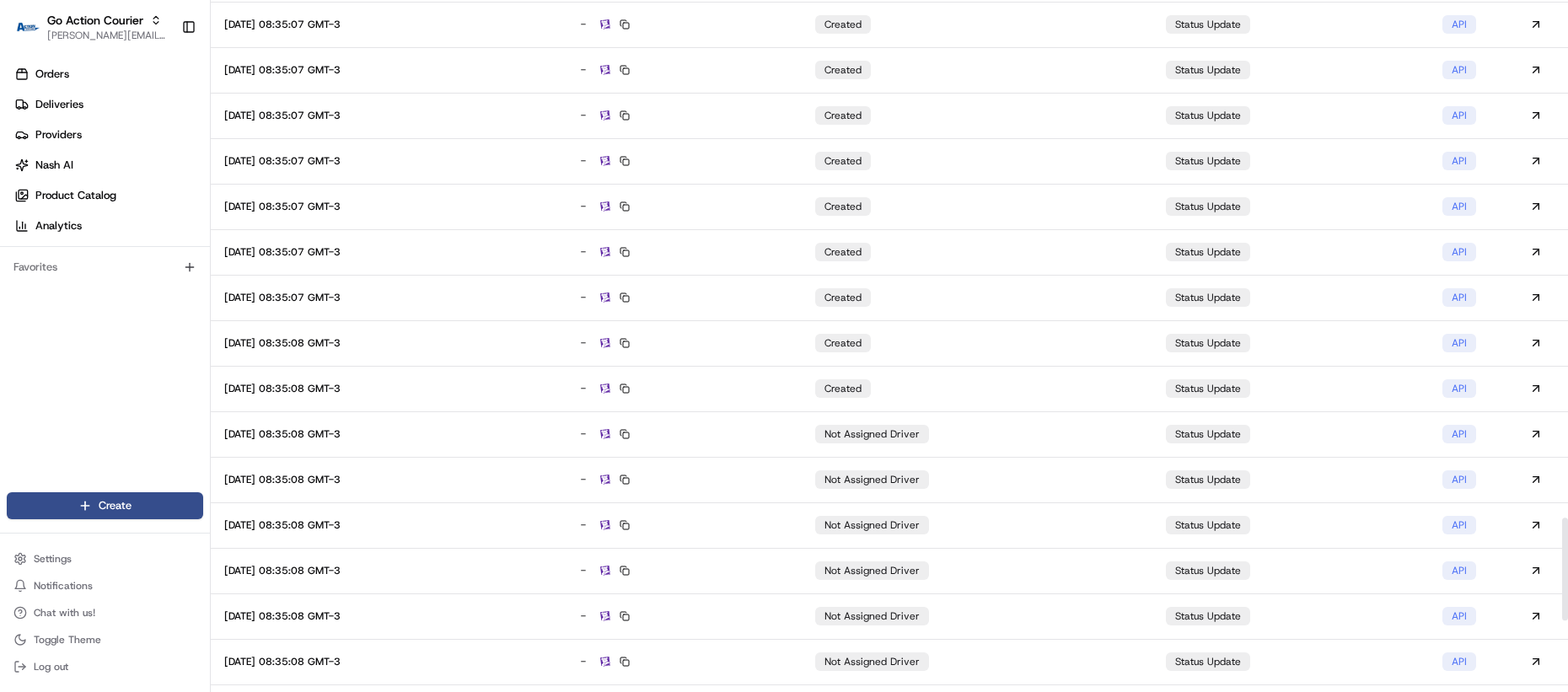
scroll to position [3978, 0]
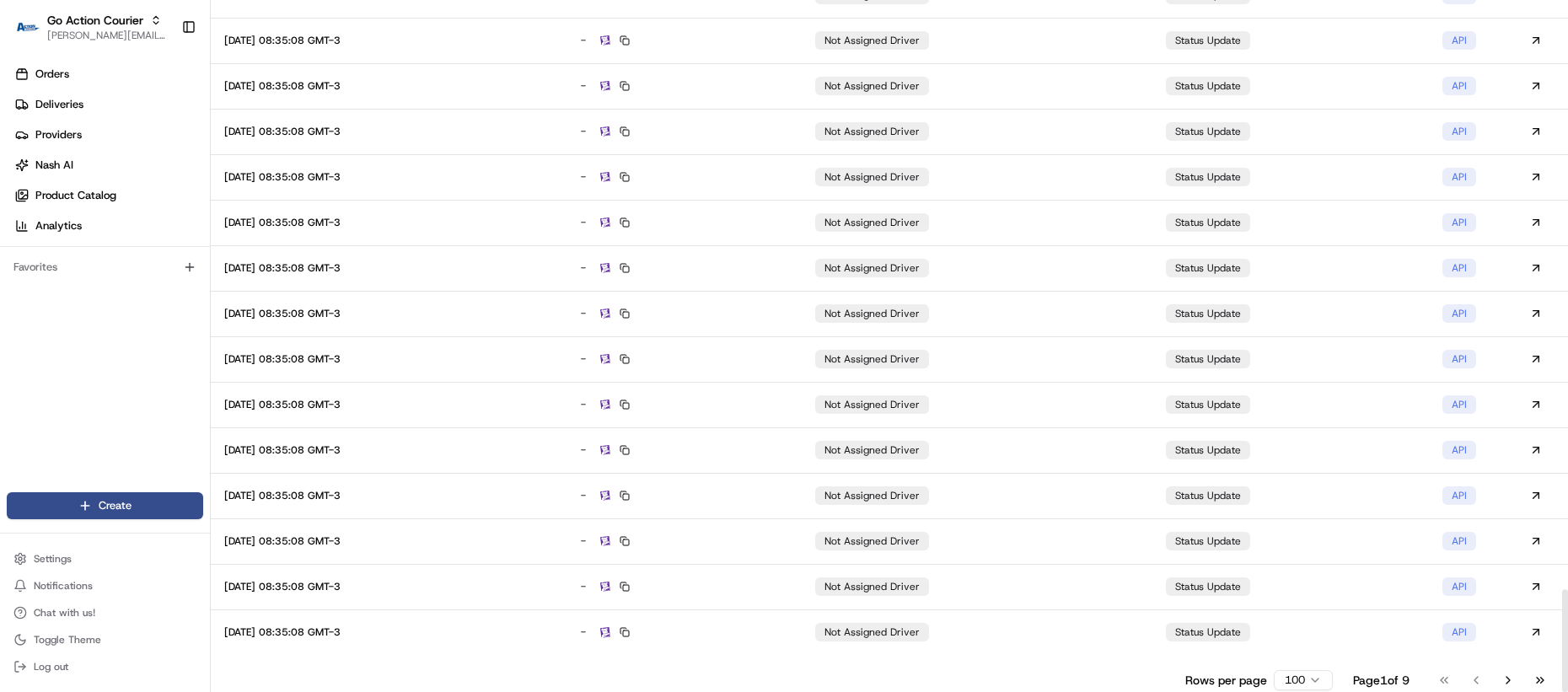
click at [1283, 675] on html "Go Action Courier lucas@usenash.com Toggle Sidebar Orders Deliveries Providers …" at bounding box center [784, 346] width 1568 height 692
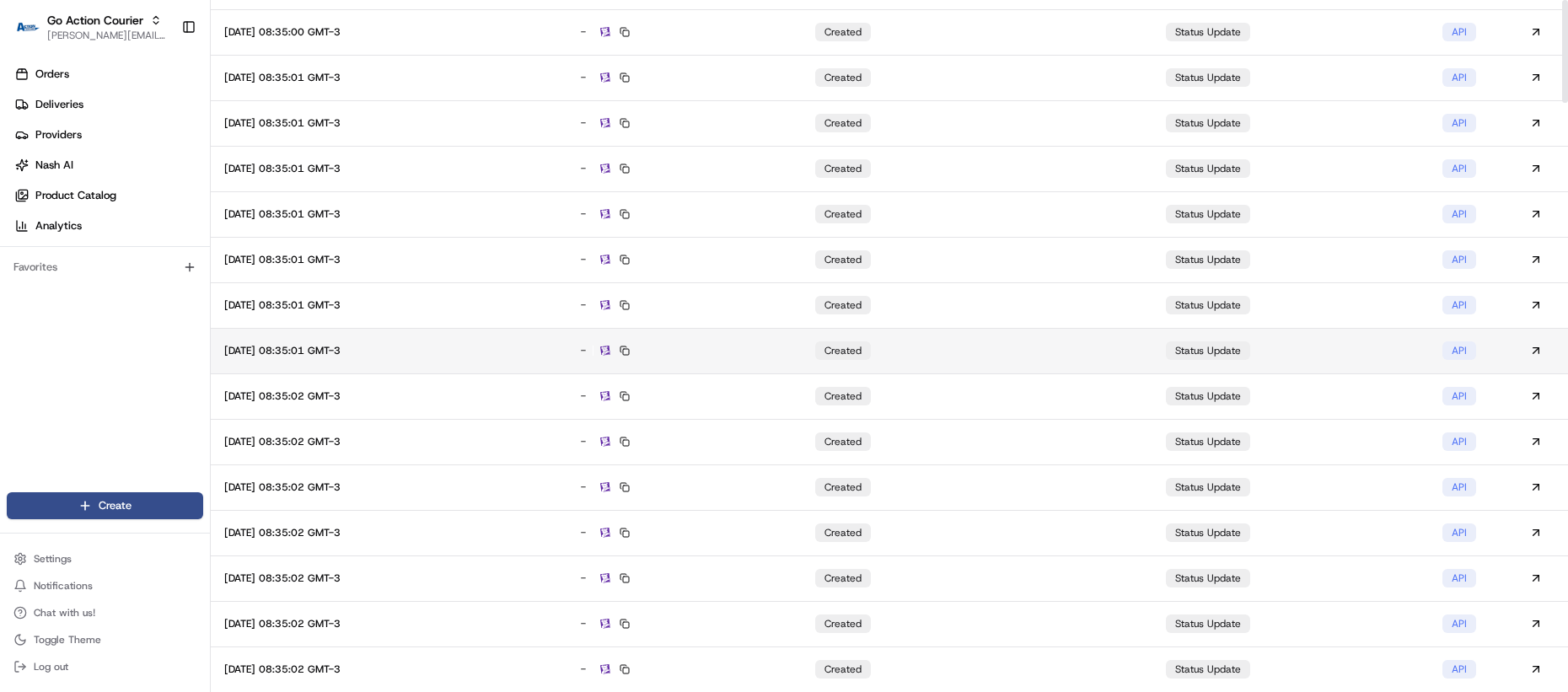
scroll to position [0, 0]
